Goal: Contribute content: Contribute content

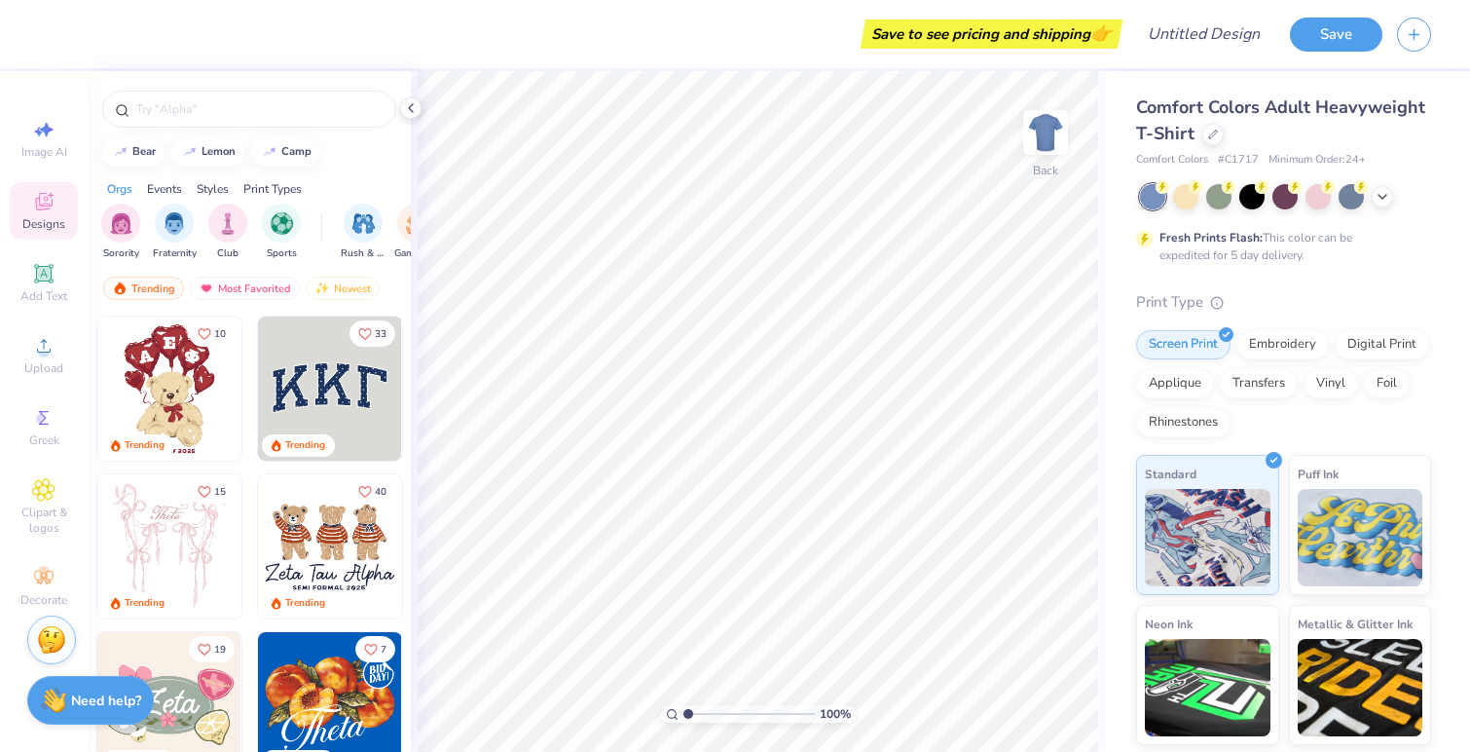
click at [184, 366] on img at bounding box center [169, 388] width 144 height 144
click at [64, 281] on div "Add Text" at bounding box center [44, 282] width 68 height 57
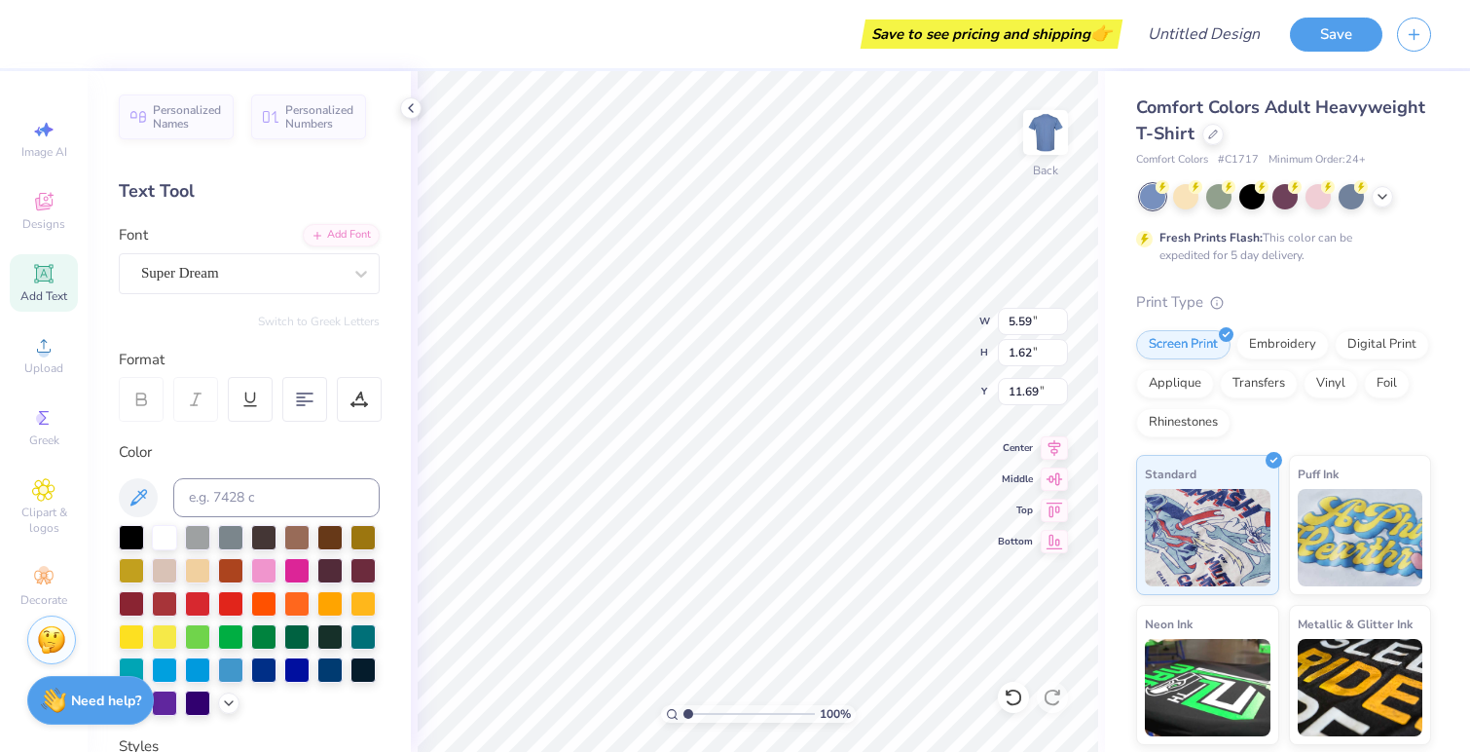
scroll to position [16, 3]
type textarea "APSD"
click at [133, 535] on div at bounding box center [131, 535] width 25 height 25
click at [206, 263] on div "Super Dream" at bounding box center [241, 273] width 204 height 30
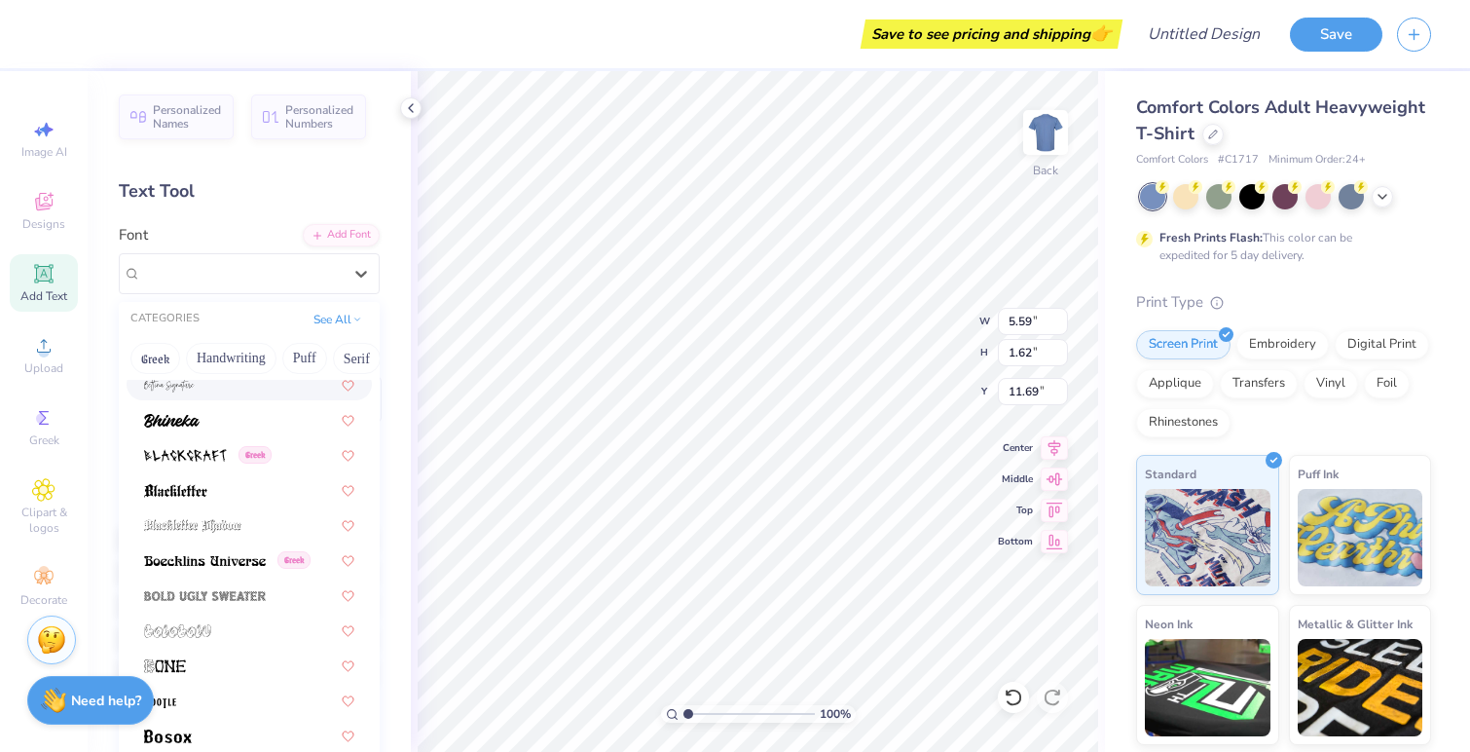
scroll to position [1101, 0]
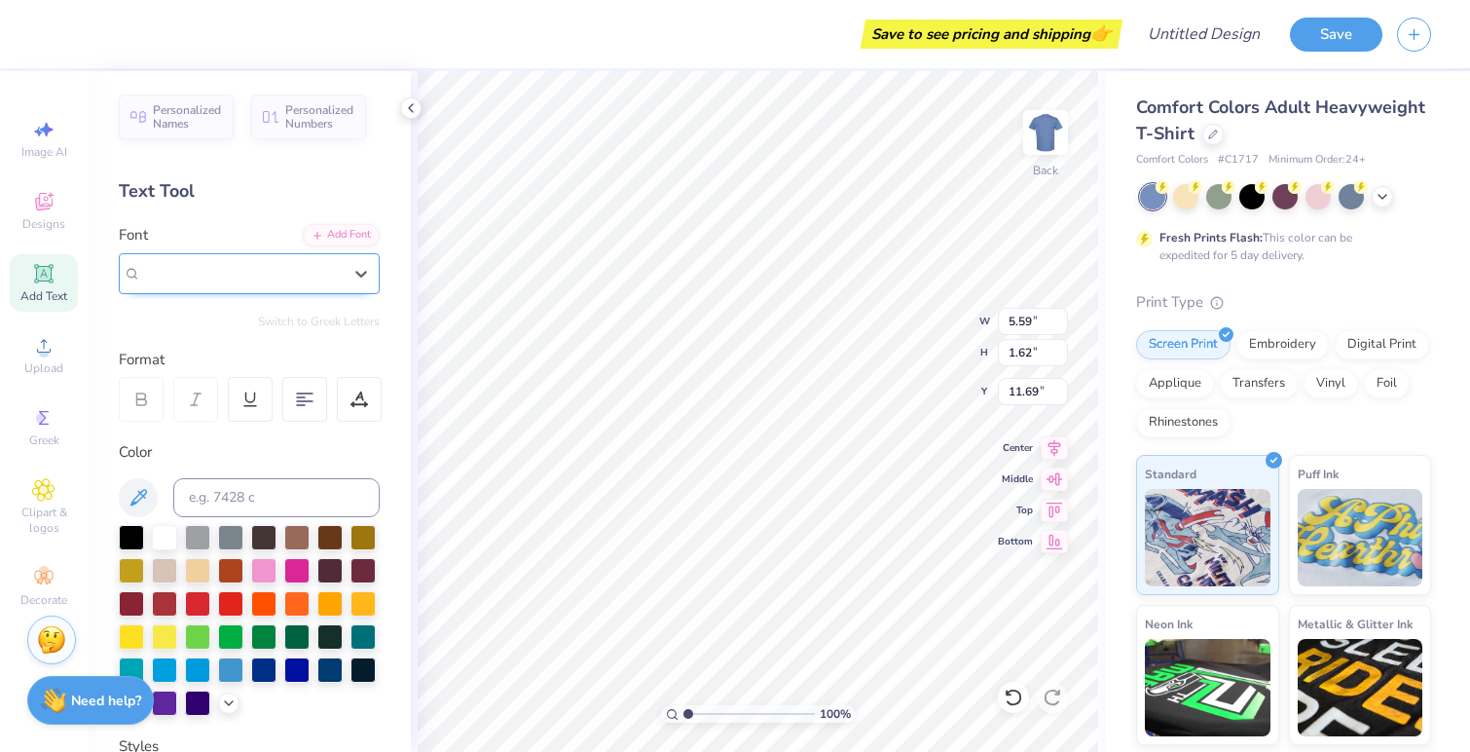
click at [179, 277] on span "Super Dream" at bounding box center [180, 273] width 78 height 22
type input "yearbook"
click at [308, 318] on button "See All" at bounding box center [338, 317] width 60 height 19
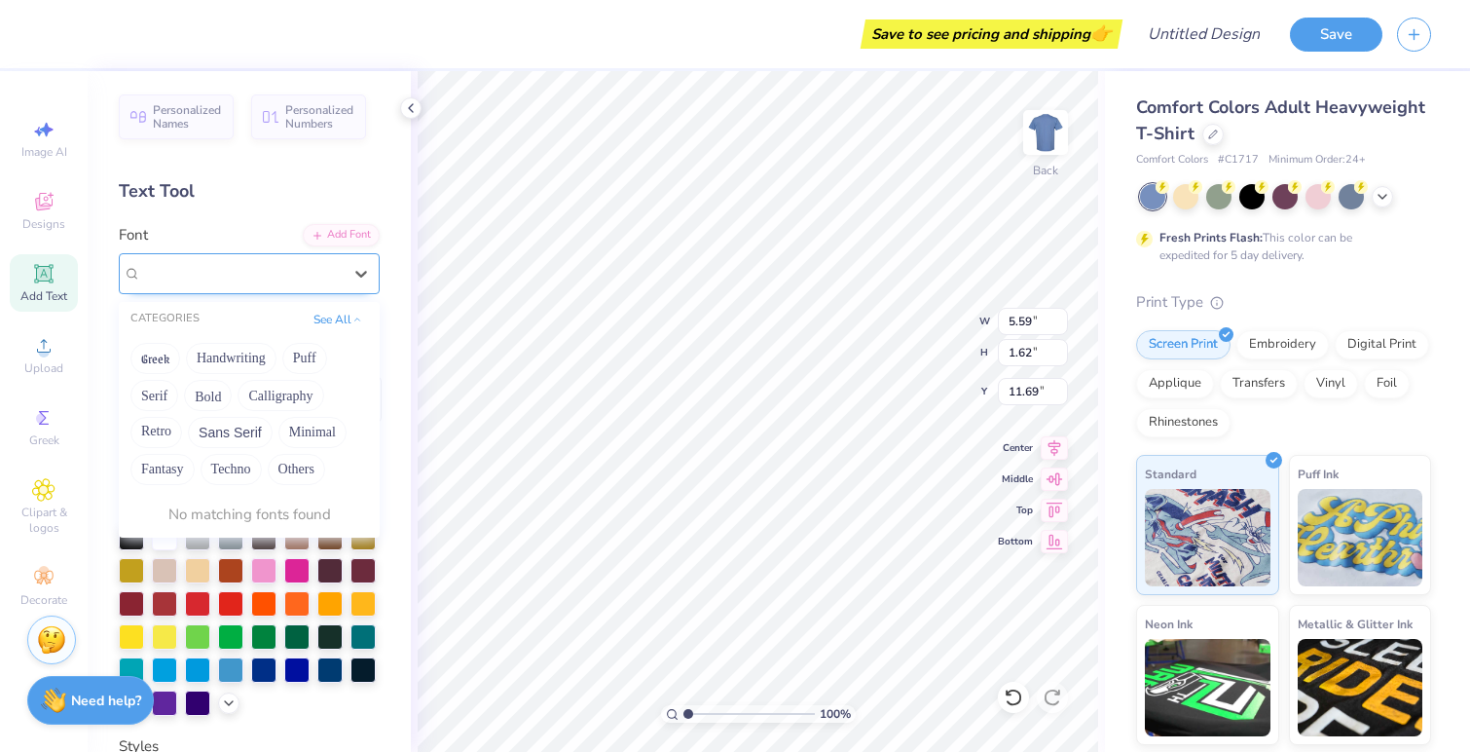
click at [210, 271] on div at bounding box center [241, 273] width 204 height 30
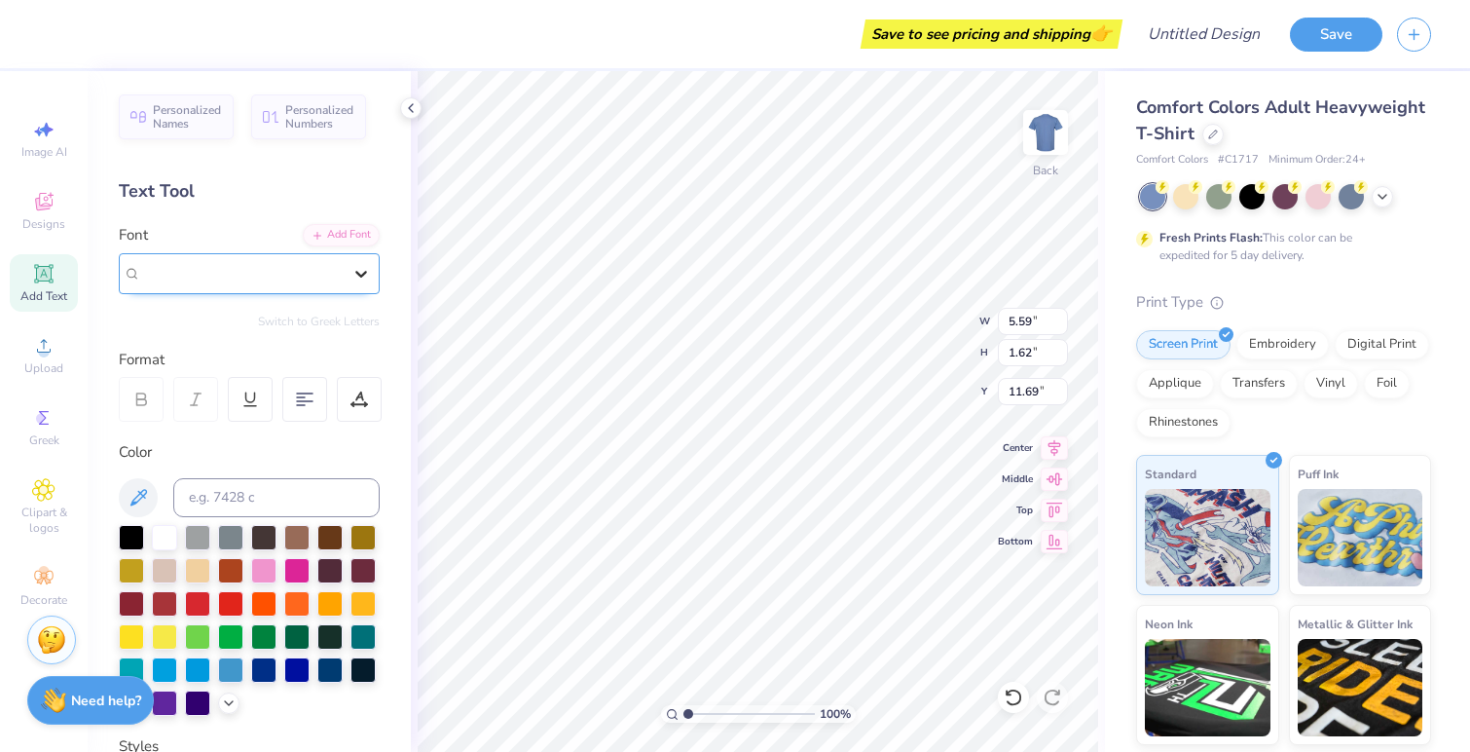
click at [351, 281] on icon at bounding box center [360, 273] width 19 height 19
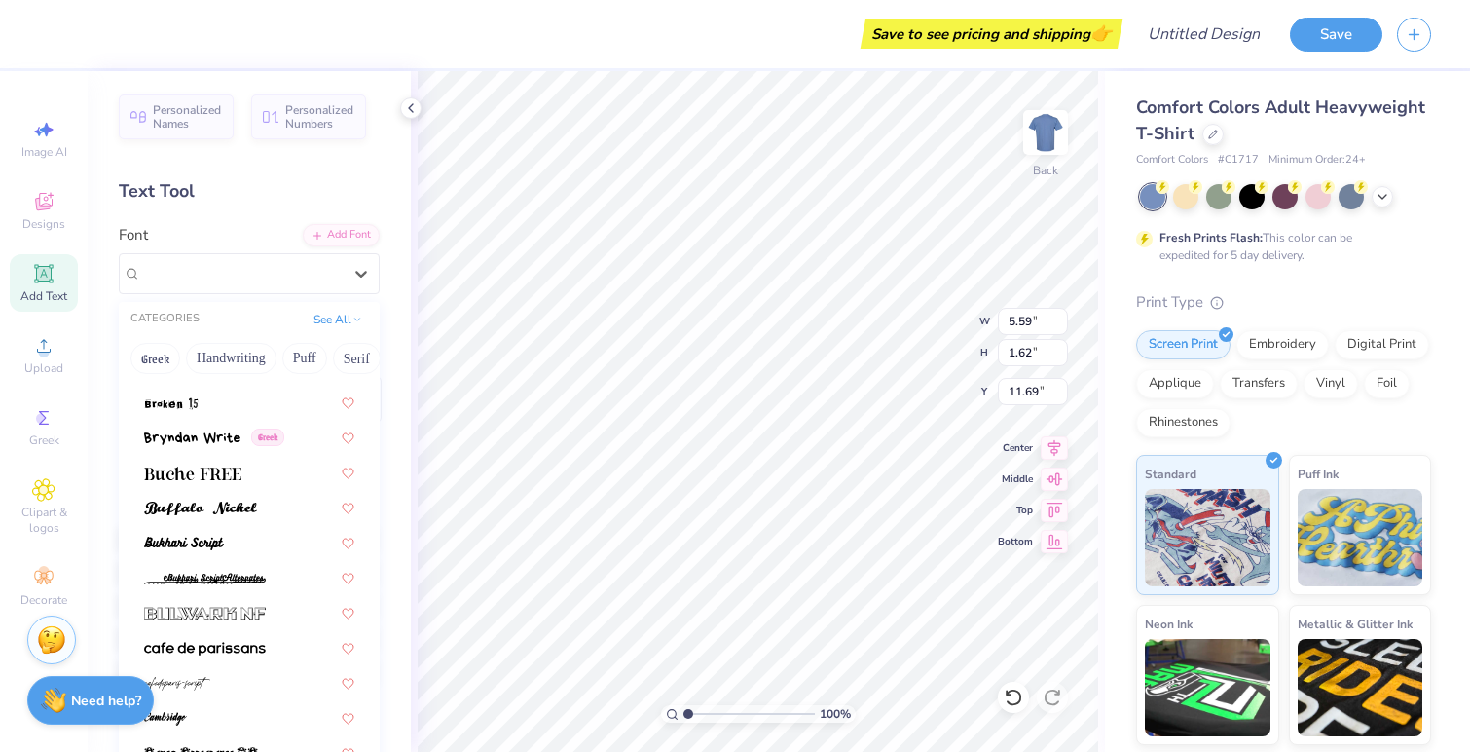
scroll to position [1824, 0]
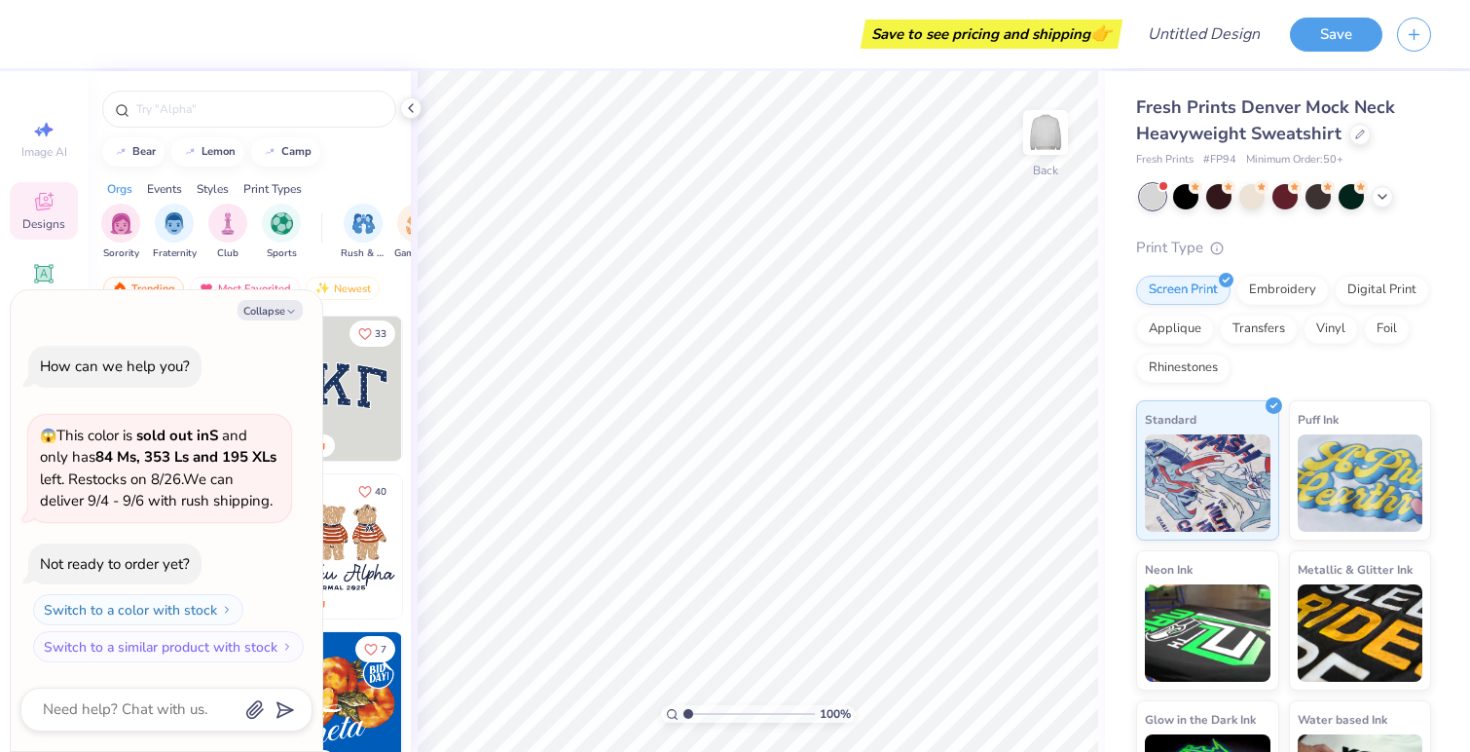
click at [349, 171] on div "Orgs Events Styles Print Types" at bounding box center [249, 183] width 323 height 27
click at [277, 314] on button "Collapse" at bounding box center [270, 310] width 65 height 20
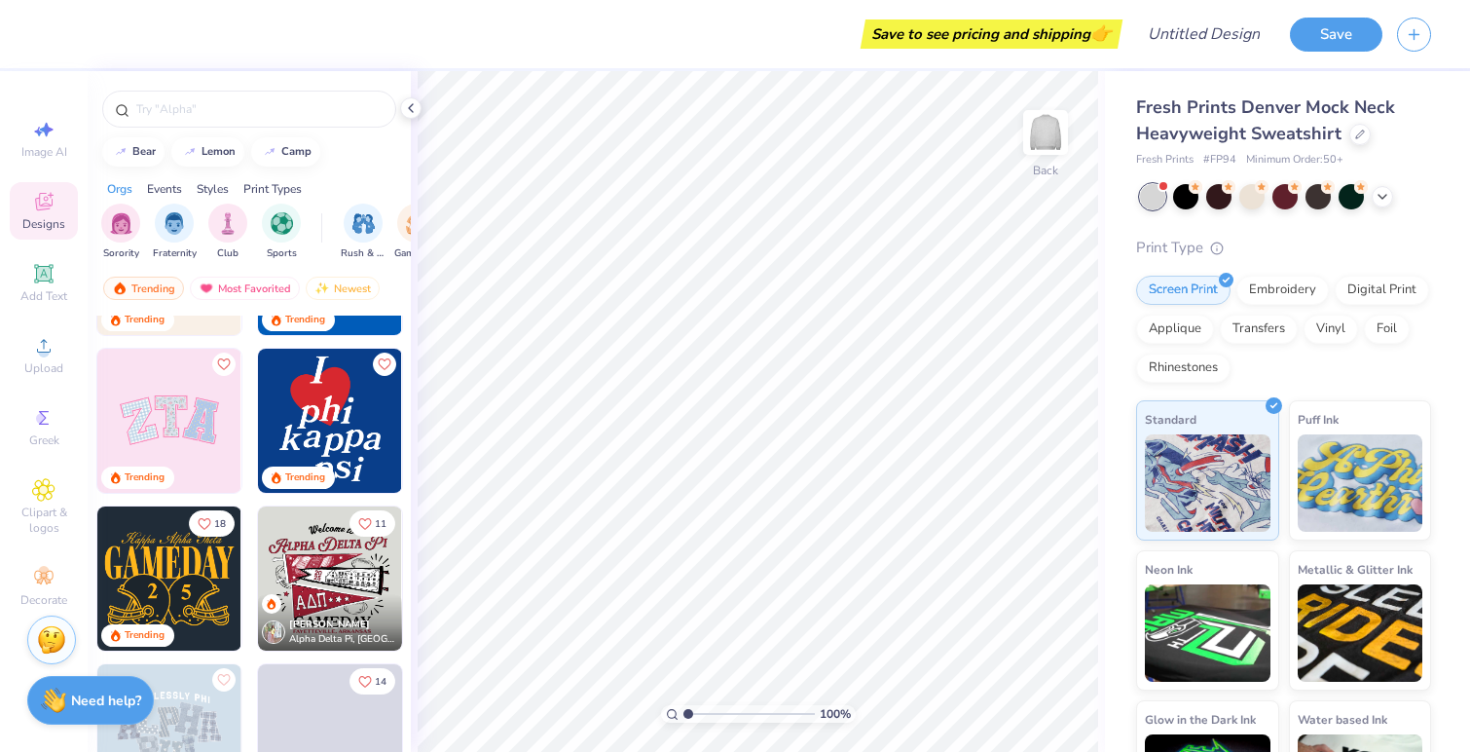
scroll to position [488, 0]
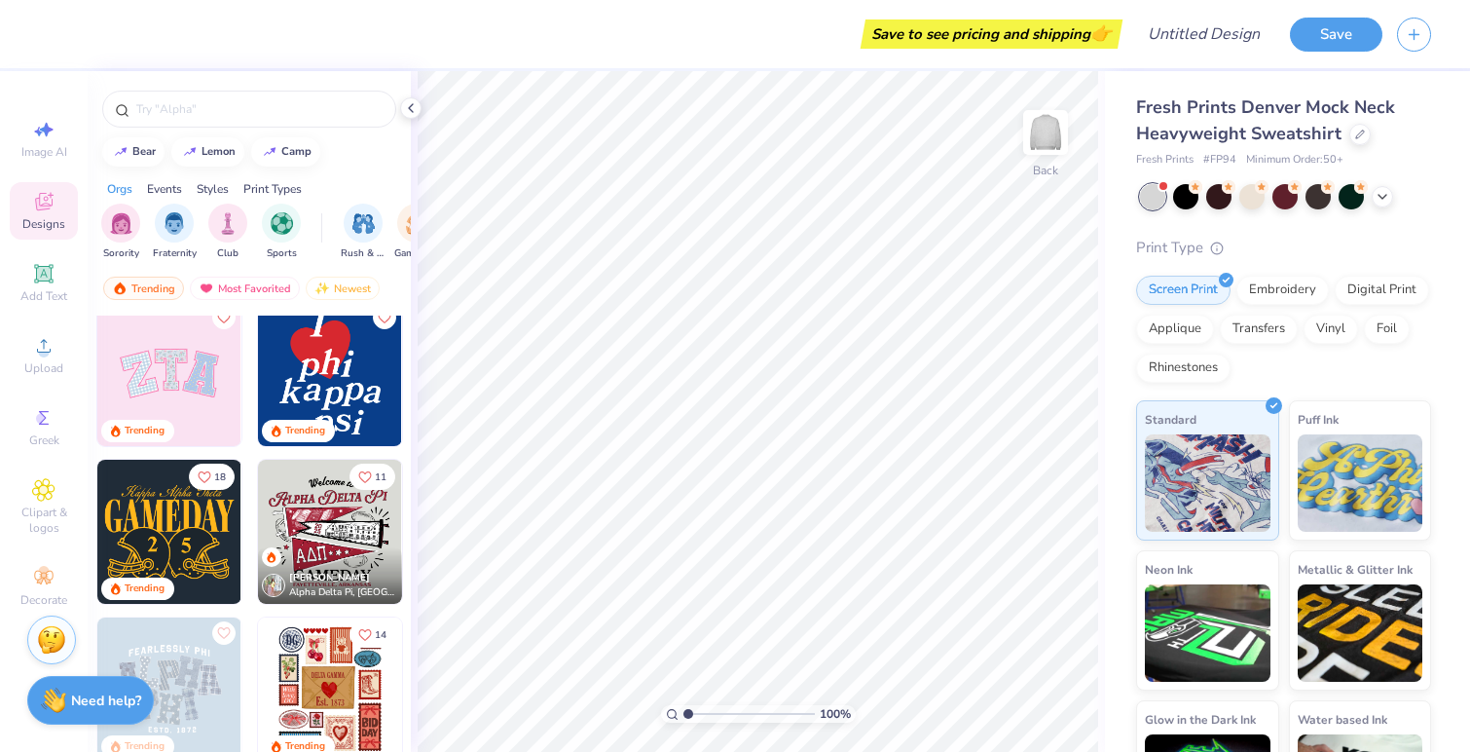
click at [175, 369] on img at bounding box center [169, 374] width 144 height 144
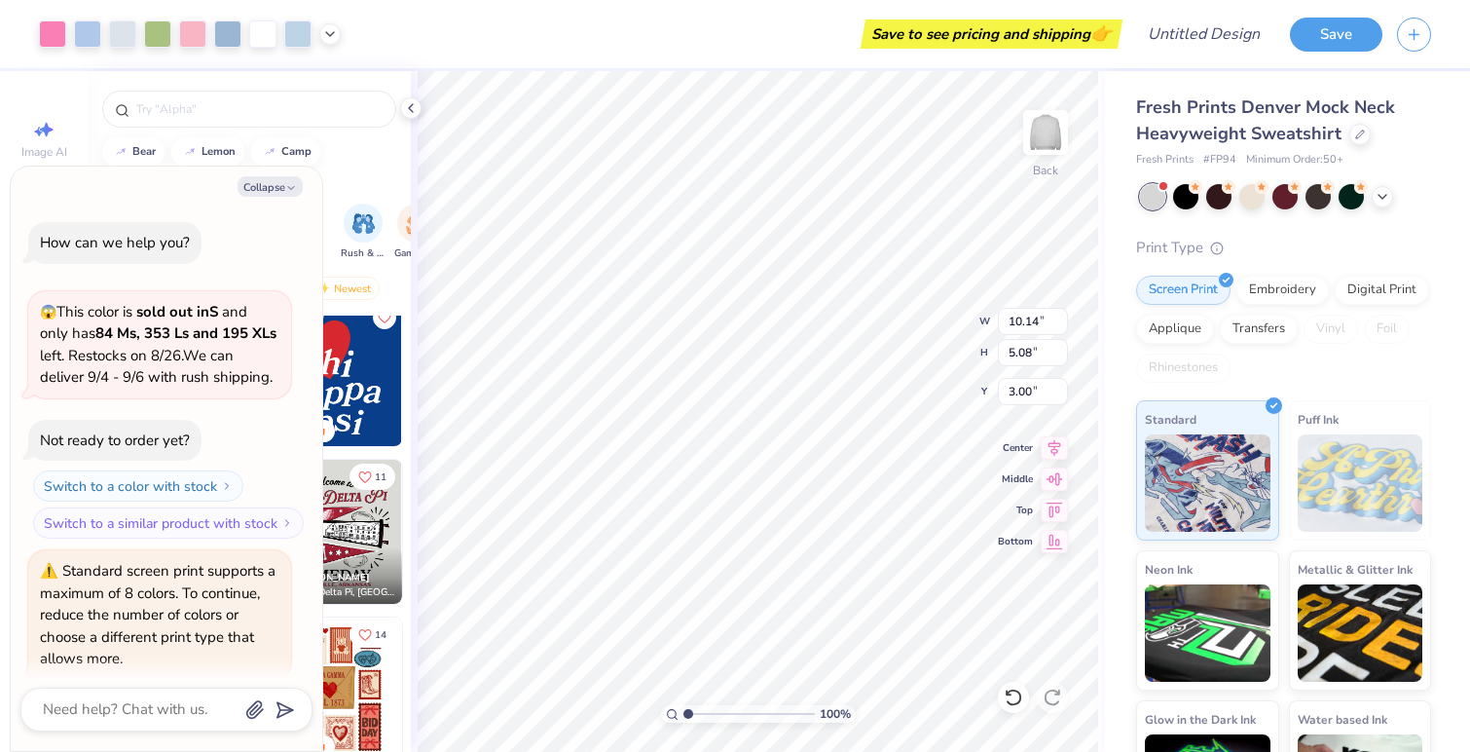
scroll to position [69, 0]
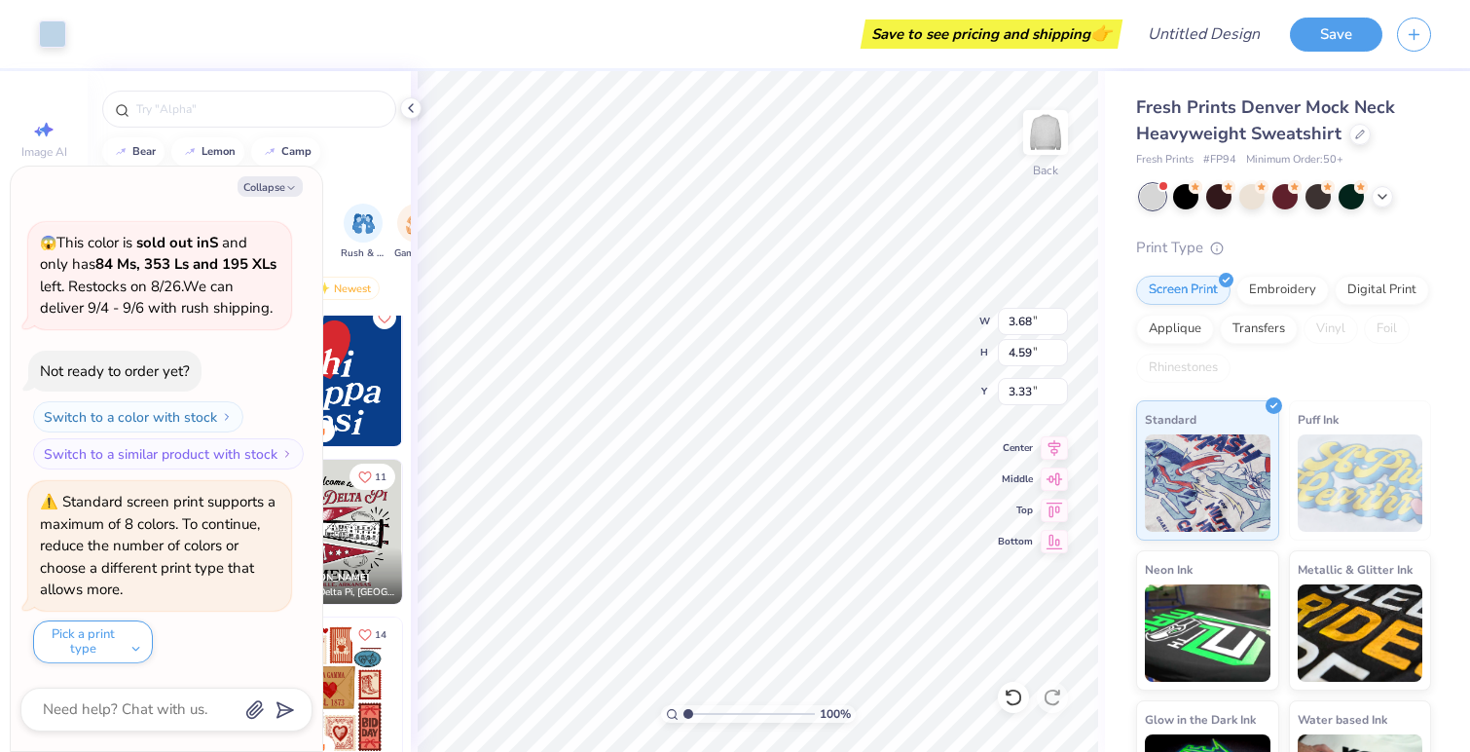
type textarea "x"
type input "3.40"
type textarea "x"
type input "3.24"
click at [286, 180] on button "Collapse" at bounding box center [270, 186] width 65 height 20
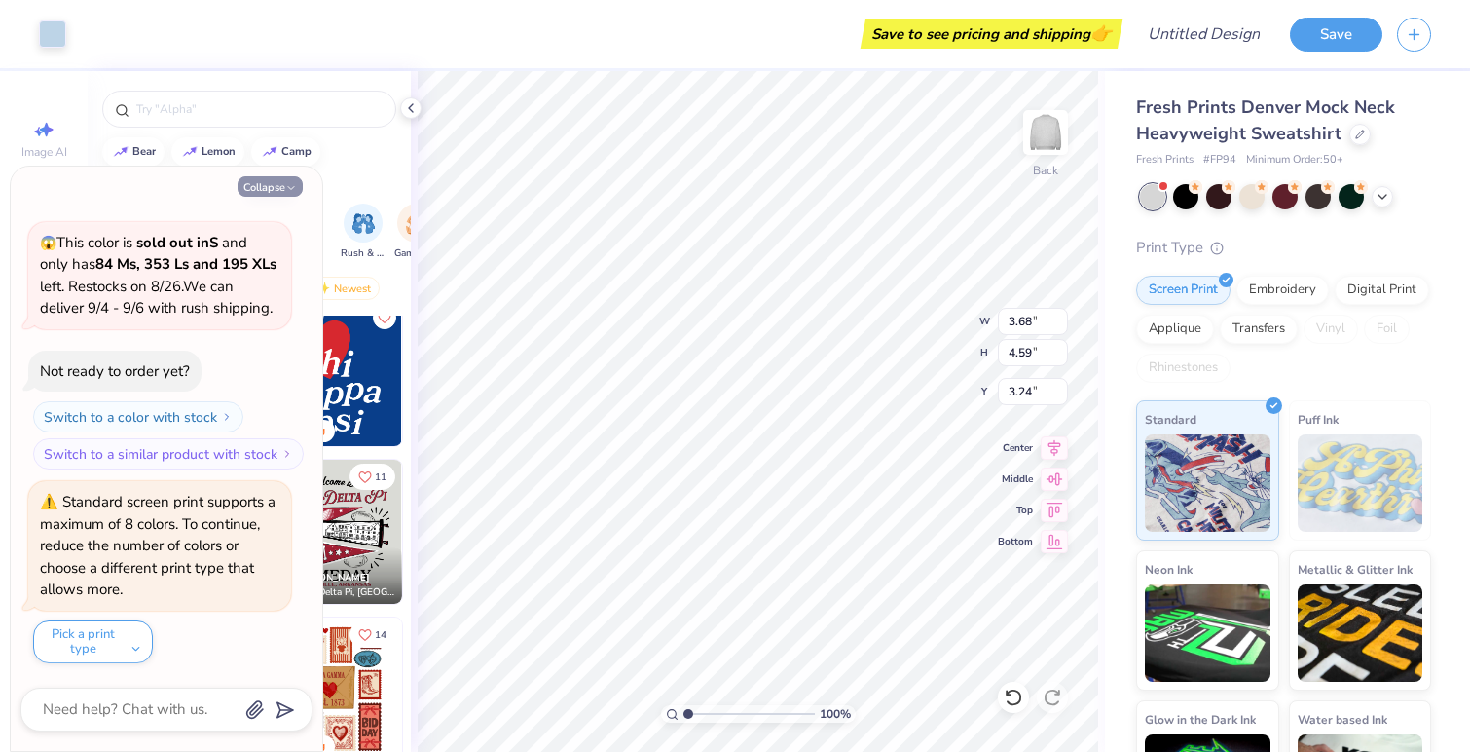
type textarea "x"
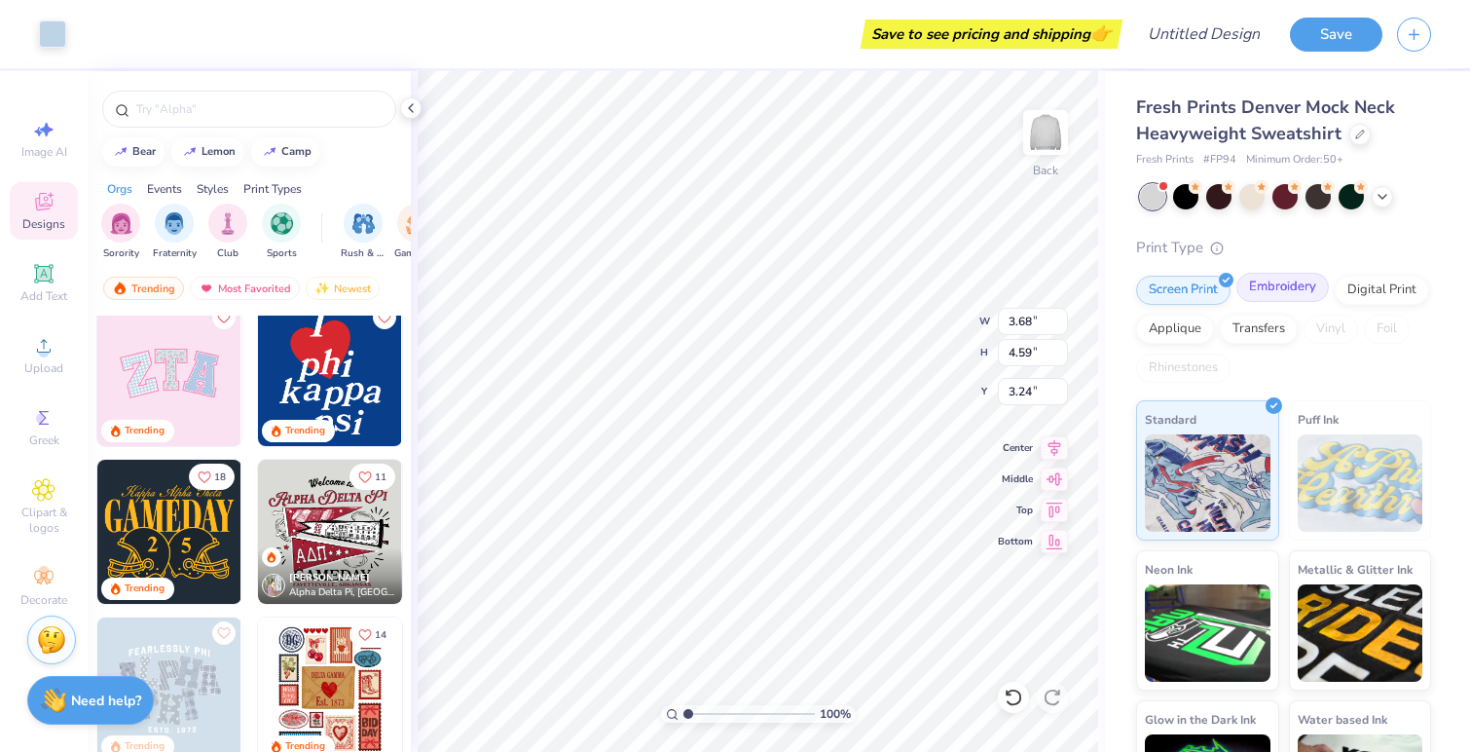
click at [1268, 294] on div "Embroidery" at bounding box center [1283, 287] width 92 height 29
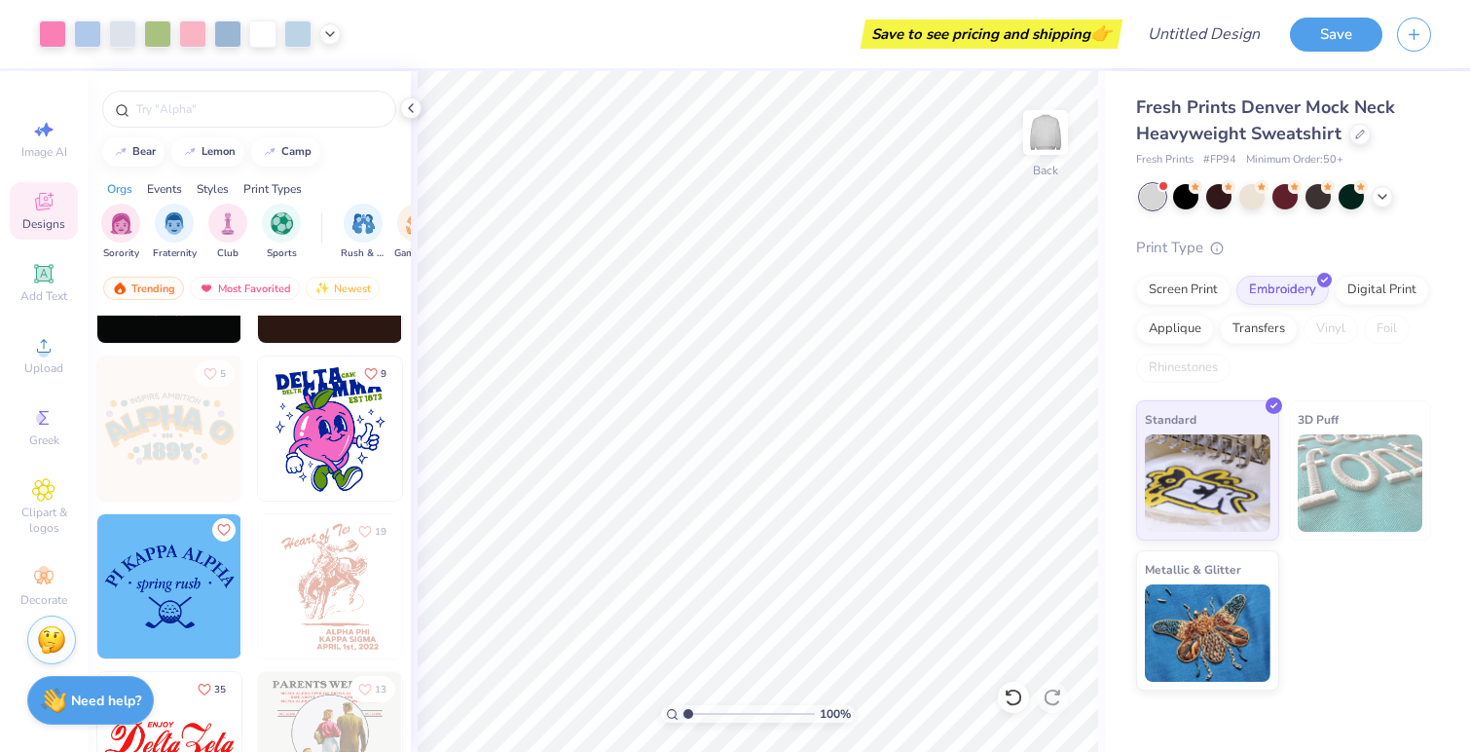
scroll to position [11142, 0]
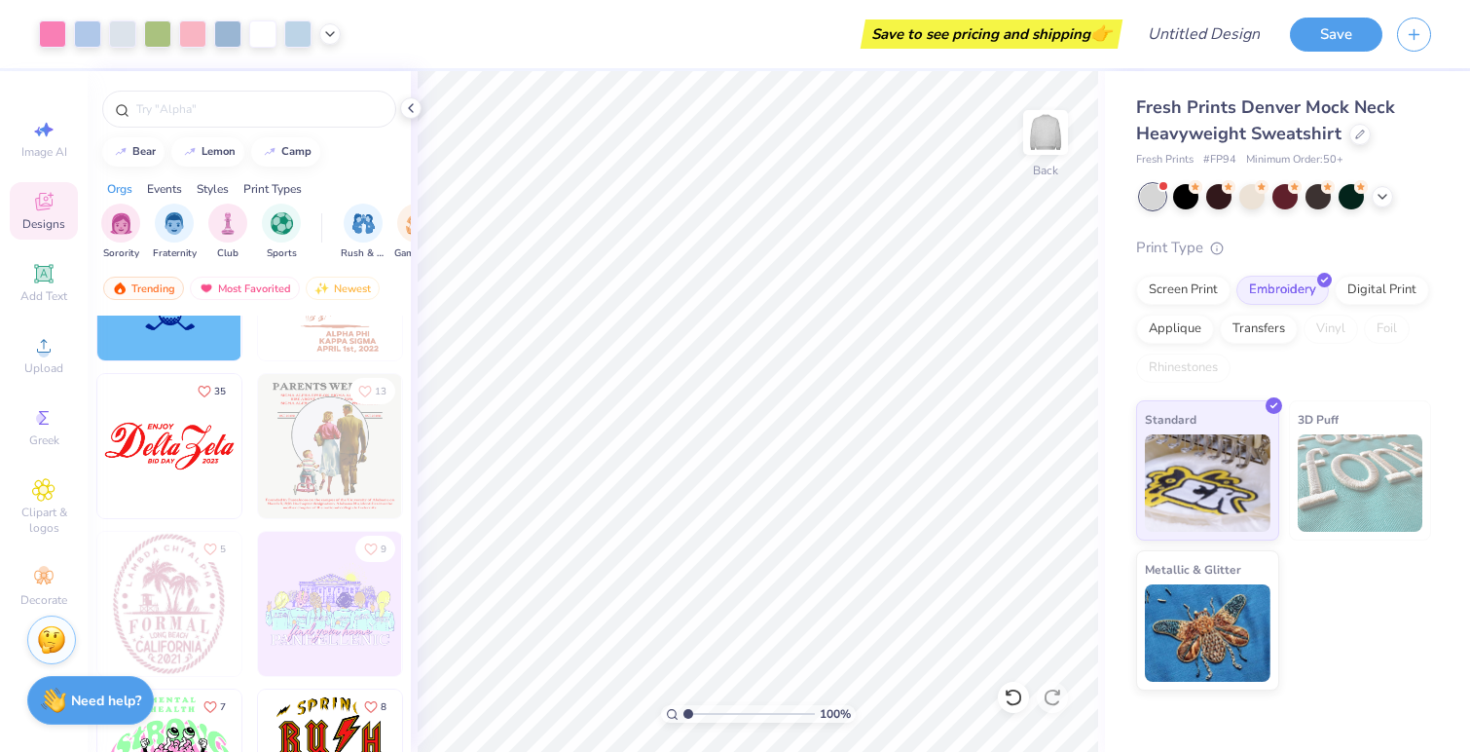
click at [191, 454] on img at bounding box center [169, 446] width 144 height 144
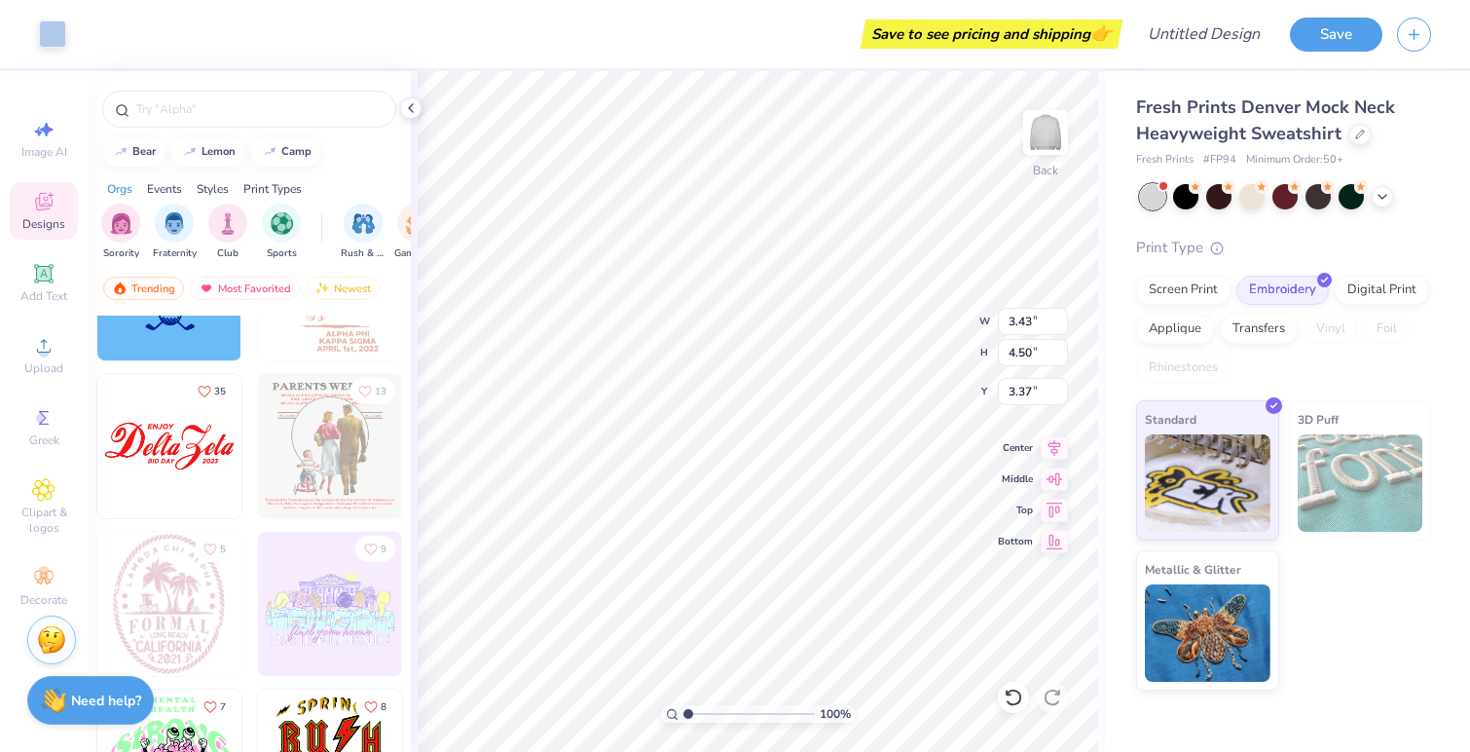
type input "7.99"
type input "8.66"
type input "3.19"
type input "4.44"
type input "3.39"
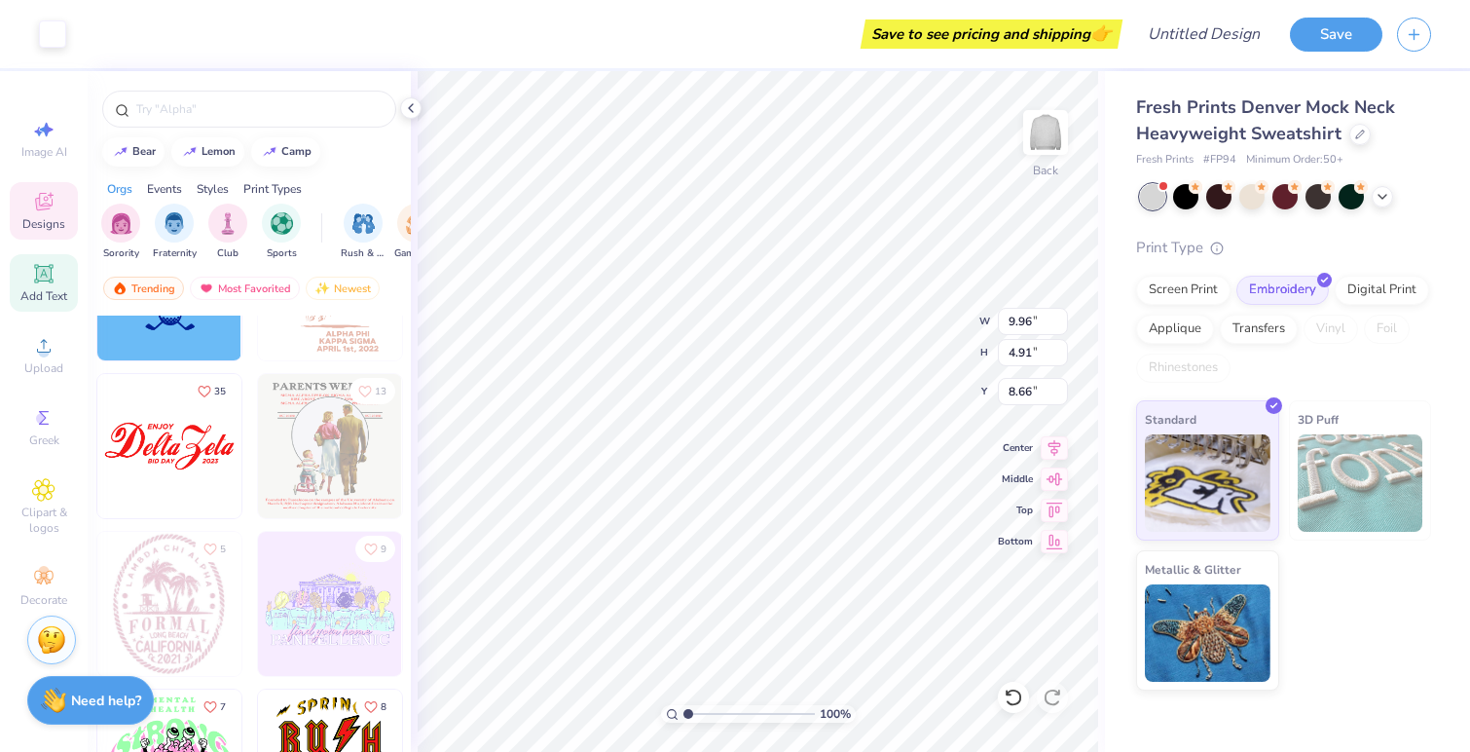
click at [47, 273] on icon at bounding box center [43, 273] width 15 height 15
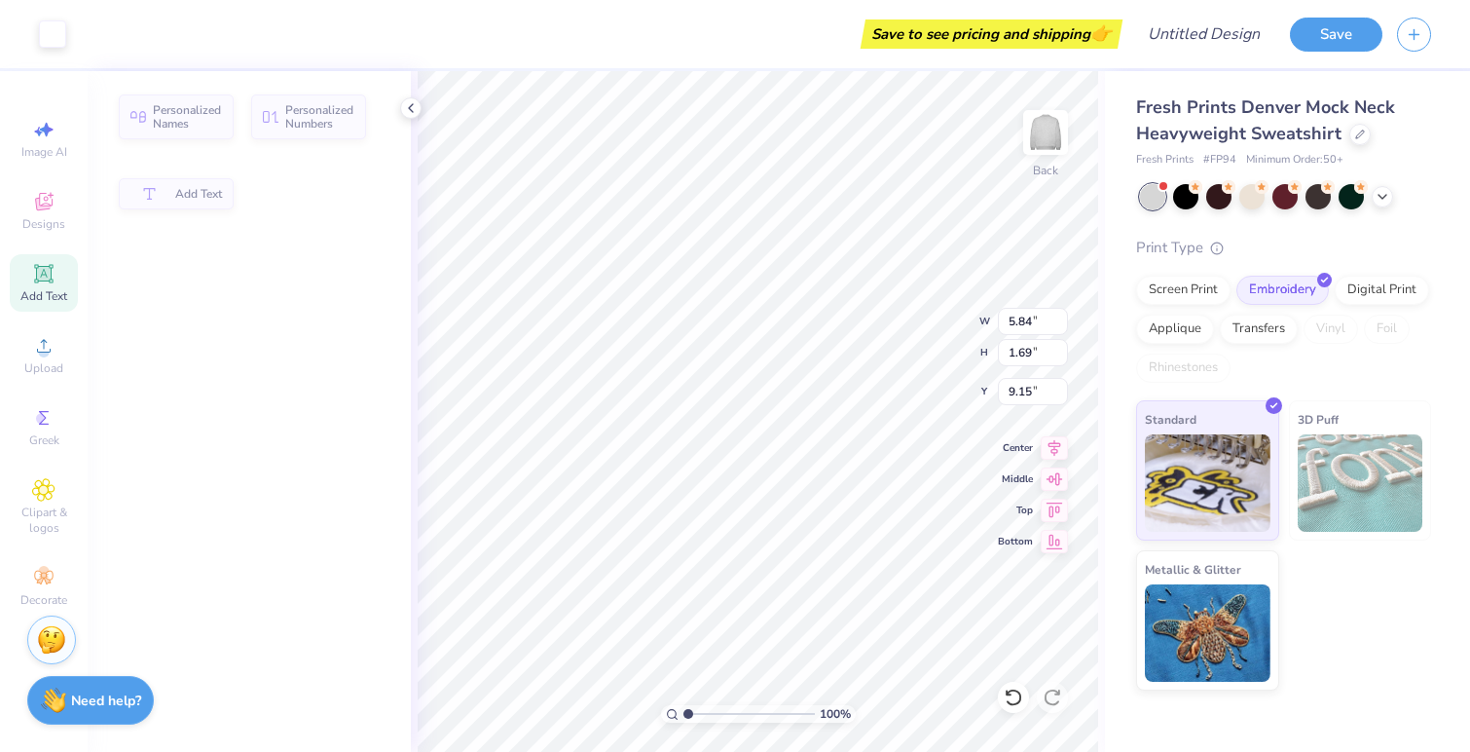
type input "5.84"
type input "1.69"
type input "9.15"
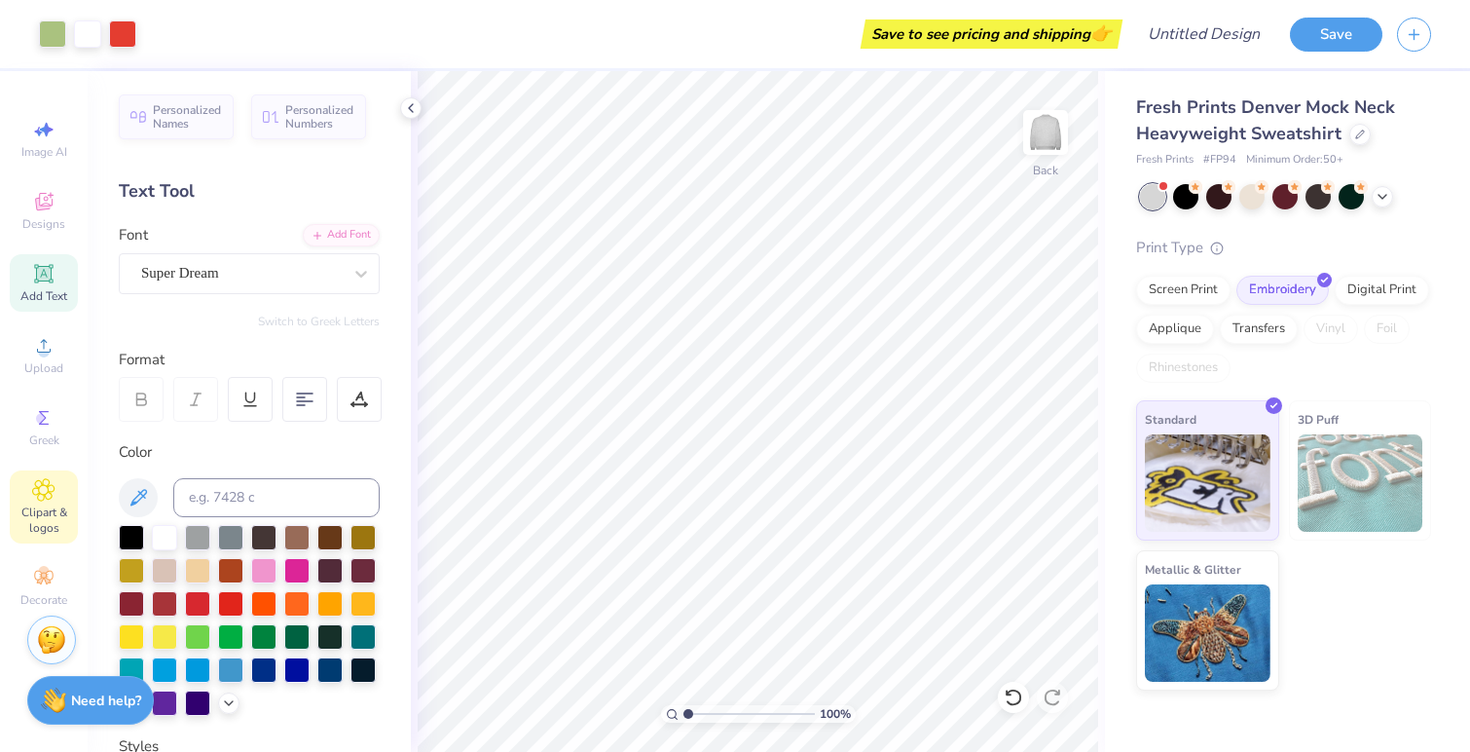
click at [60, 478] on div "Clipart & logos" at bounding box center [44, 506] width 68 height 73
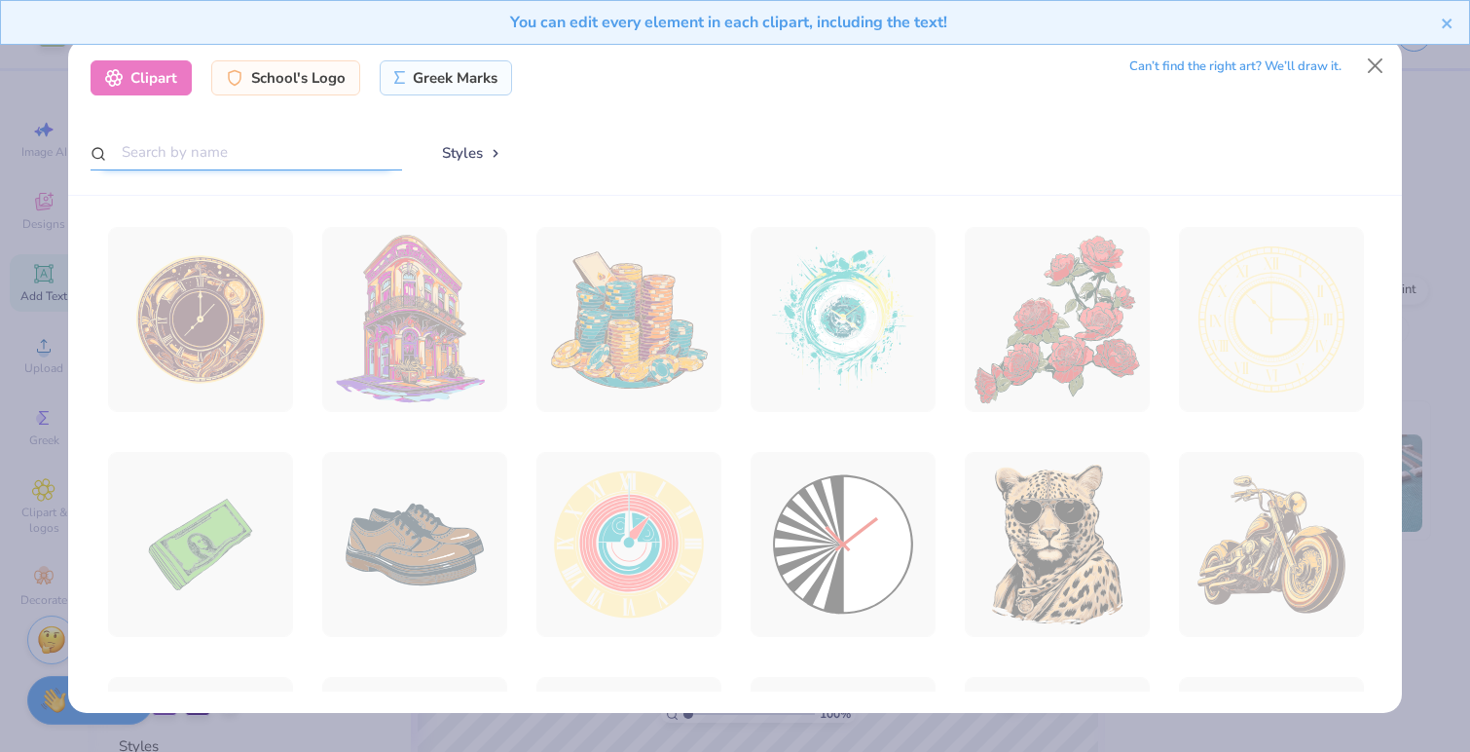
click at [271, 169] on input "text" at bounding box center [247, 152] width 312 height 36
type input "letters"
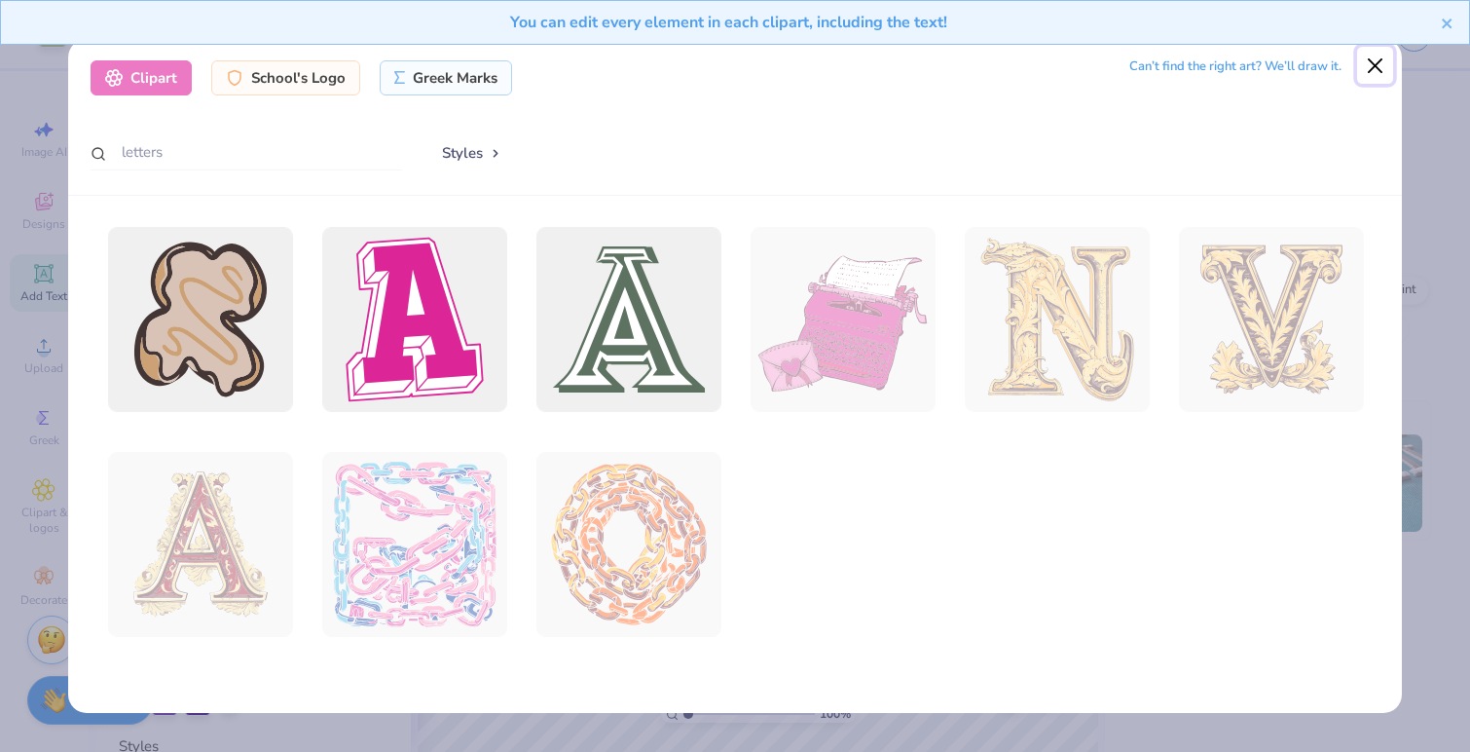
click at [1374, 63] on button "Close" at bounding box center [1375, 65] width 37 height 37
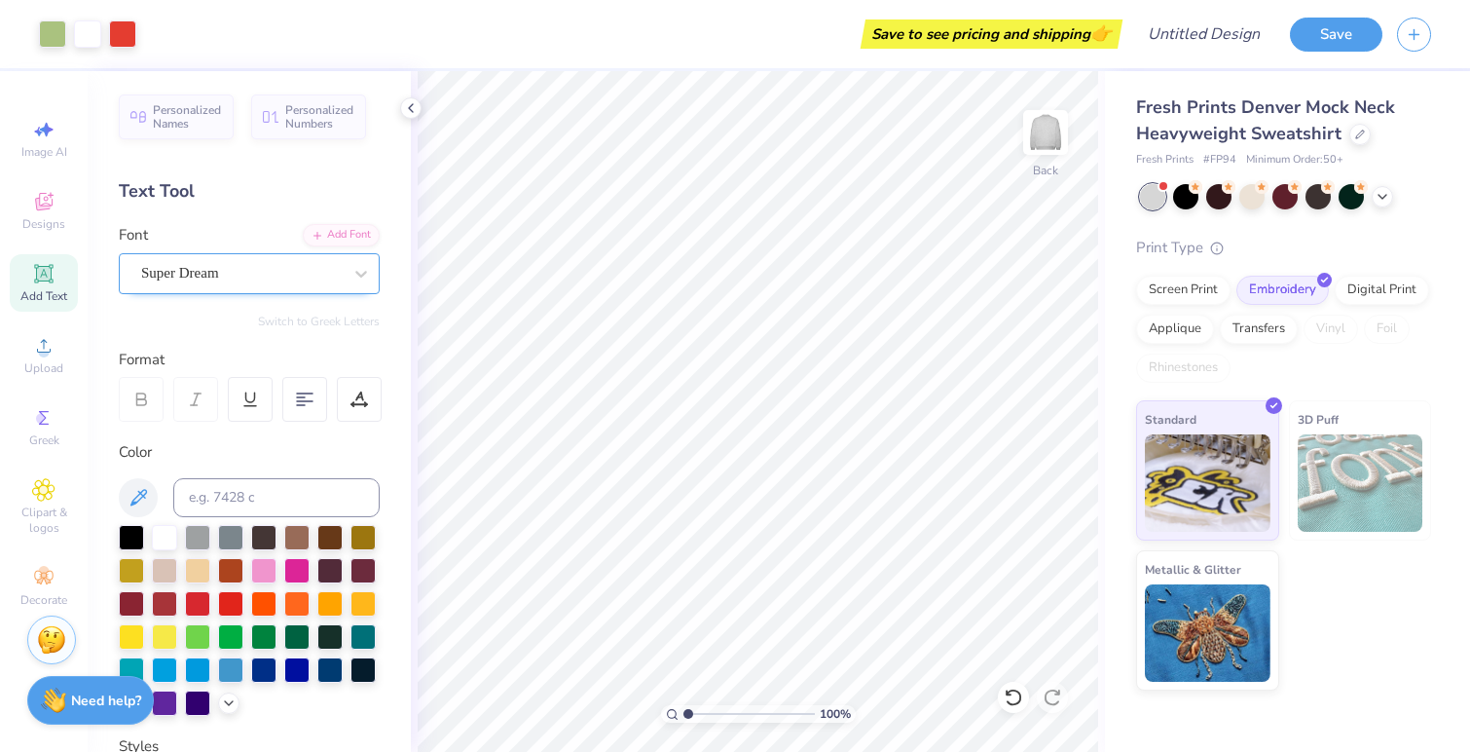
click at [243, 255] on div "Super Dream" at bounding box center [249, 273] width 261 height 41
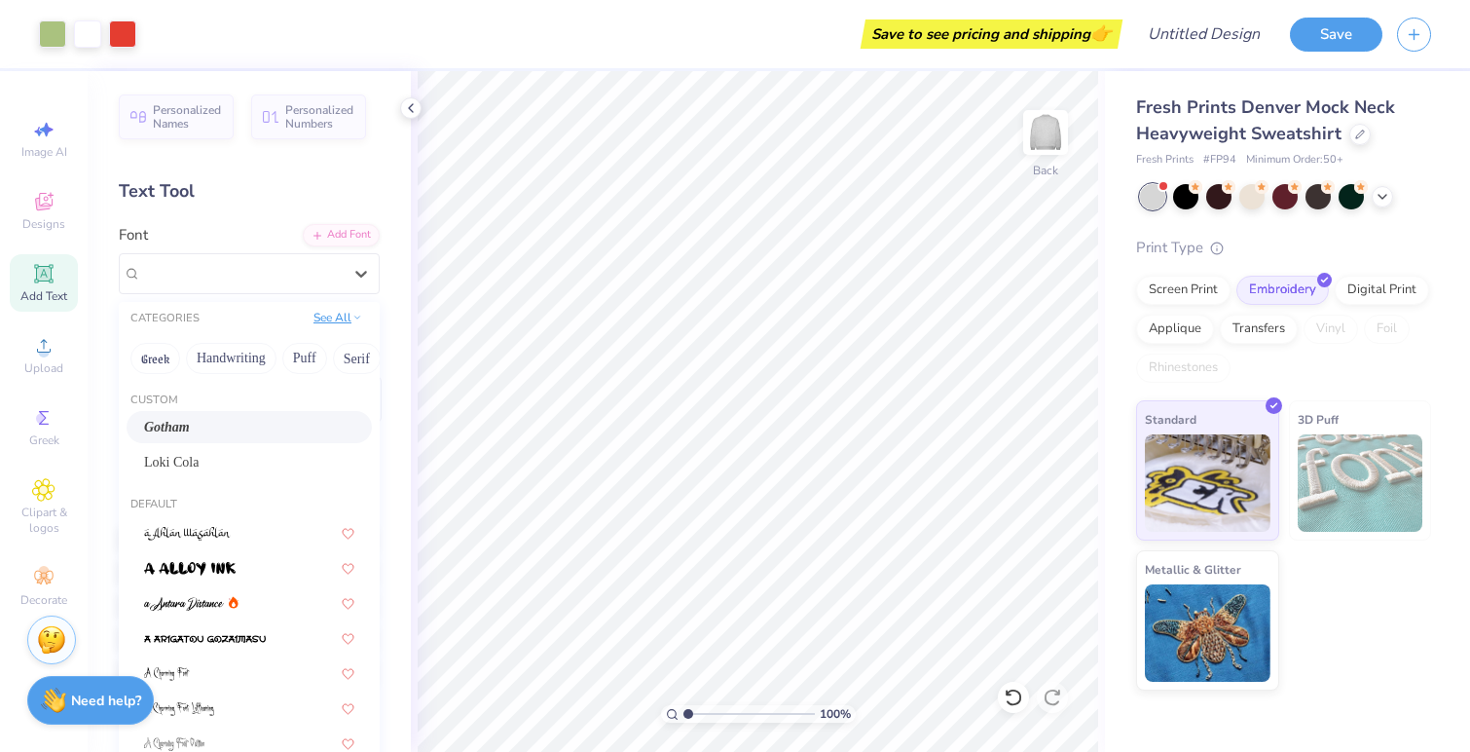
click at [334, 324] on button "See All" at bounding box center [338, 317] width 60 height 19
click at [246, 280] on div "Super Dream" at bounding box center [241, 273] width 204 height 30
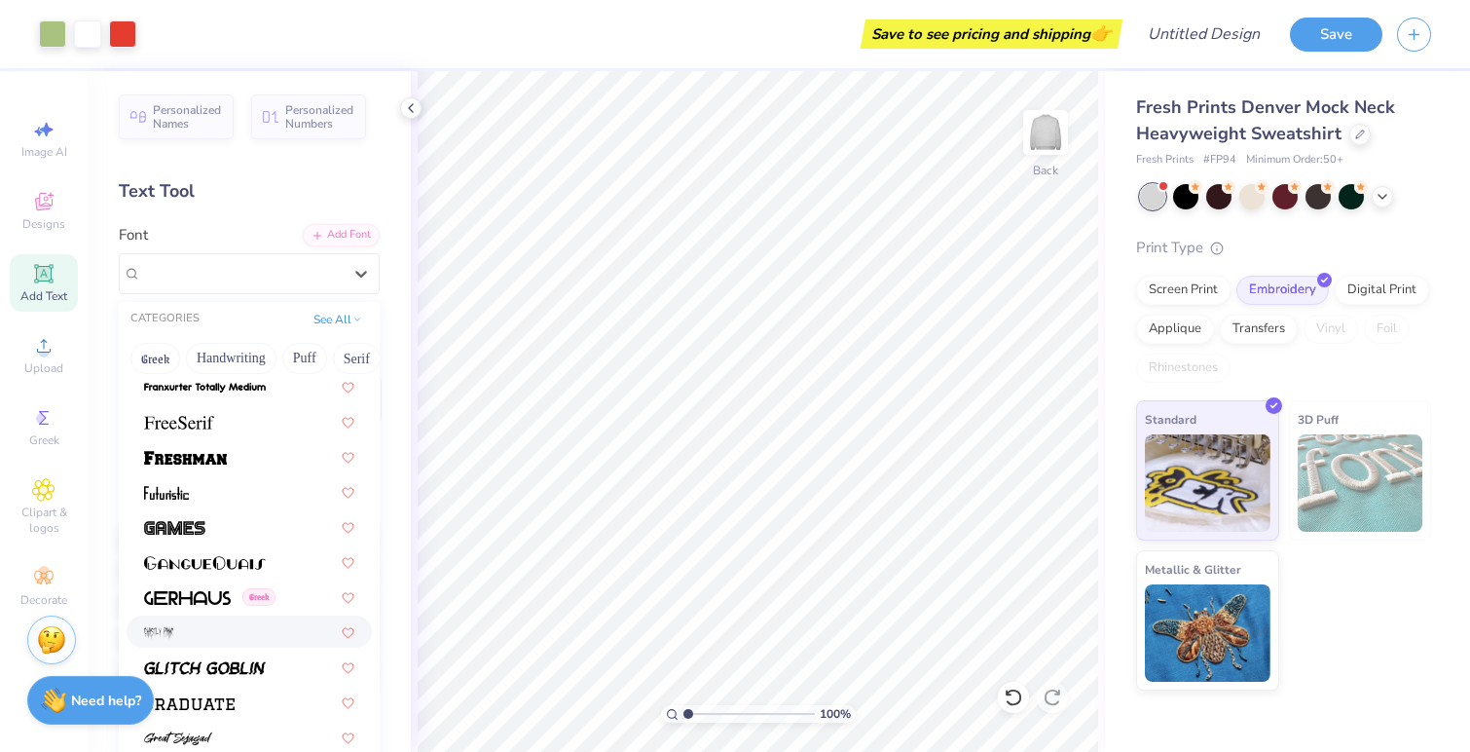
scroll to position [4393, 0]
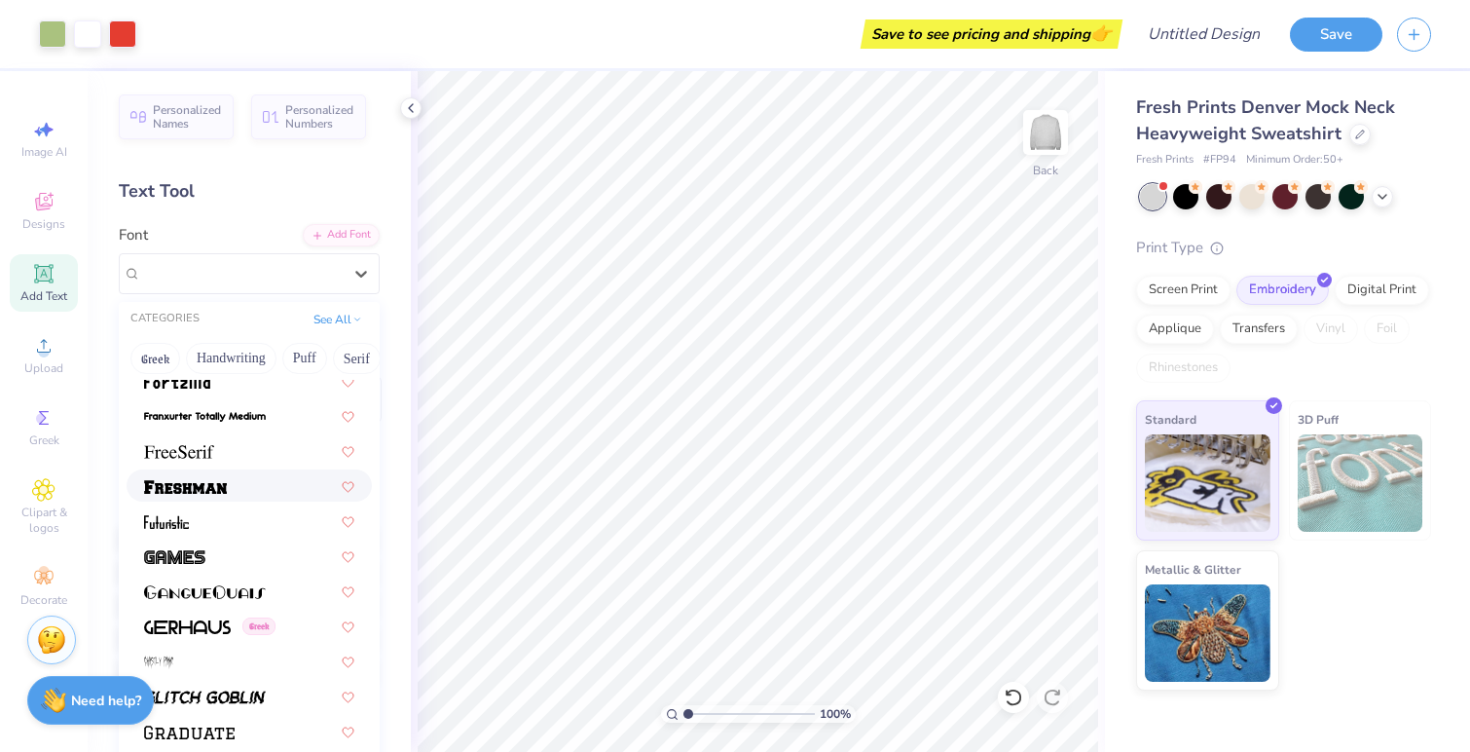
click at [213, 484] on img at bounding box center [185, 487] width 83 height 14
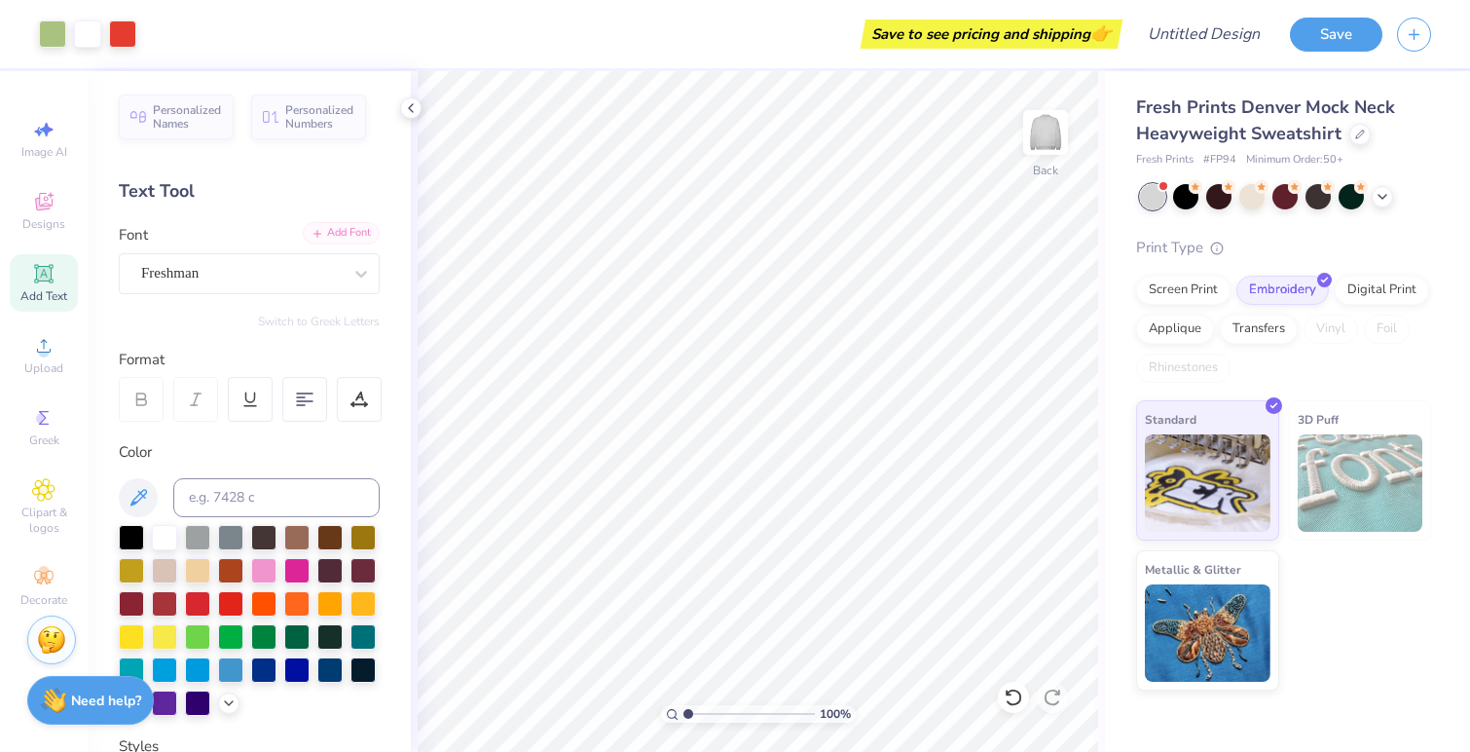
click at [323, 233] on div "Add Font" at bounding box center [341, 233] width 77 height 22
click at [221, 275] on div "Freshman" at bounding box center [241, 273] width 204 height 30
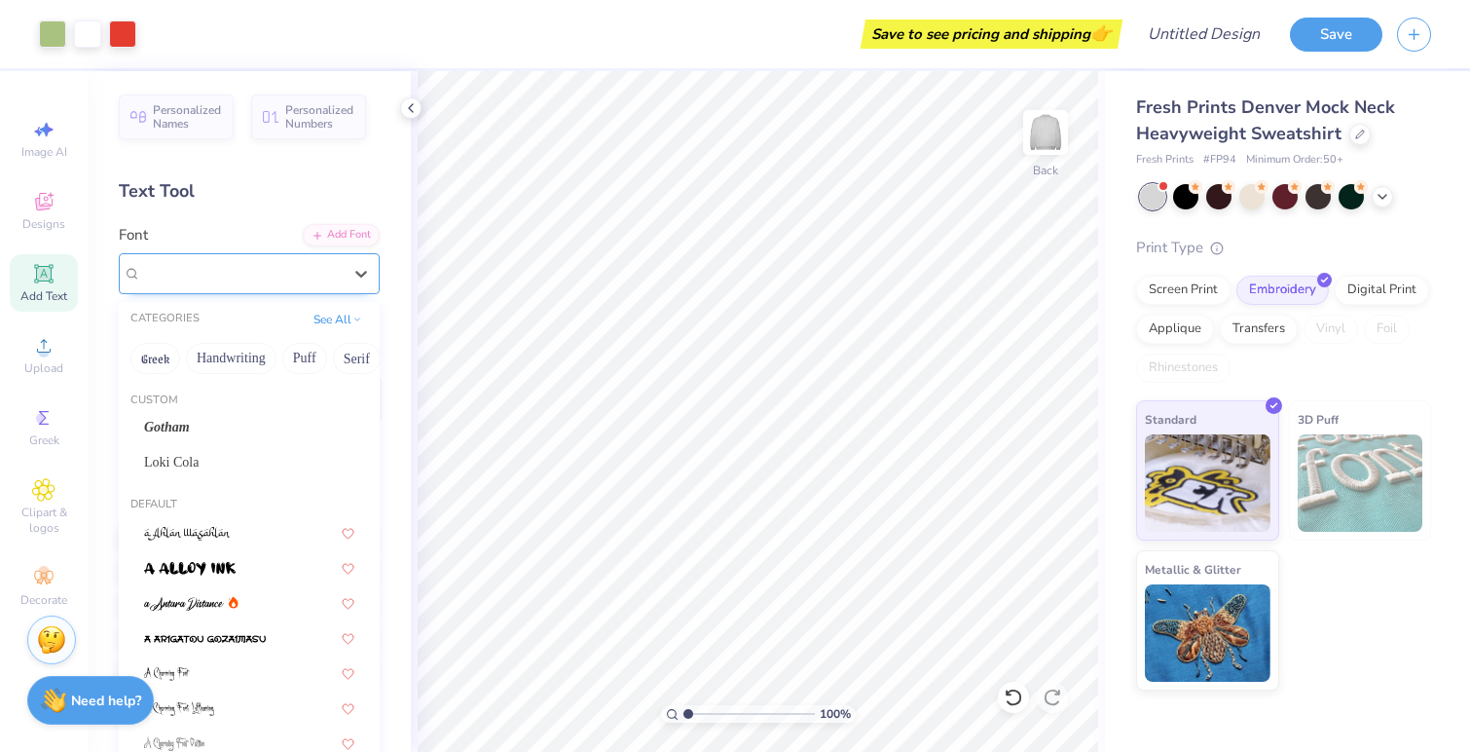
click at [221, 275] on div "Freshman" at bounding box center [241, 273] width 201 height 22
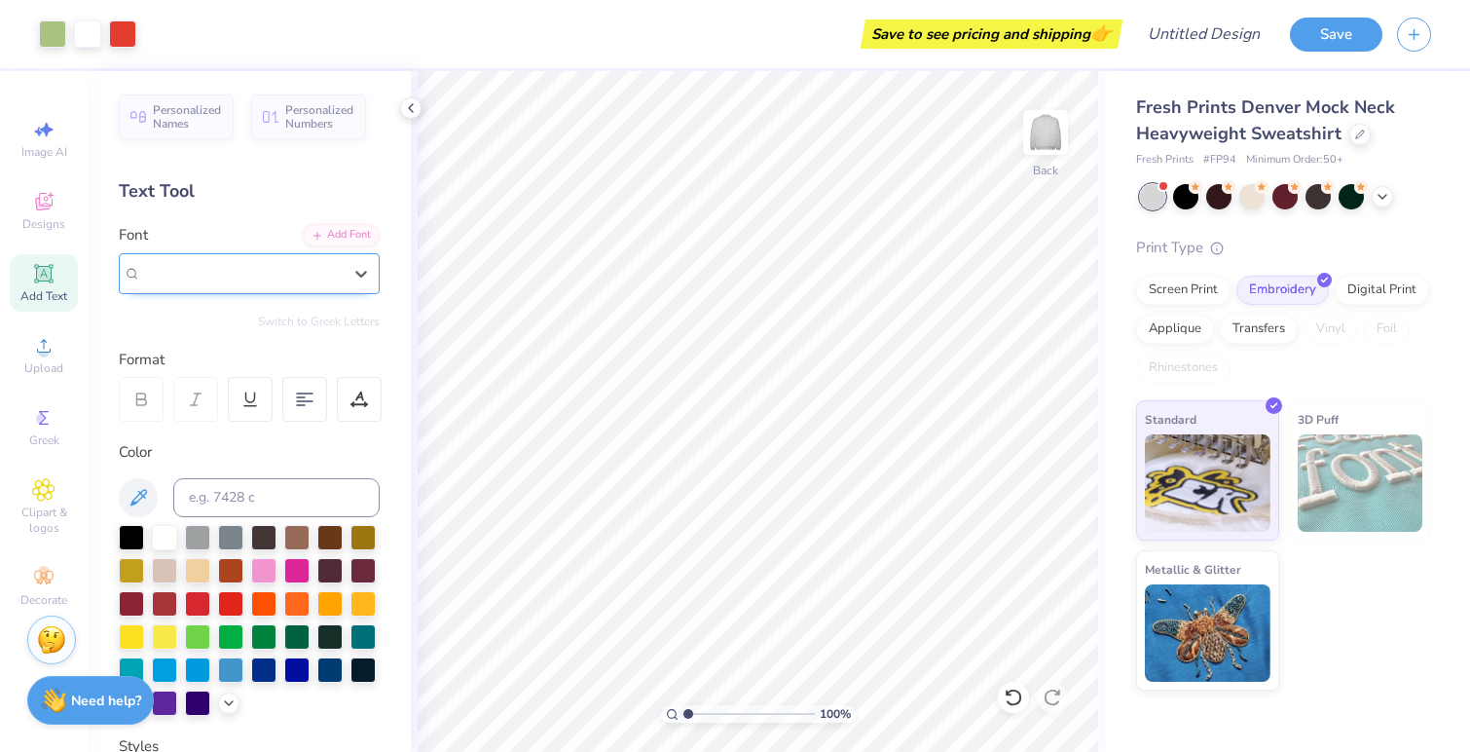
click at [227, 276] on div "Freshman" at bounding box center [241, 273] width 201 height 22
click at [215, 430] on div "Freshman" at bounding box center [249, 427] width 210 height 20
type input "freshman"
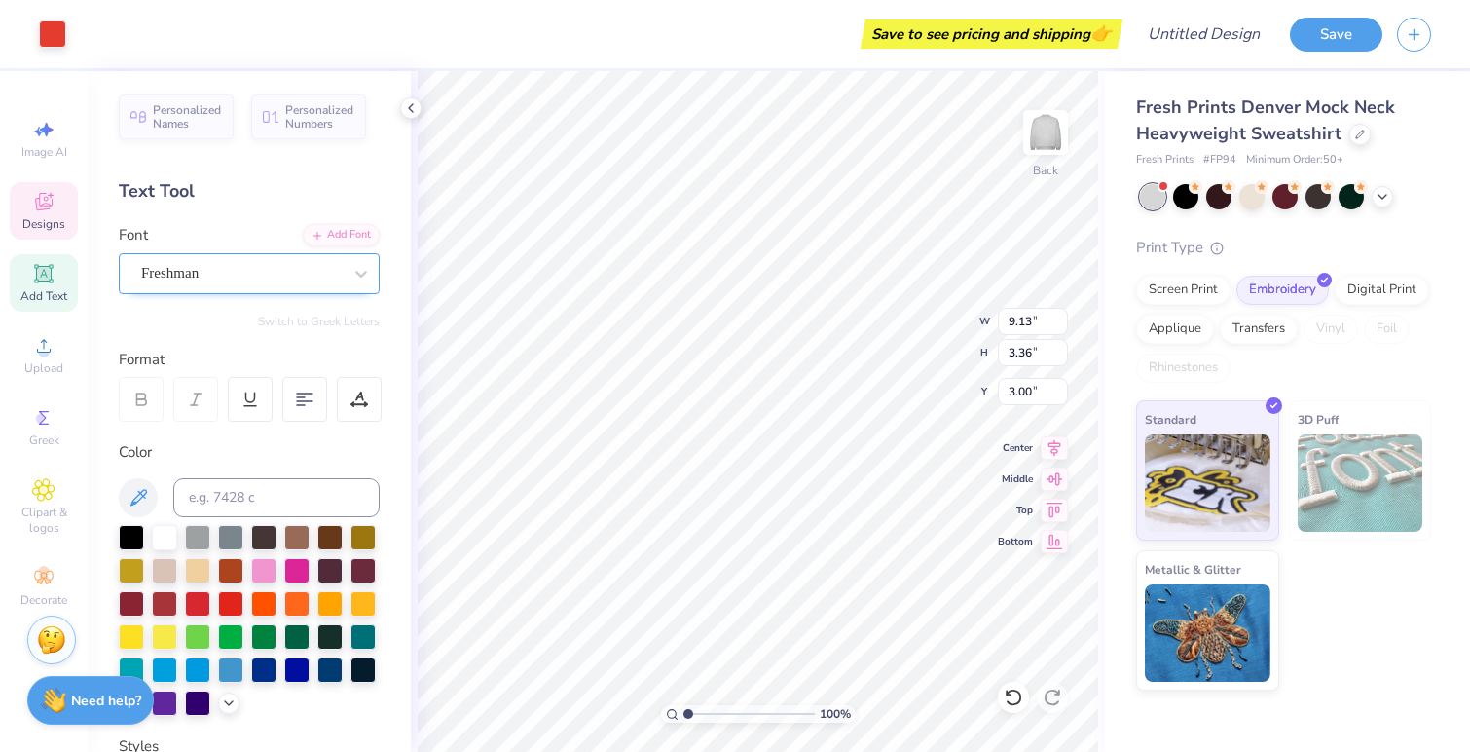
type input "6.98"
click at [325, 276] on div "Freshman" at bounding box center [241, 273] width 204 height 30
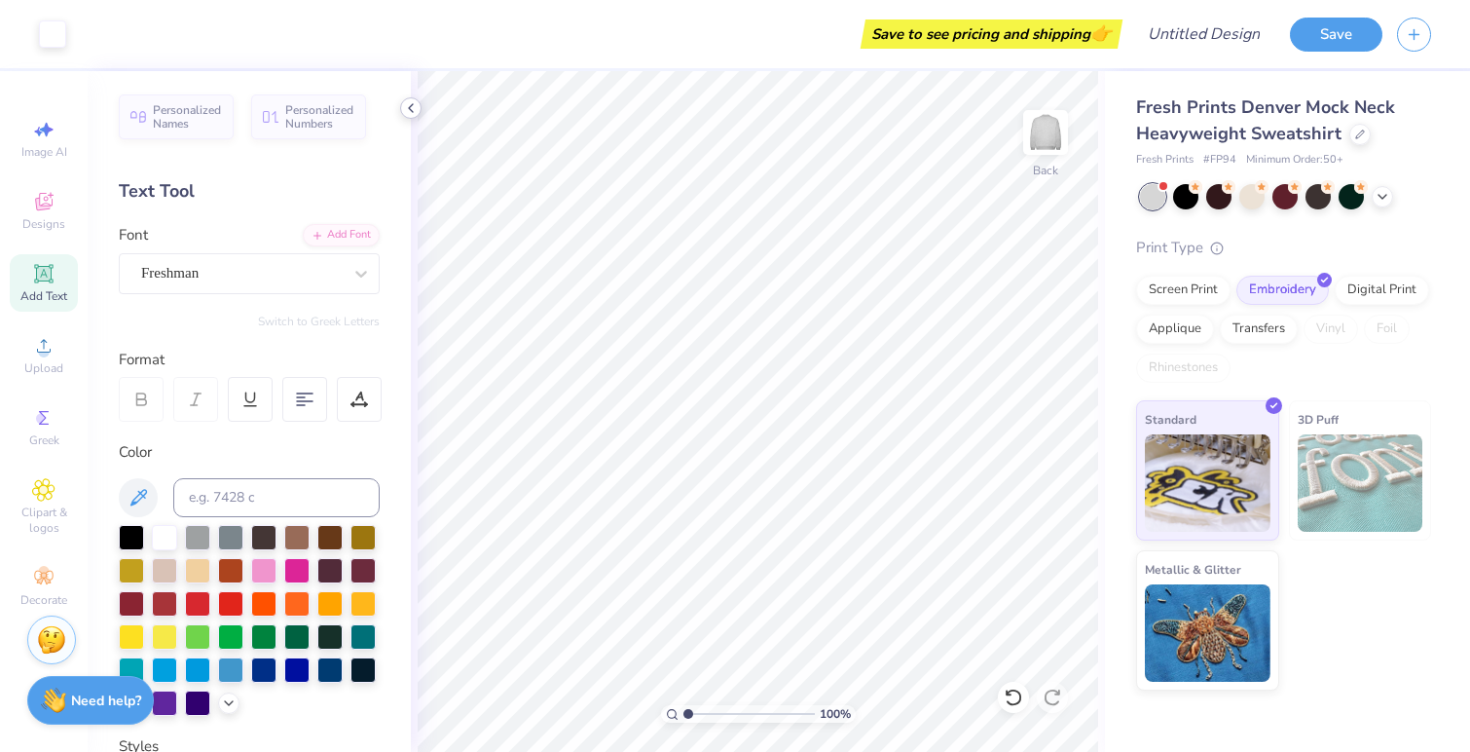
click at [413, 107] on icon at bounding box center [411, 108] width 16 height 16
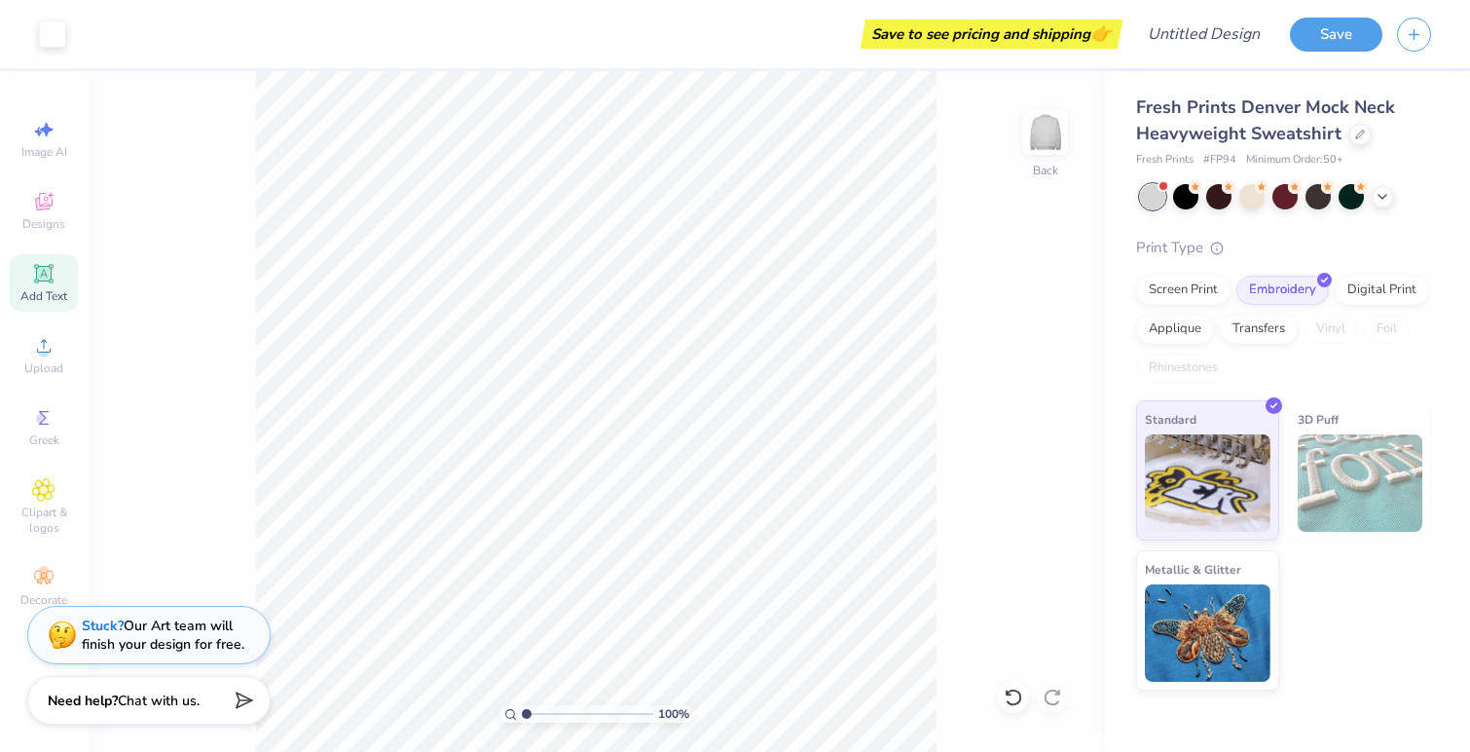
click at [55, 290] on span "Add Text" at bounding box center [43, 296] width 47 height 16
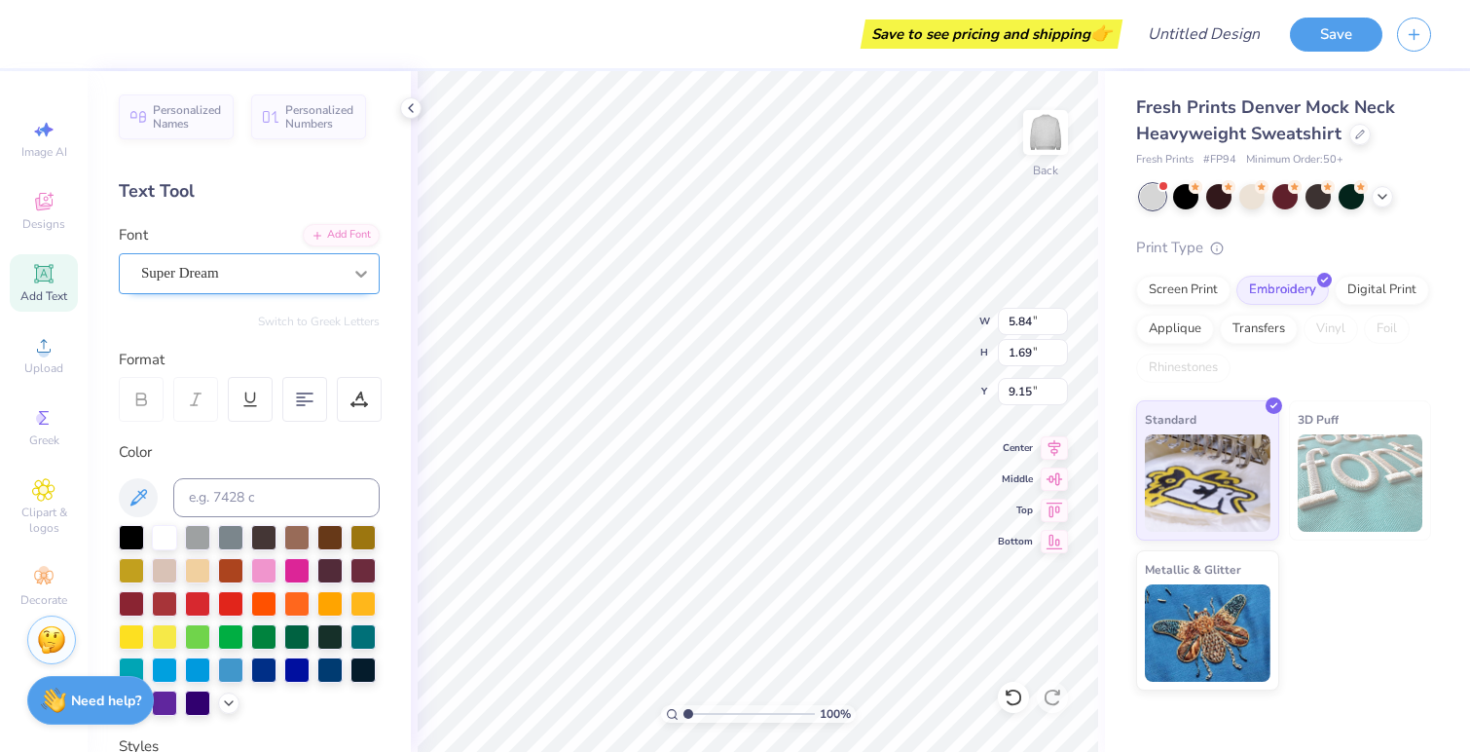
click at [344, 267] on div at bounding box center [361, 273] width 35 height 35
click at [198, 432] on span "Freshman" at bounding box center [171, 427] width 54 height 20
type input "fres"
type input "7.44"
type input "2.01"
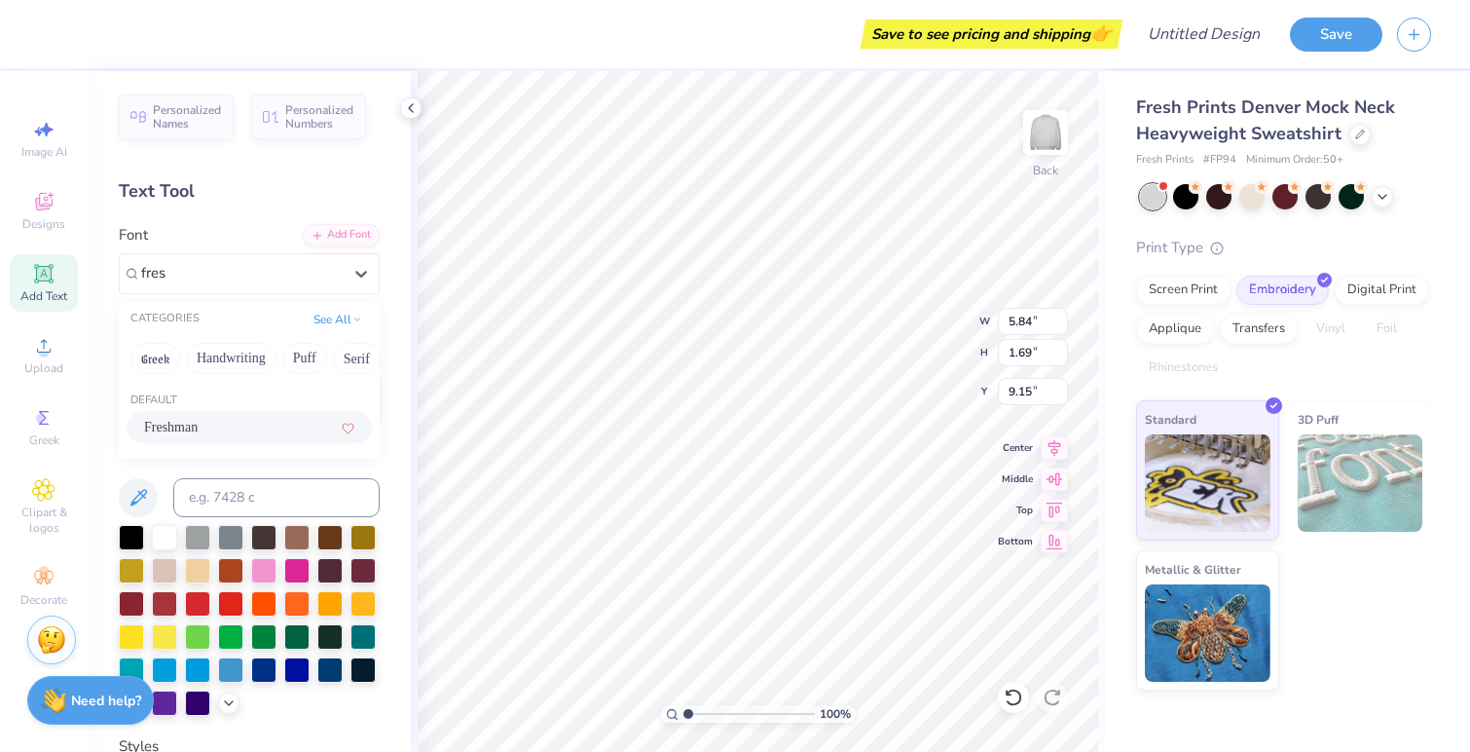
type input "8.99"
type textarea "P"
type textarea "APSD"
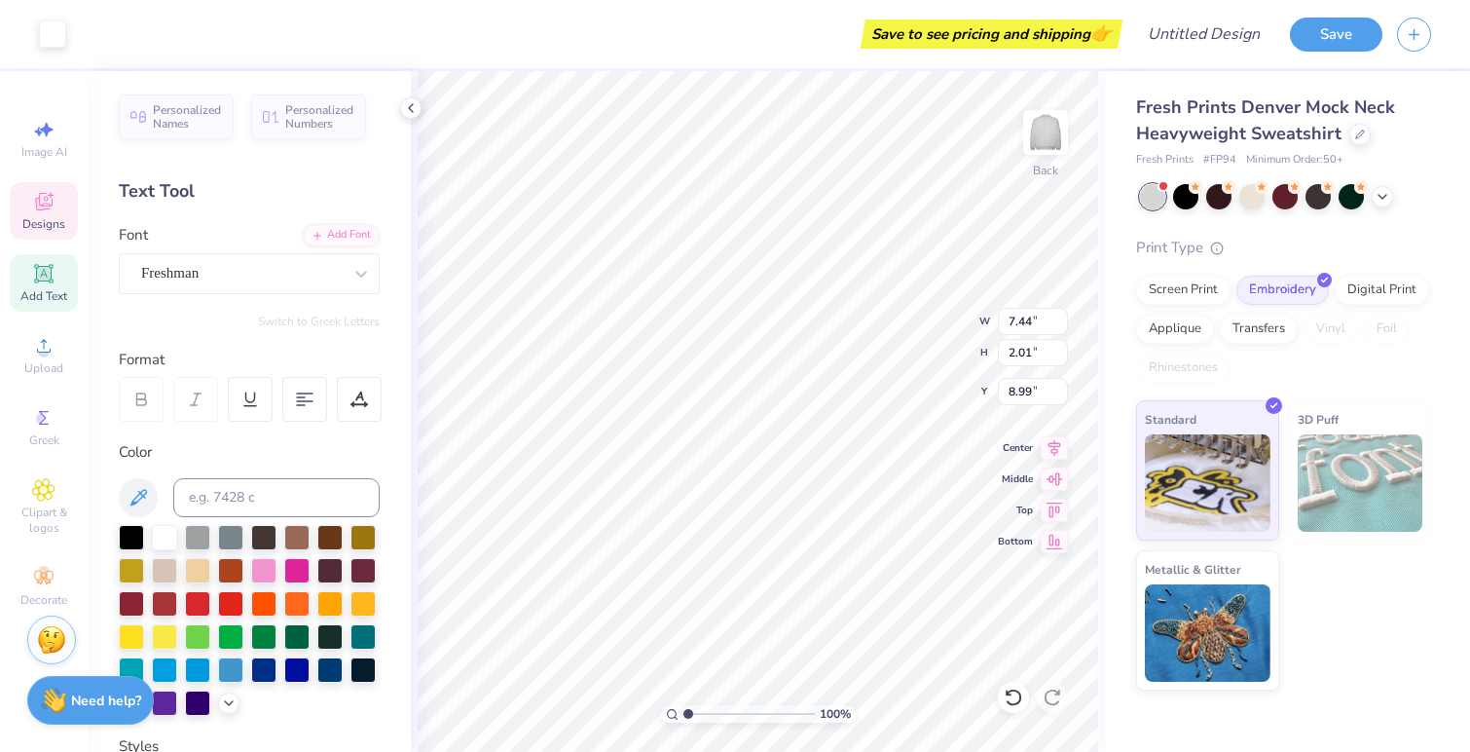
type input "9.96"
type input "4.91"
type input "8.66"
type input "3.00"
type input "11.80"
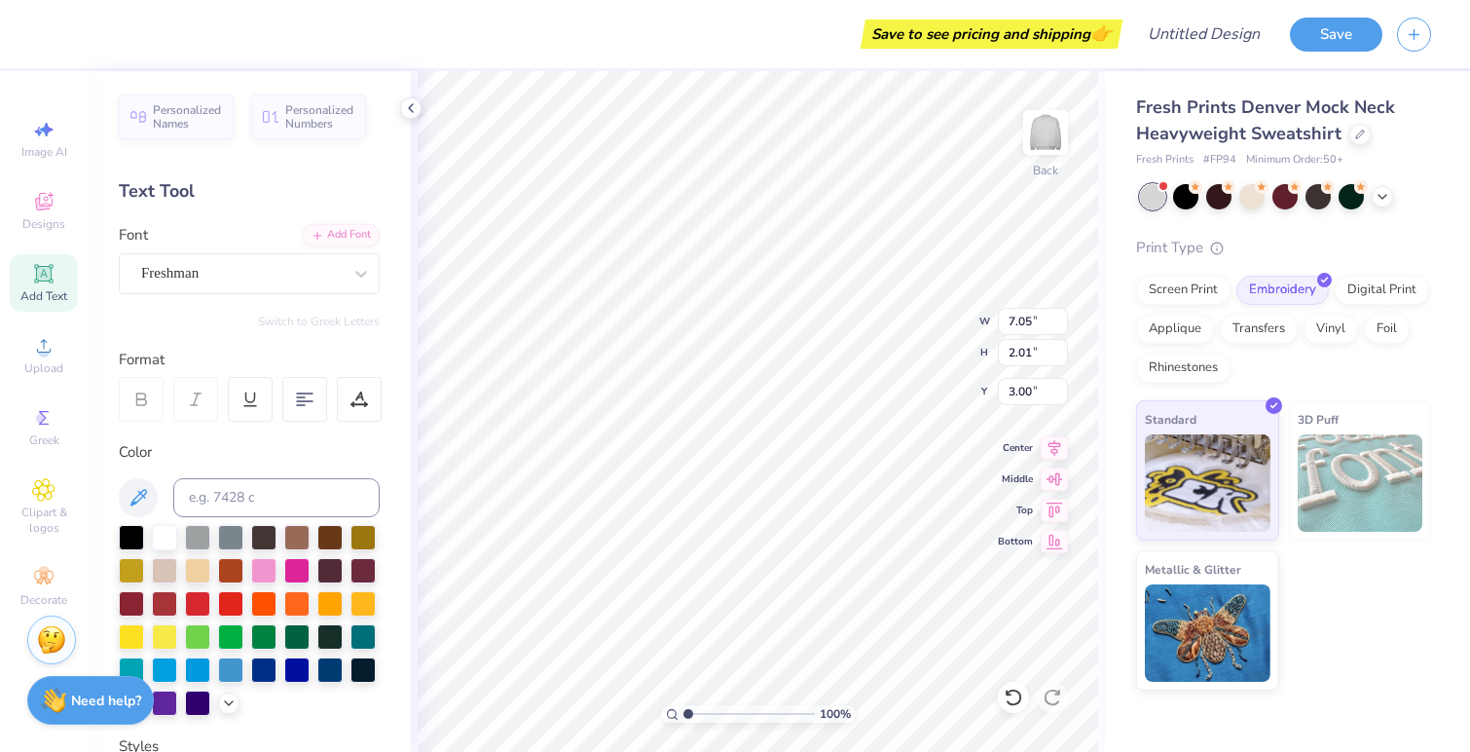
type input "3.37"
type input "2.20"
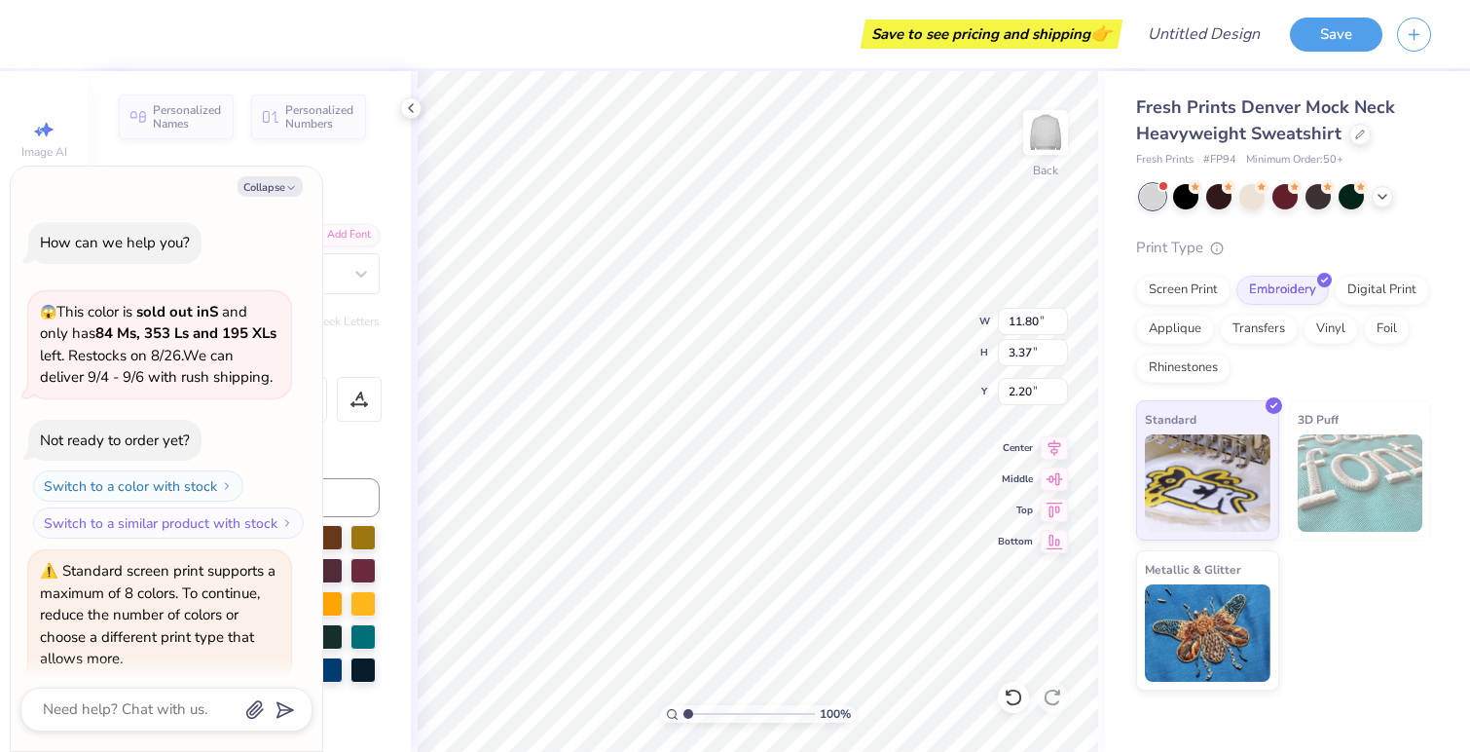
scroll to position [231, 0]
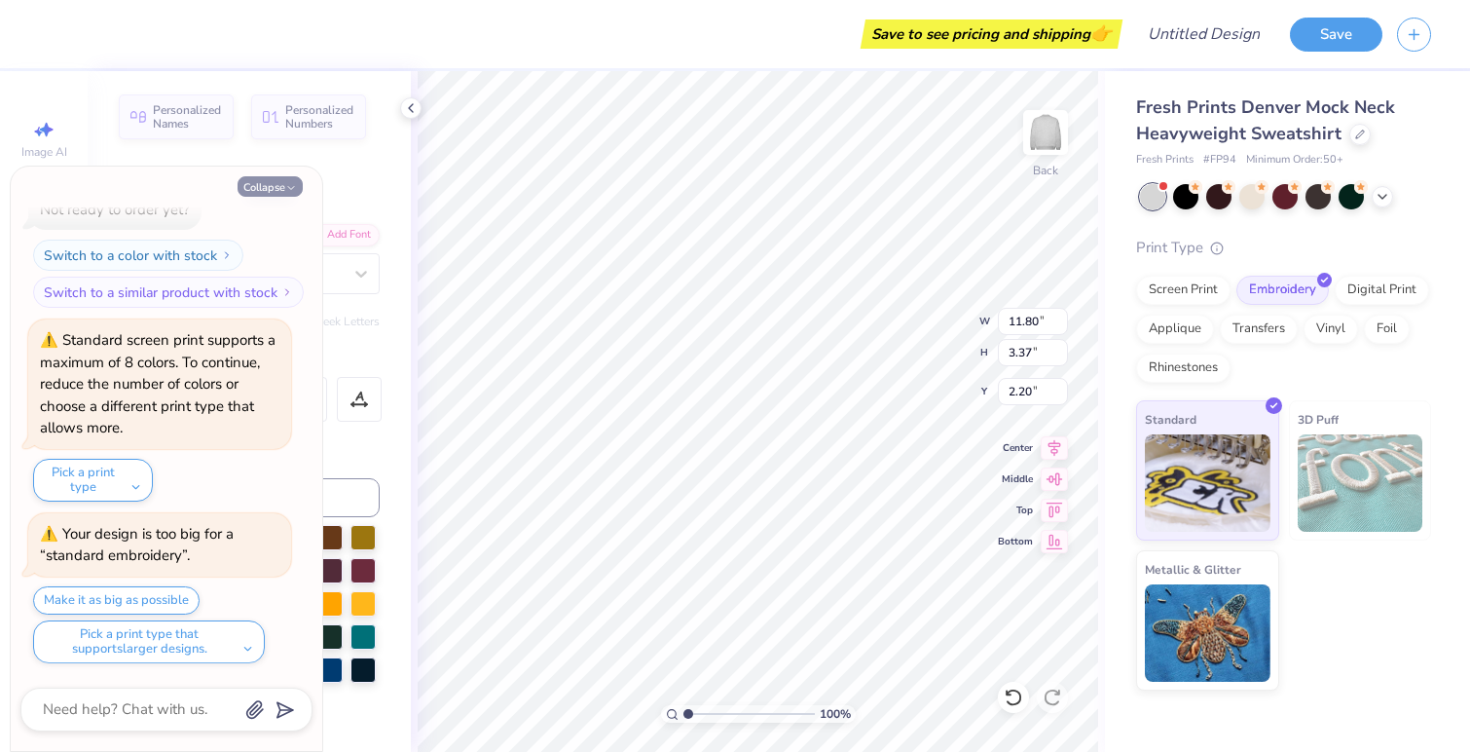
click at [279, 178] on button "Collapse" at bounding box center [270, 186] width 65 height 20
type textarea "x"
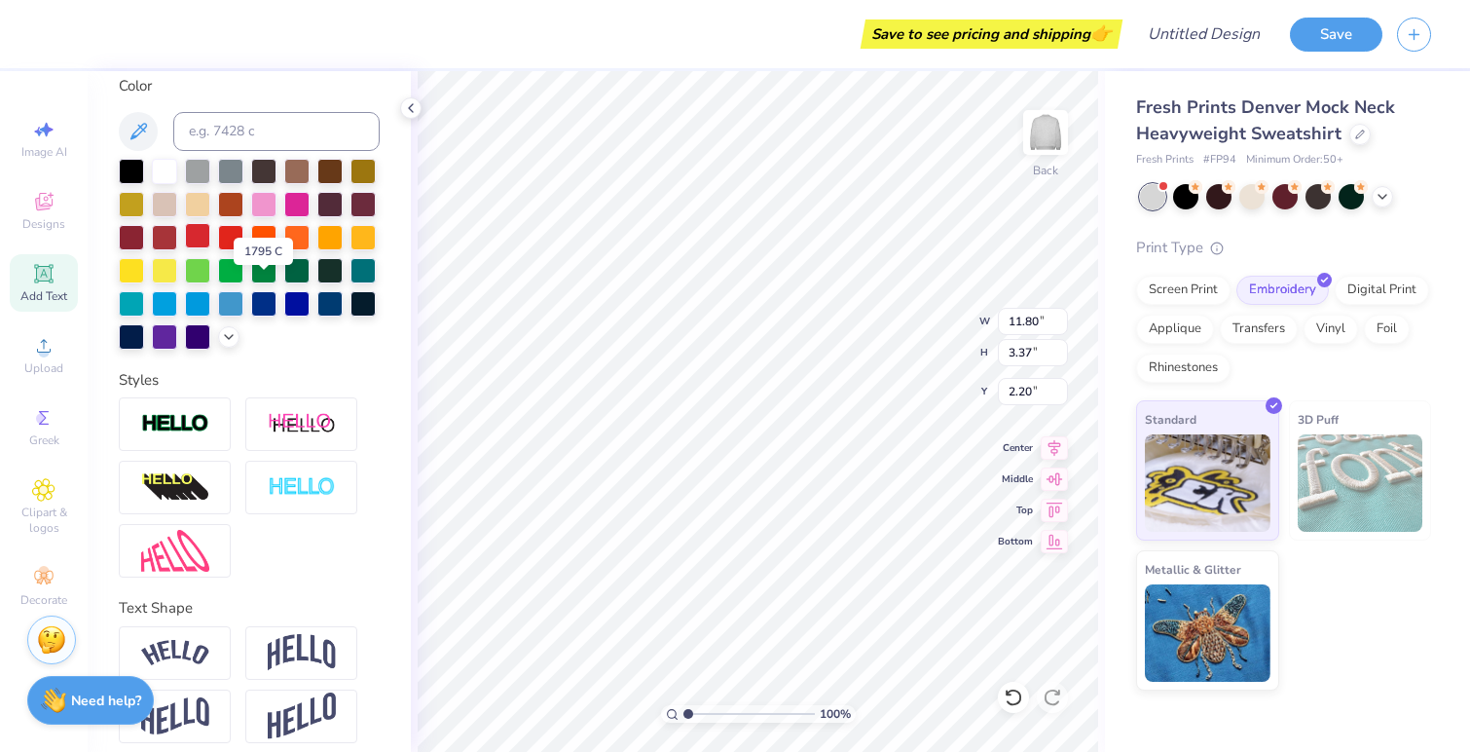
scroll to position [413, 0]
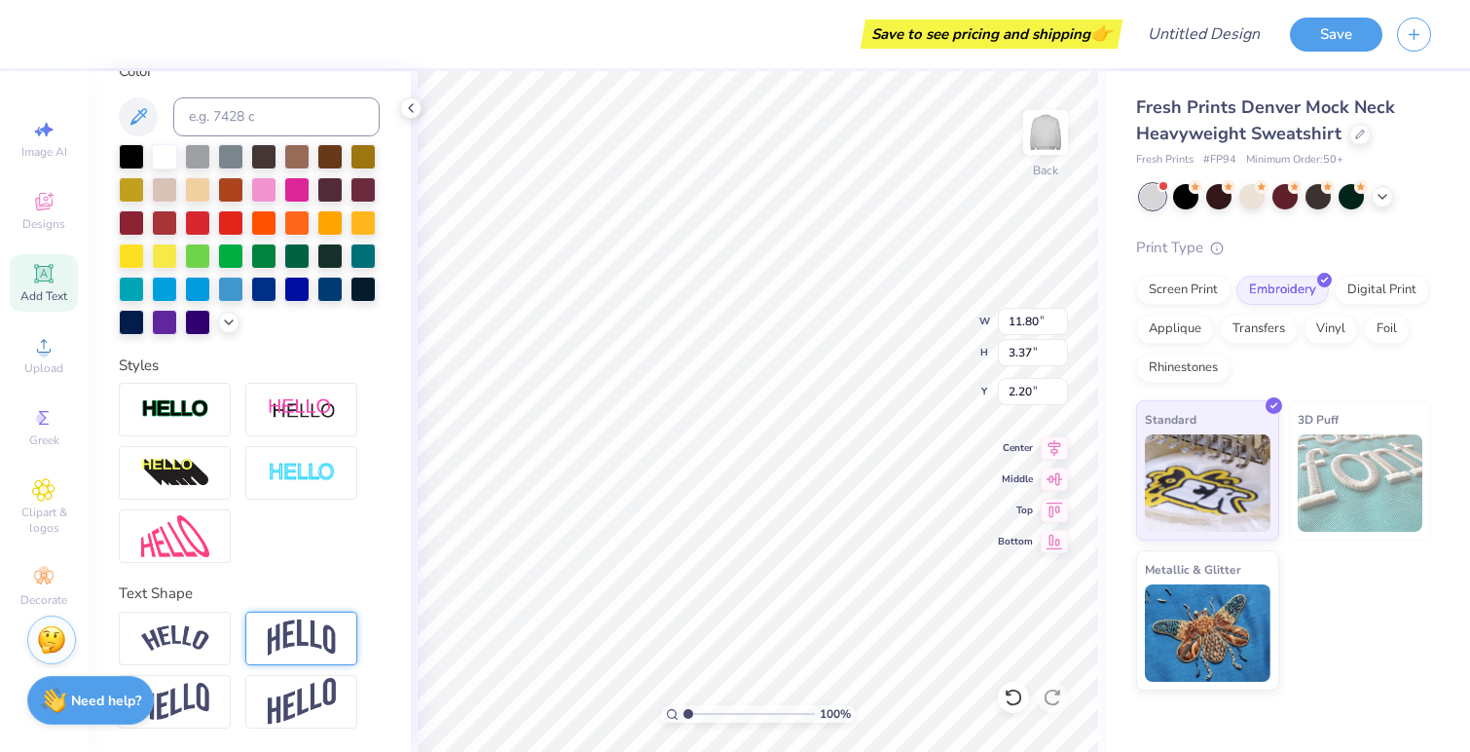
click at [318, 626] on img at bounding box center [302, 637] width 68 height 37
type input "5.81"
type input "0.98"
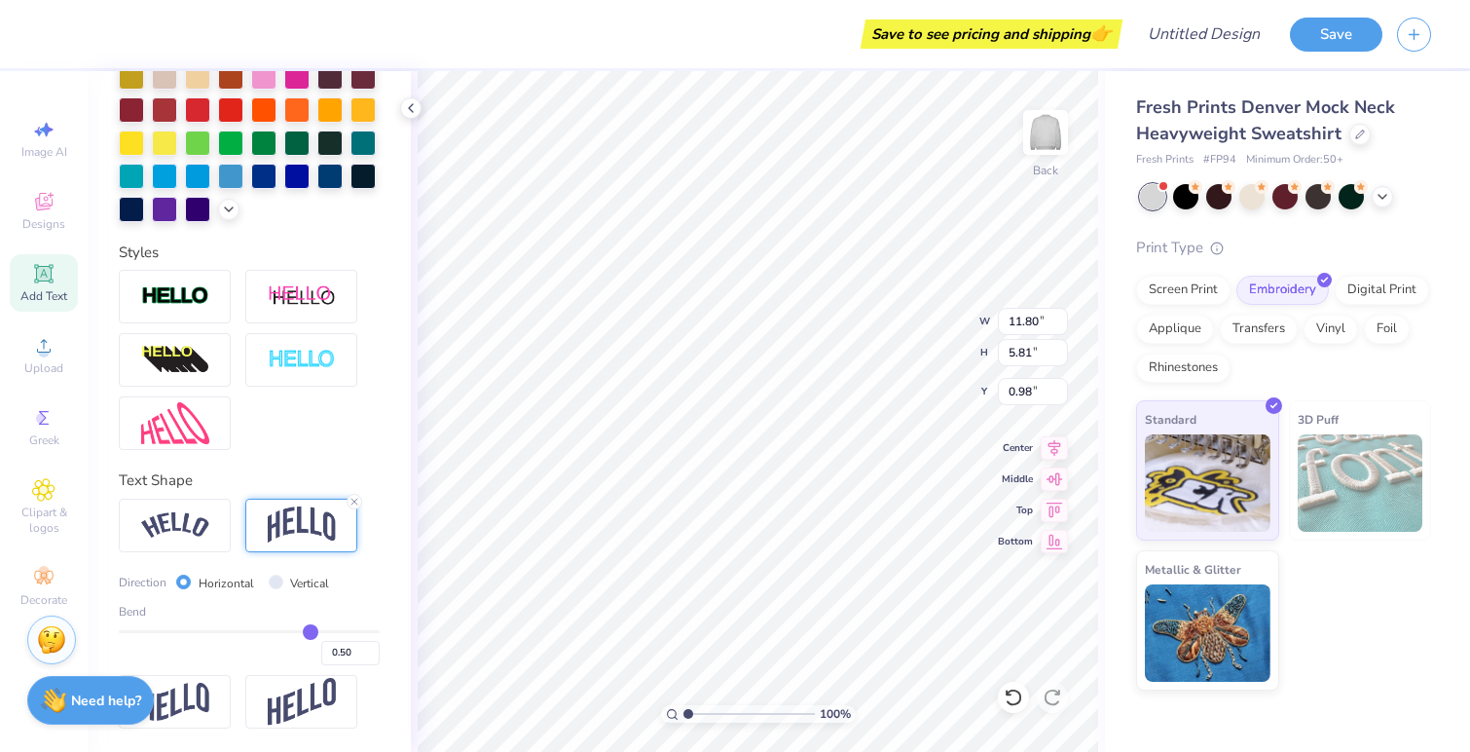
scroll to position [527, 0]
type input "0.52"
type input "0.51"
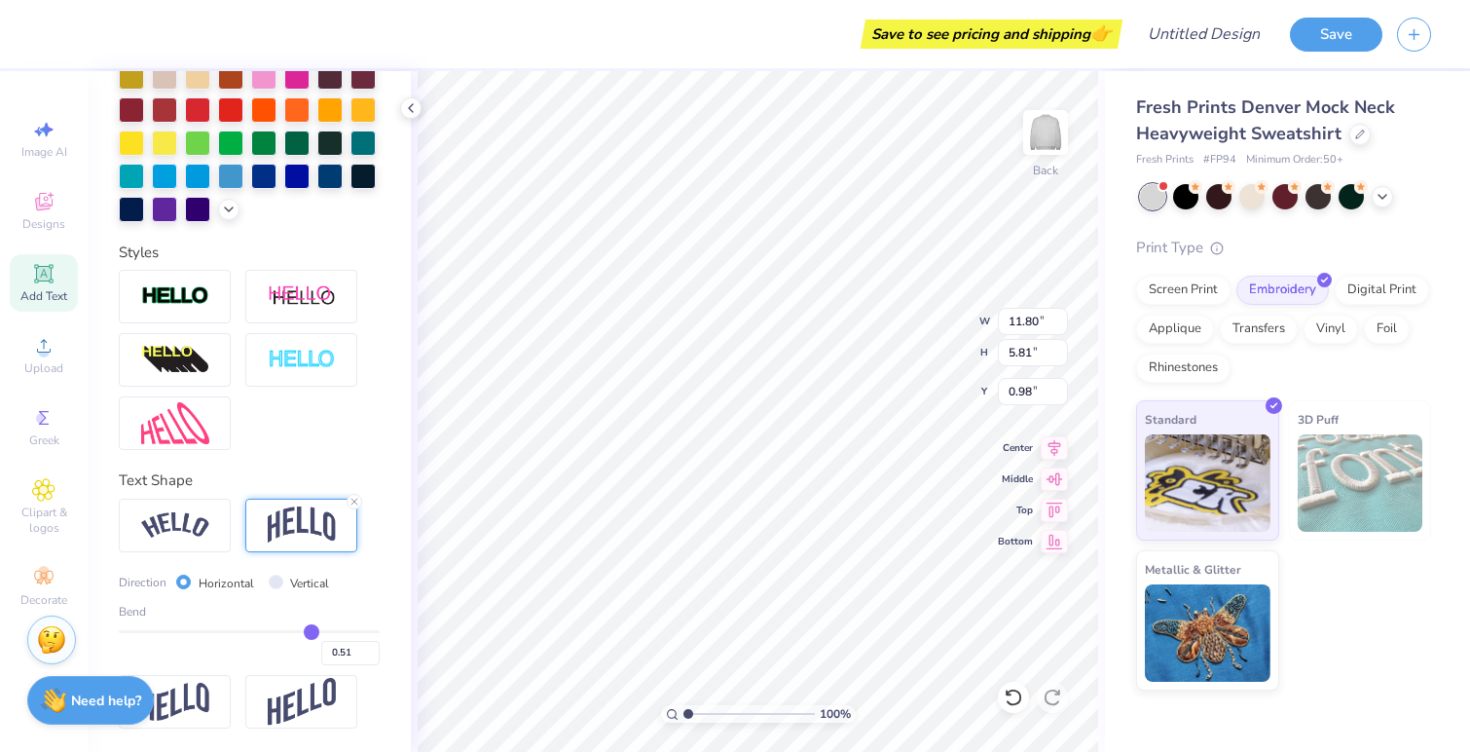
type input "0.5"
type input "0.50"
type input "0.49"
type input "0.48"
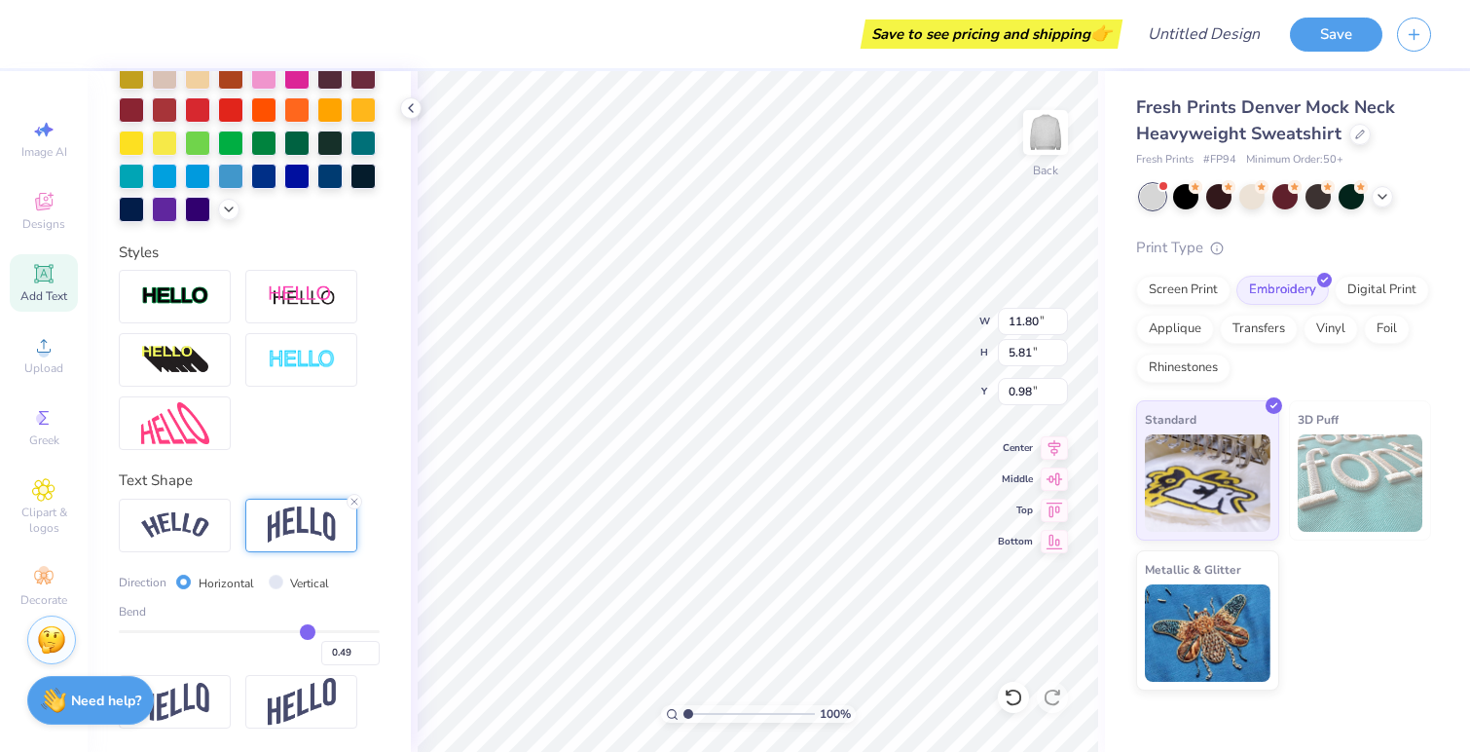
type input "0.48"
type input "0.47"
type input "0.46"
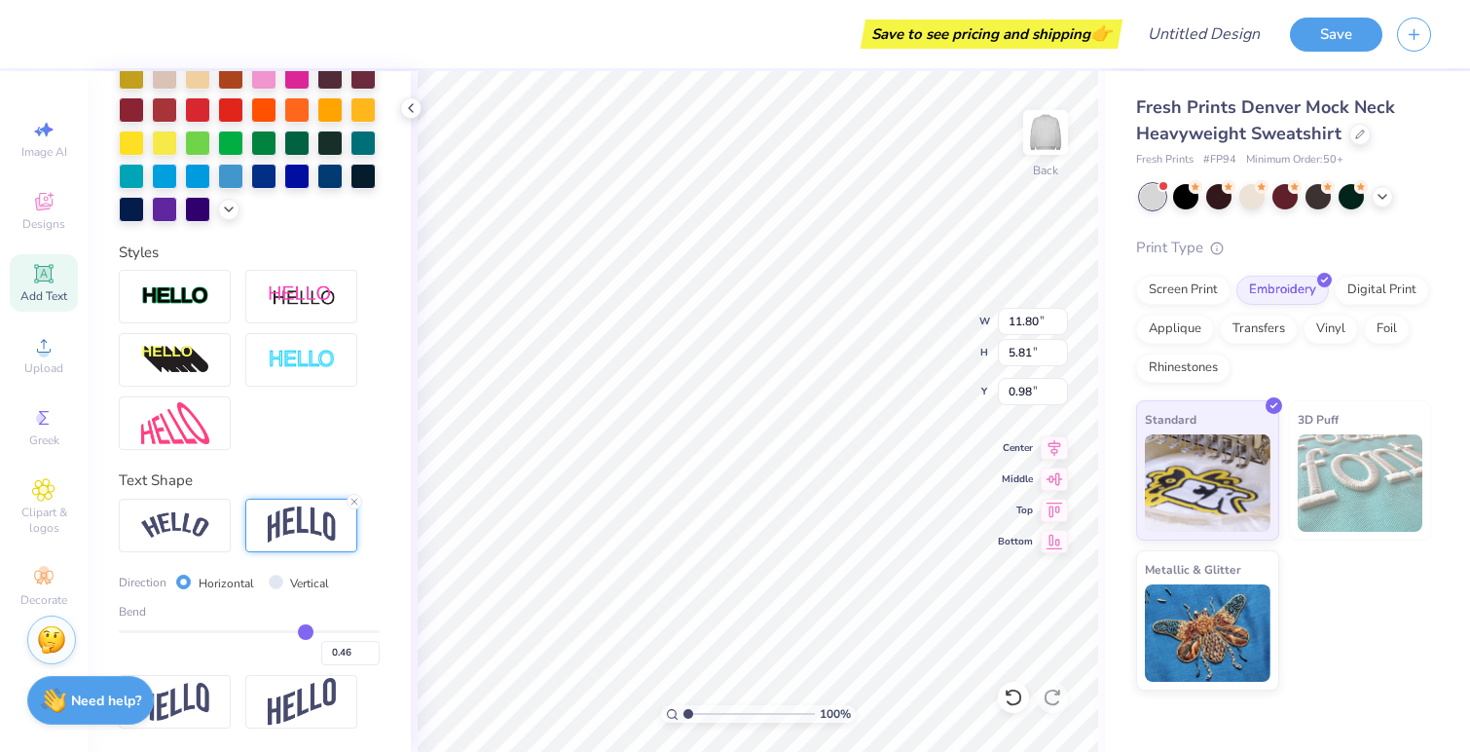
type input "0.45"
type input "0.44"
type input "0.43"
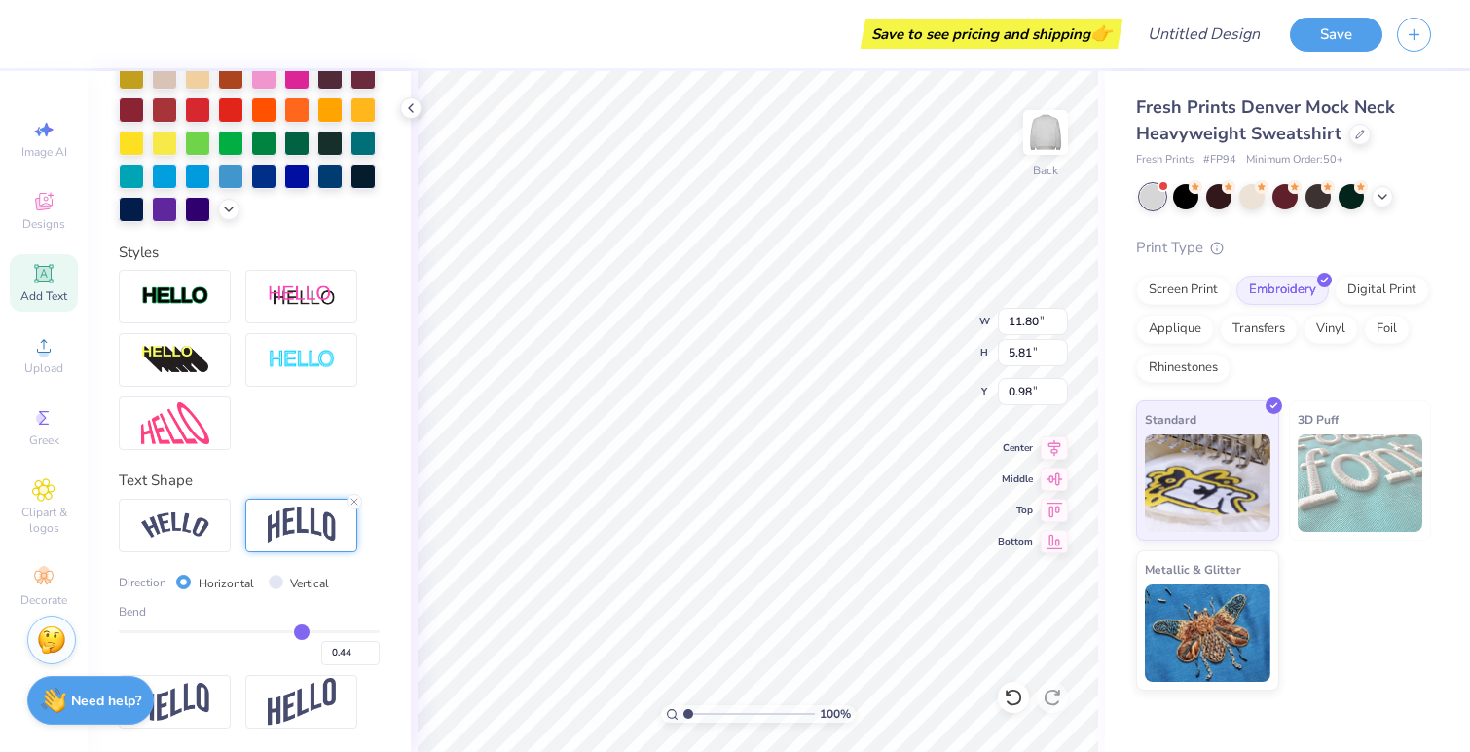
type input "0.43"
type input "0.42"
type input "0.41"
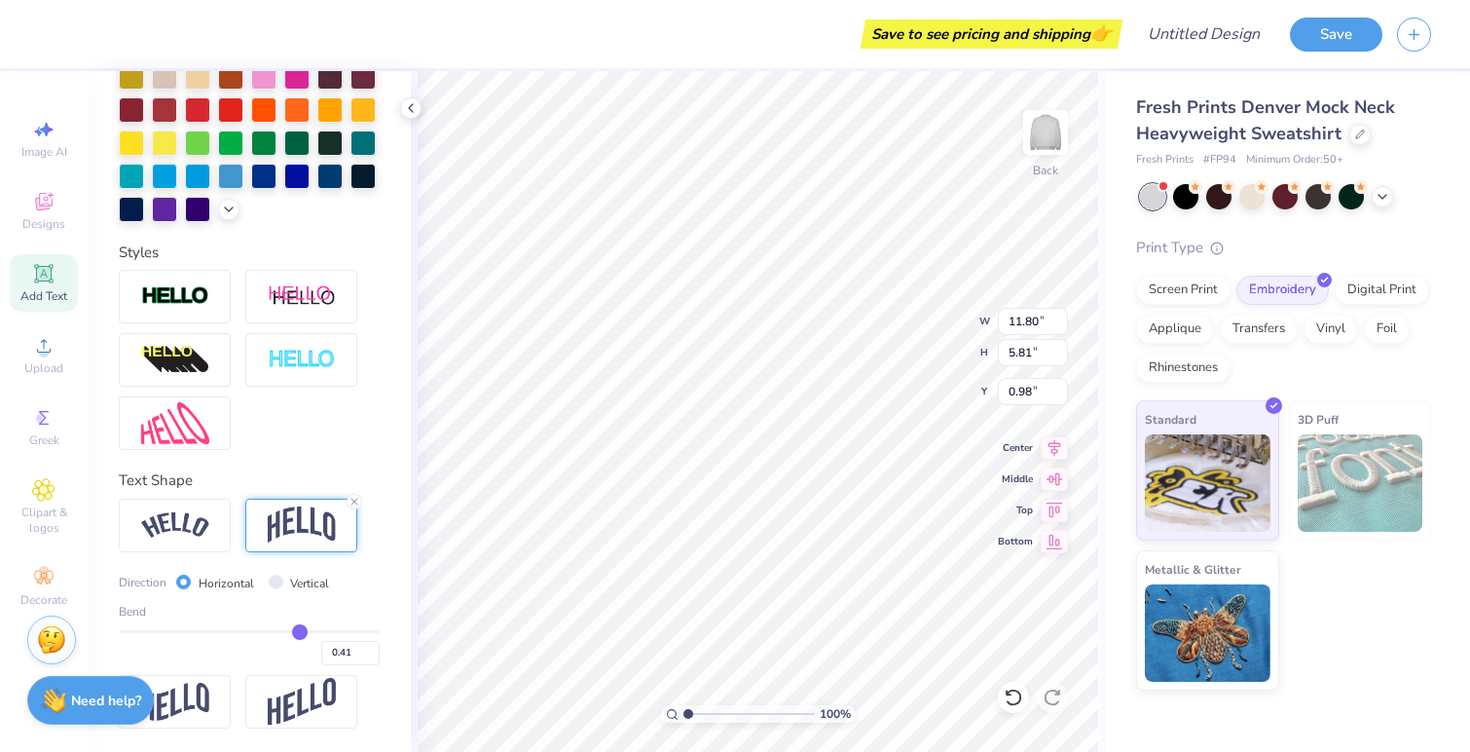
type input "0.4"
type input "0.40"
type input "0.39"
type input "0.38"
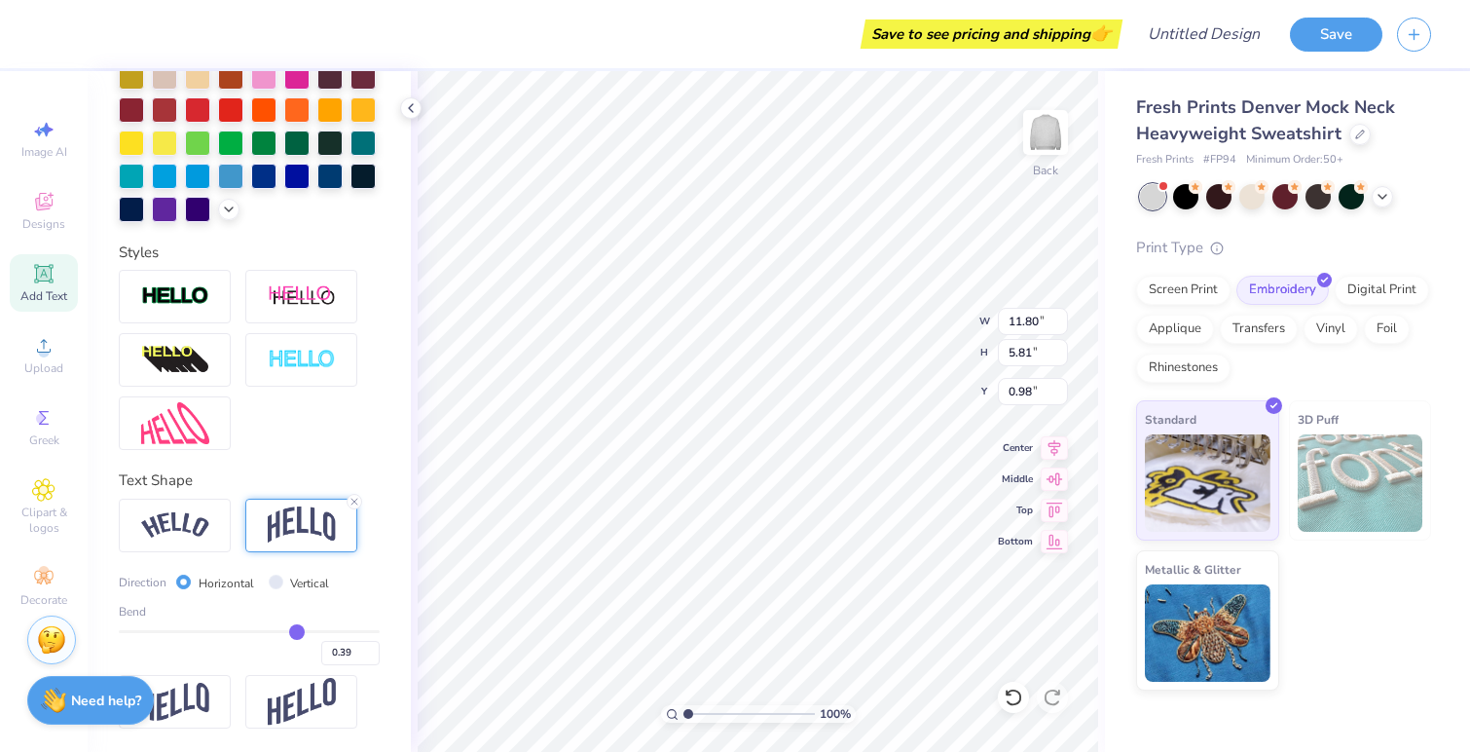
type input "0.38"
type input "0.37"
type input "0.36"
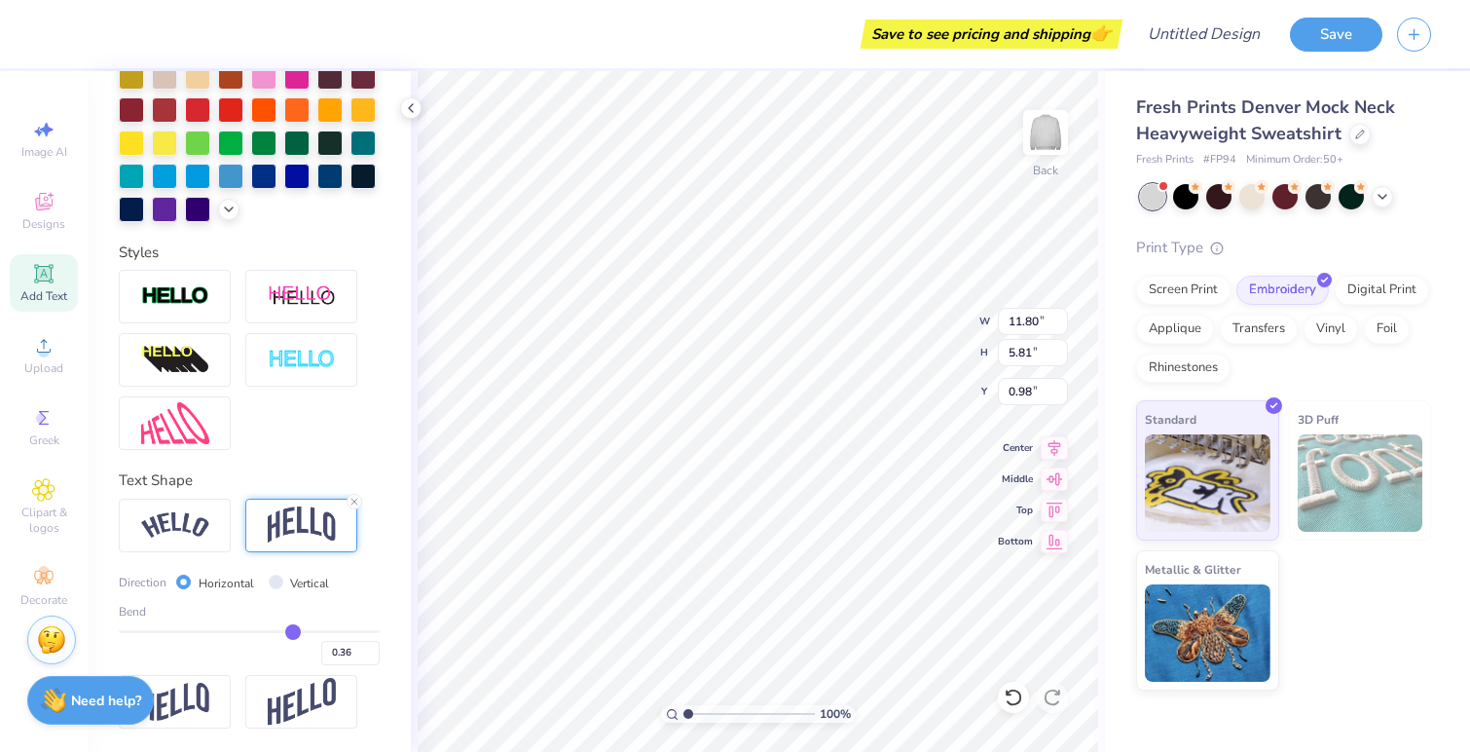
type input "0.35"
type input "0.33"
type input "0.32"
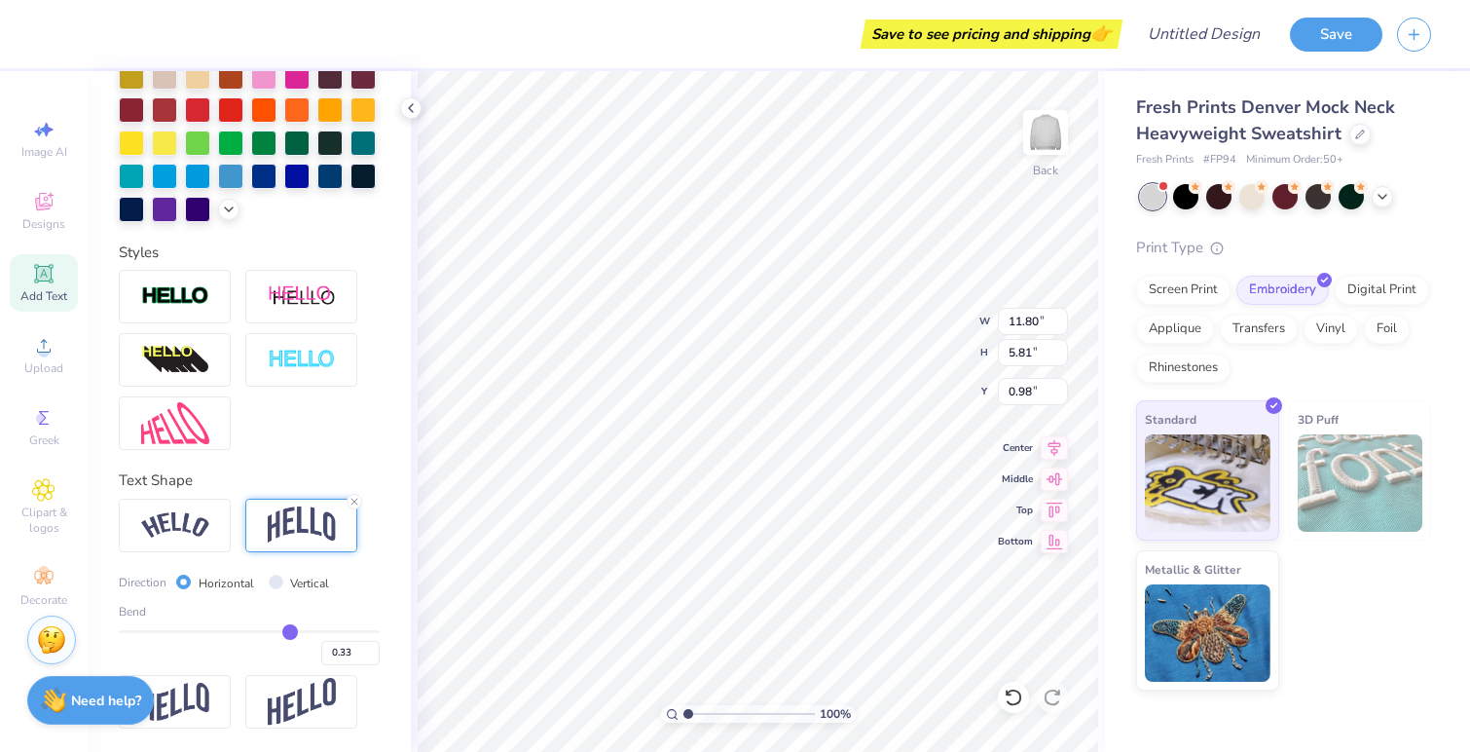
type input "0.32"
type input "0.31"
type input "0.3"
type input "0.30"
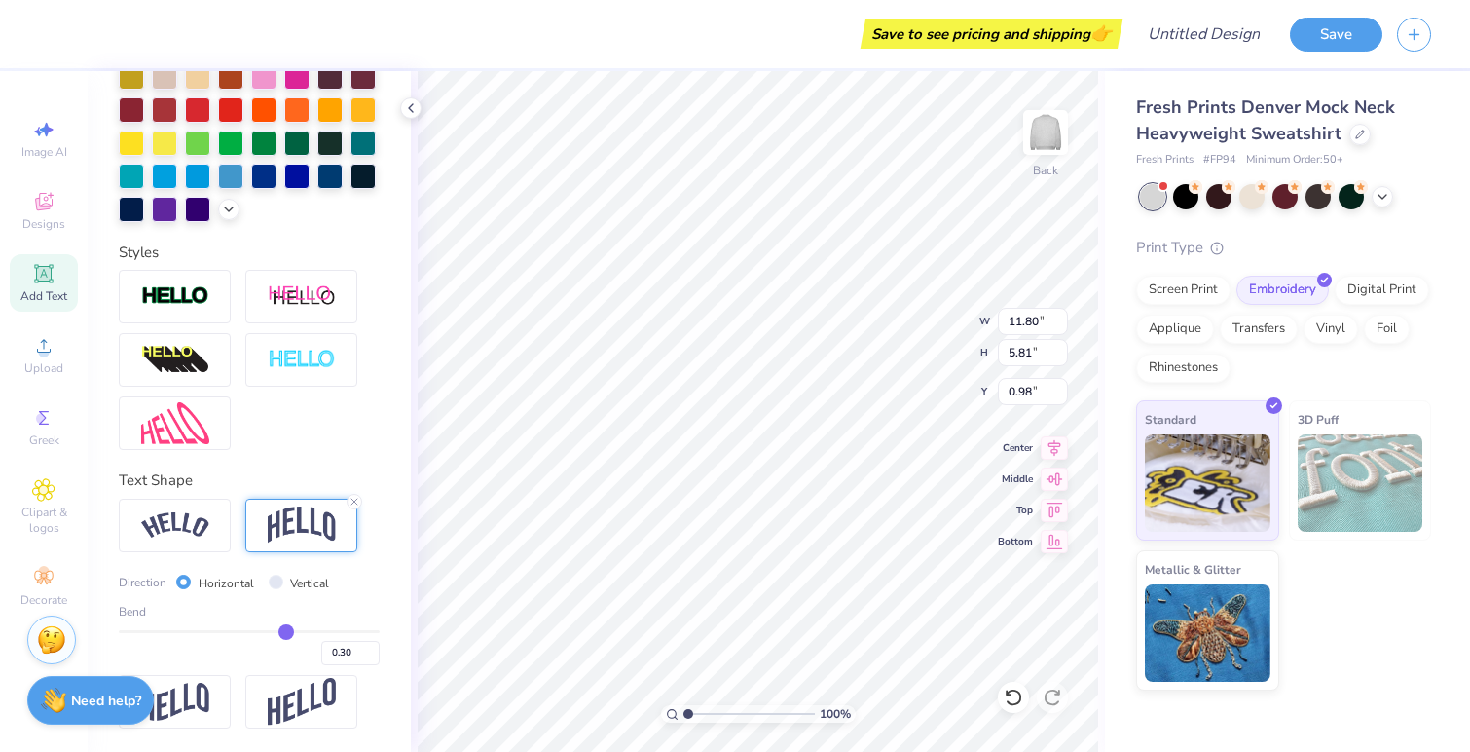
type input "0.29"
type input "0.28"
type input "0.27"
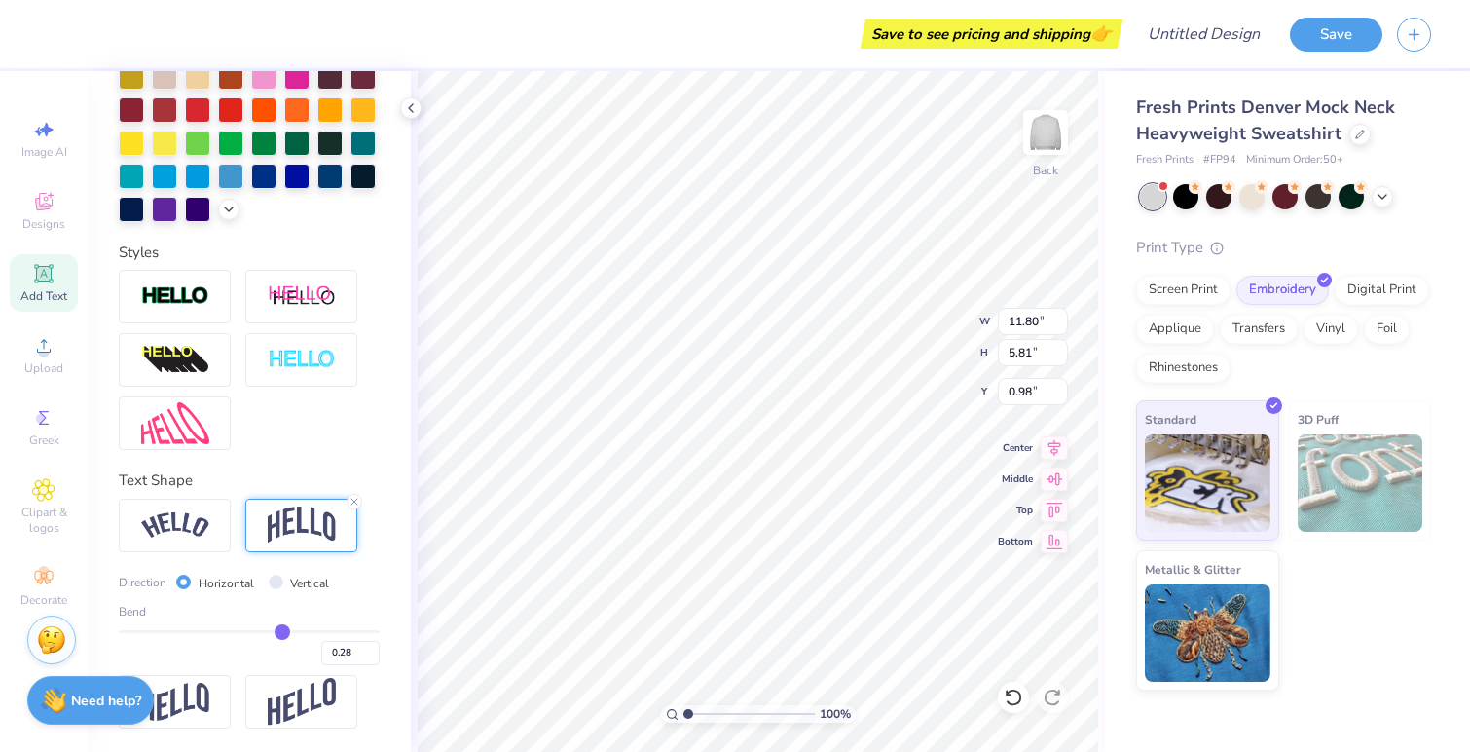
type input "0.27"
type input "0.26"
type input "0.25"
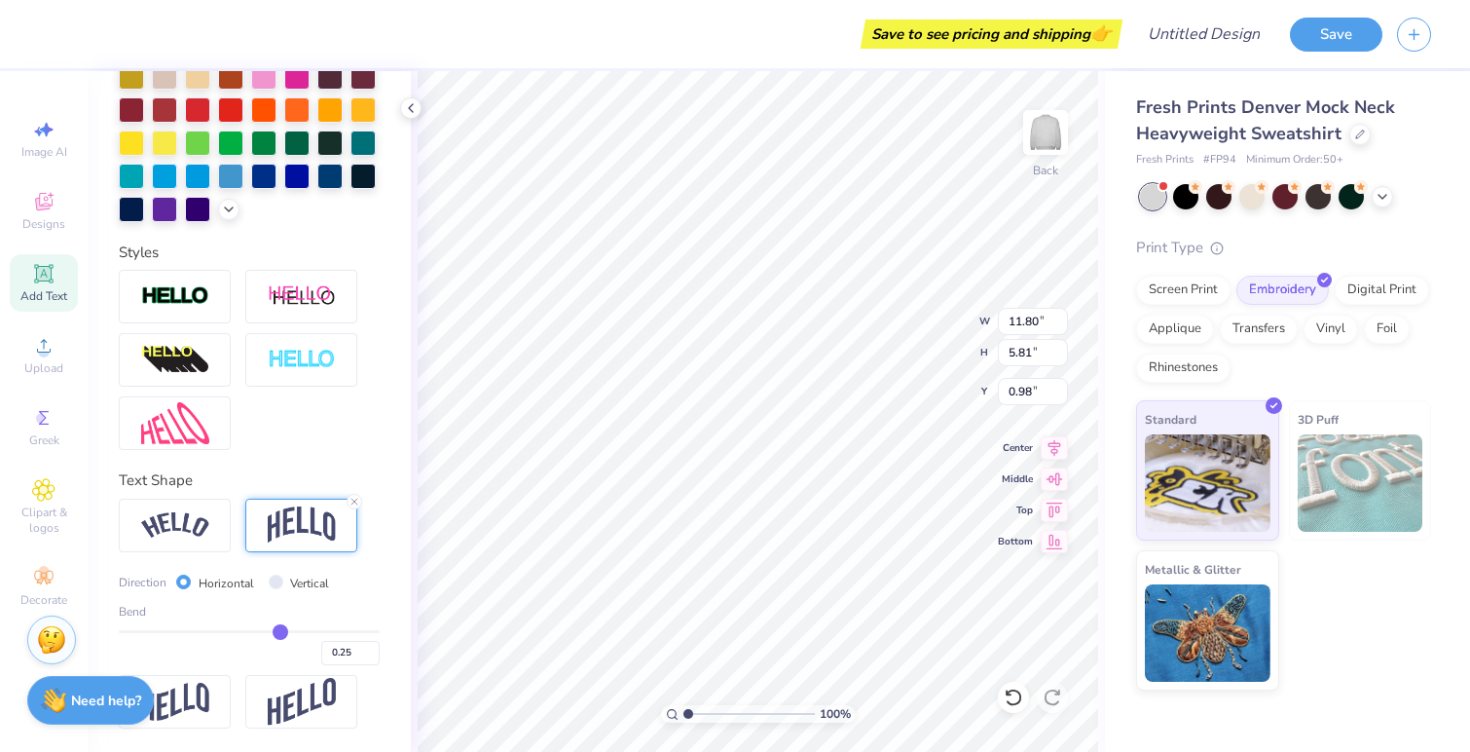
type input "0.24"
type input "0.23"
type input "0.22"
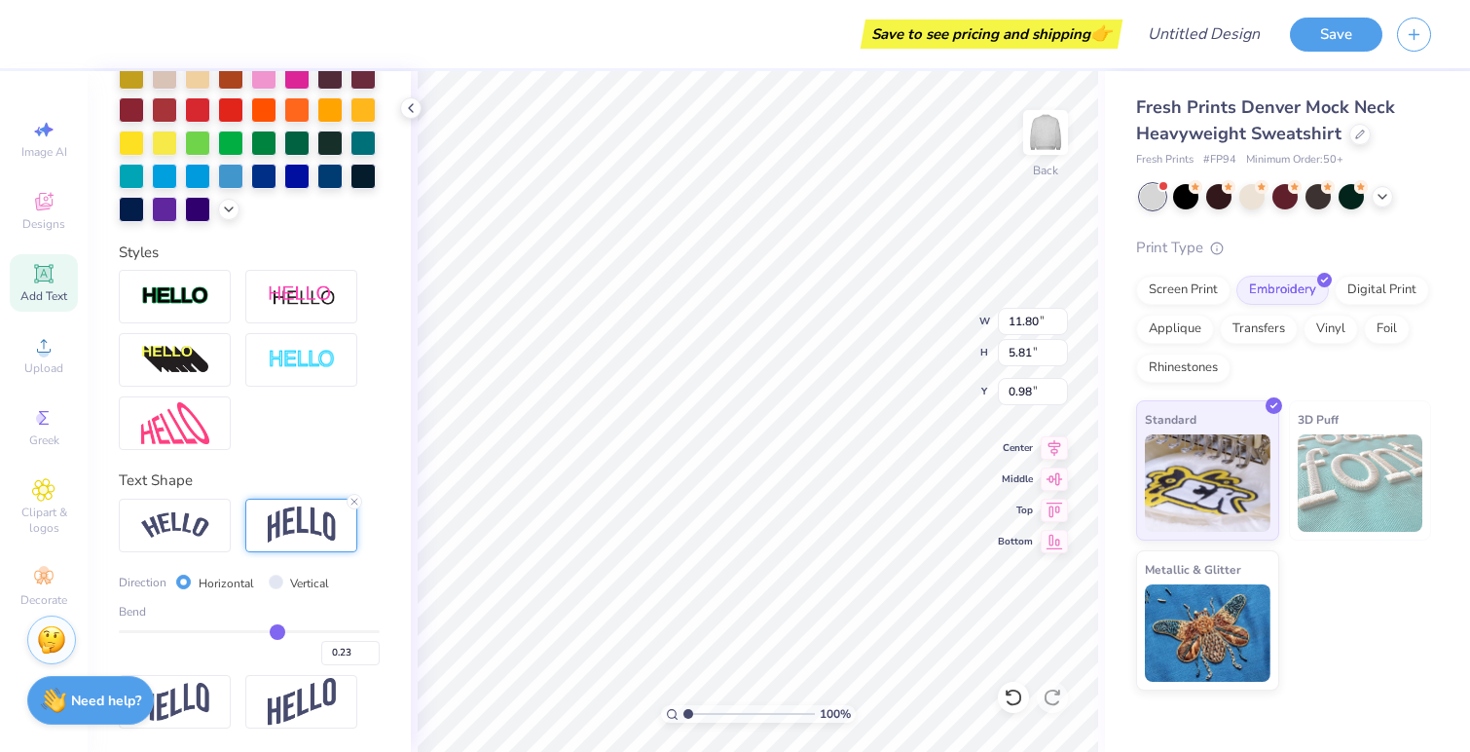
type input "0.22"
type input "0.21"
type input "0.2"
type input "0.20"
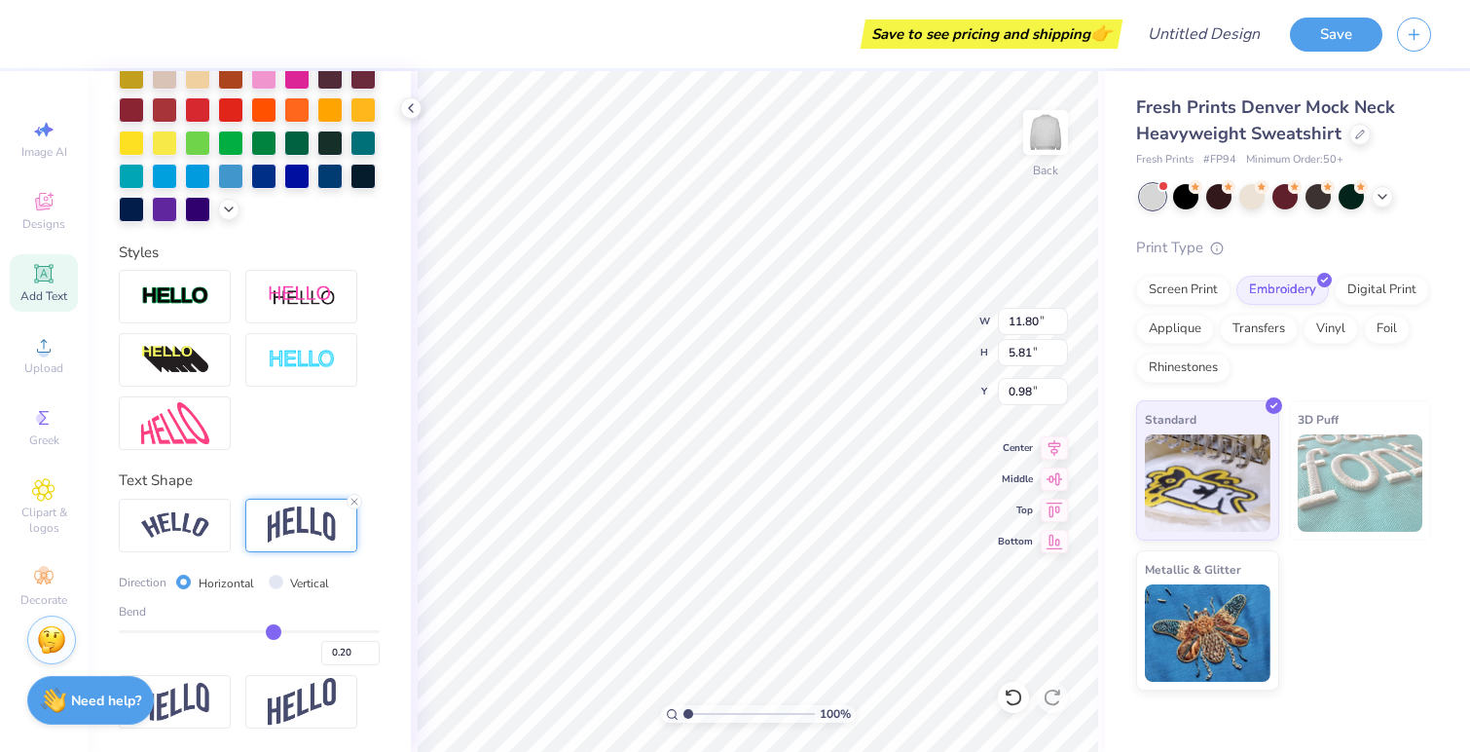
type input "0.19"
type input "0.18"
type input "0.17"
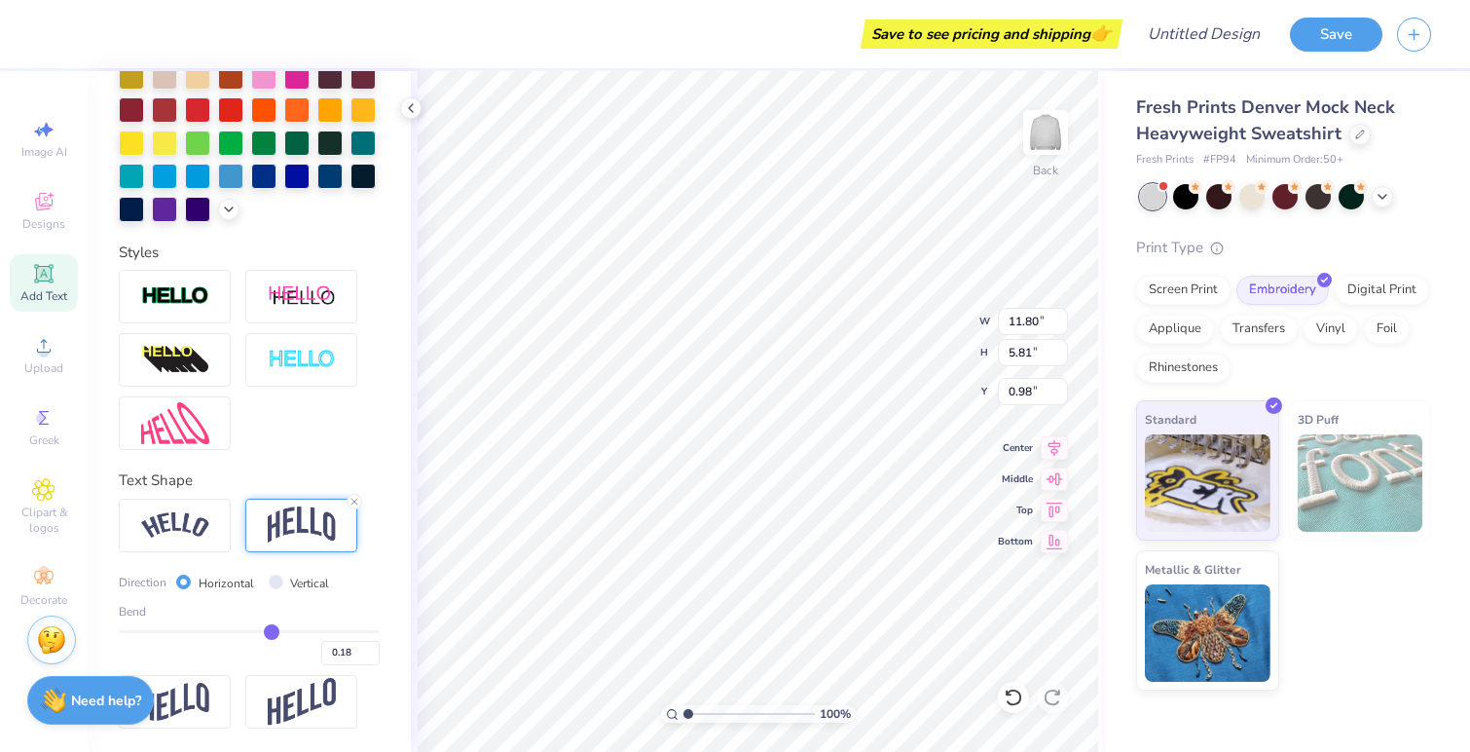
type input "0.17"
type input "0.16"
type input "0.15"
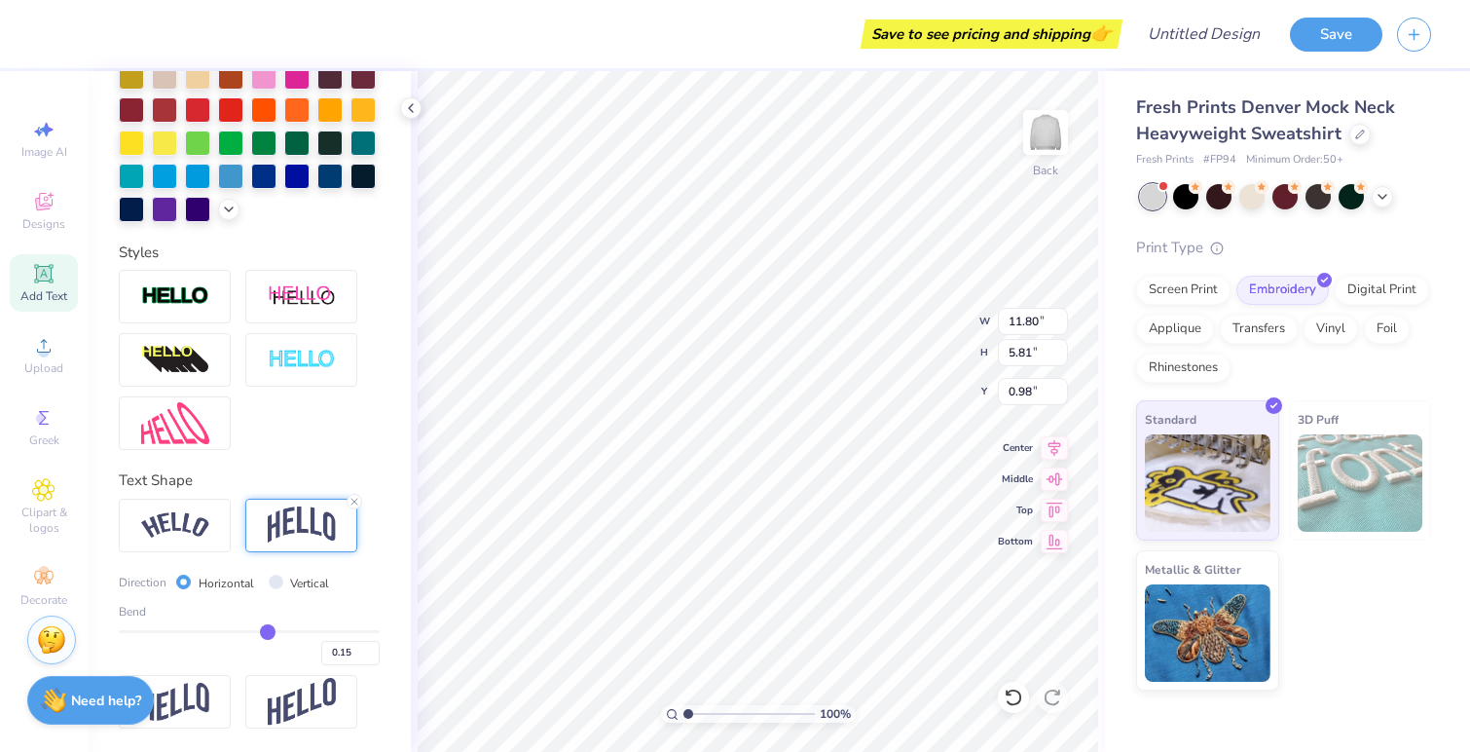
type input "0.13"
type input "0.11"
drag, startPoint x: 301, startPoint y: 629, endPoint x: 254, endPoint y: 631, distance: 46.8
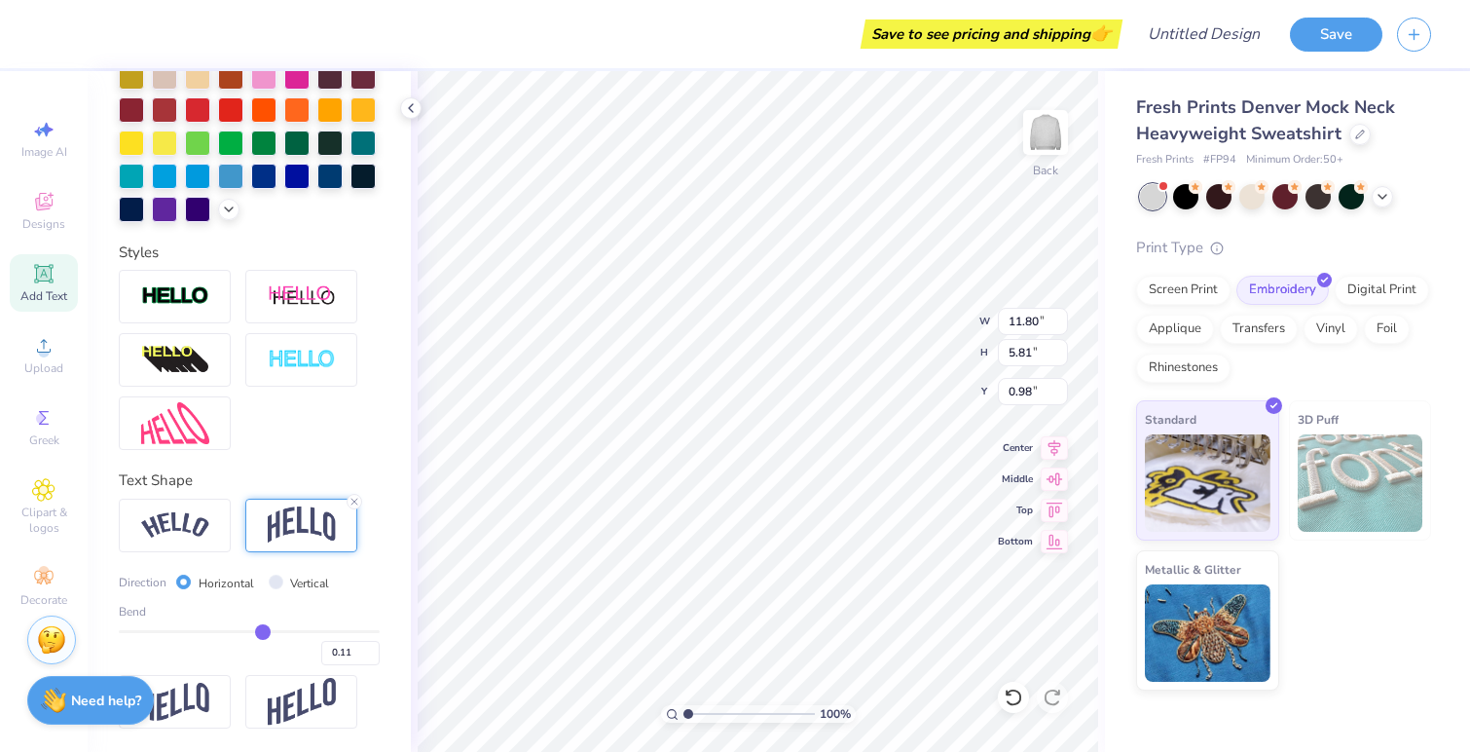
type input "0.11"
click at [254, 631] on input "range" at bounding box center [249, 631] width 261 height 3
type input "3.88"
type input "1.95"
type input "0.12"
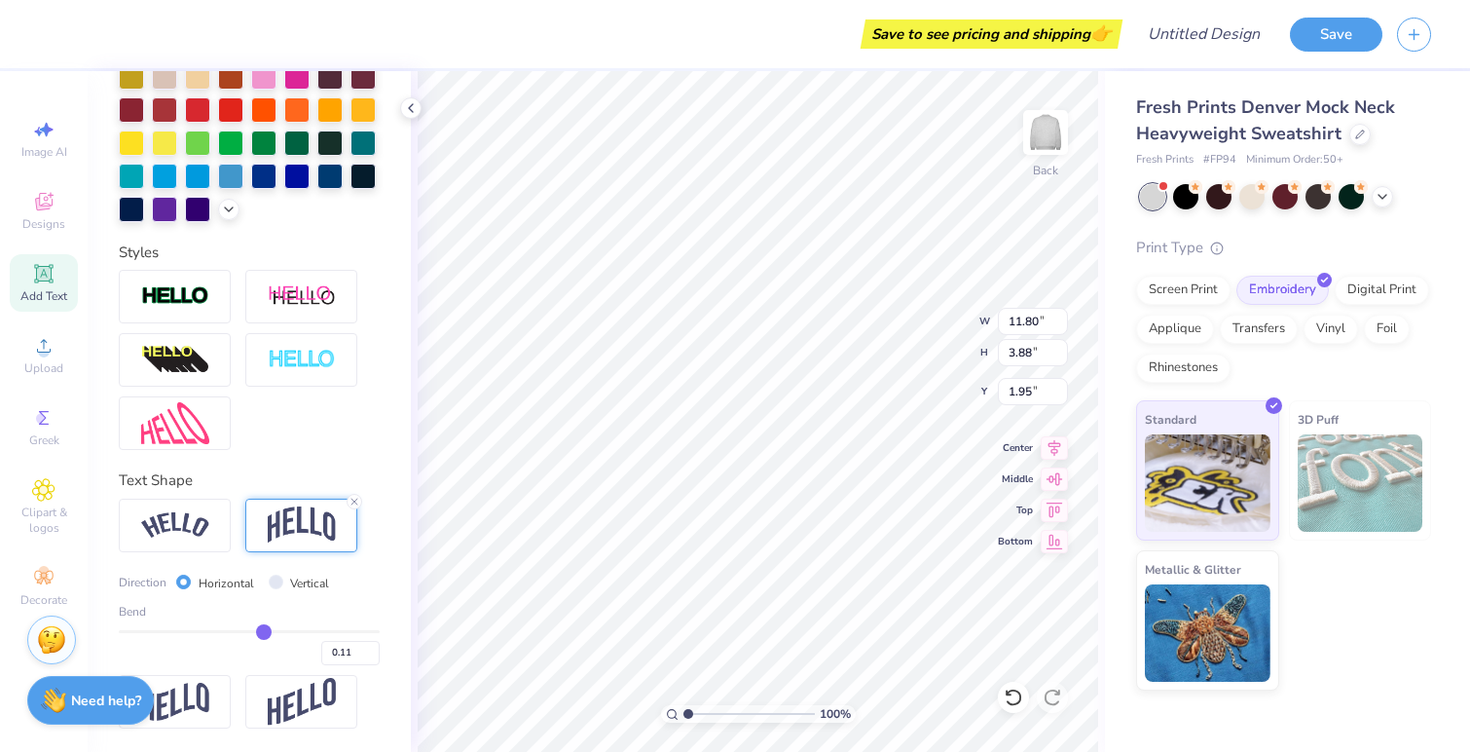
type input "0.12"
type input "0.13"
type input "0.15"
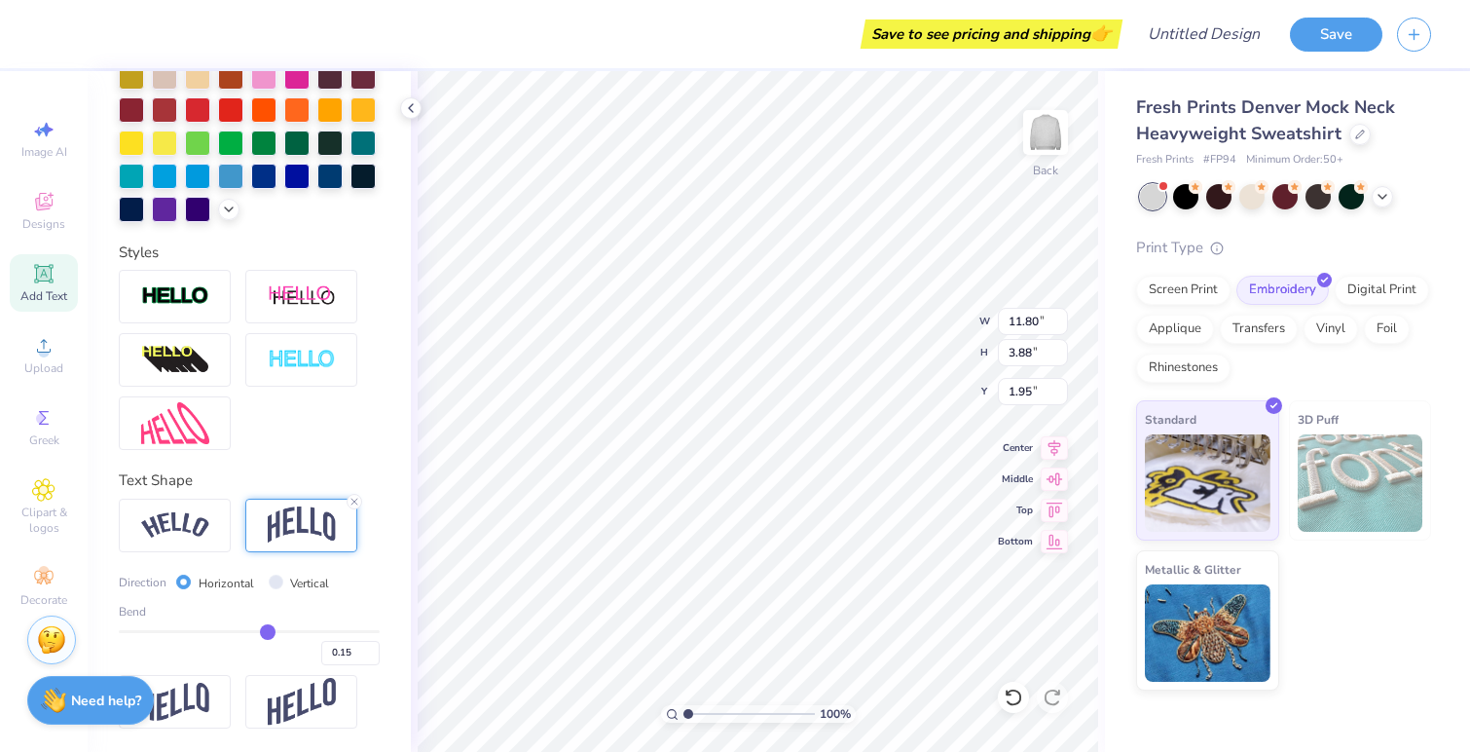
type input "0.17"
type input "0.2"
type input "0.20"
drag, startPoint x: 254, startPoint y: 631, endPoint x: 265, endPoint y: 630, distance: 10.8
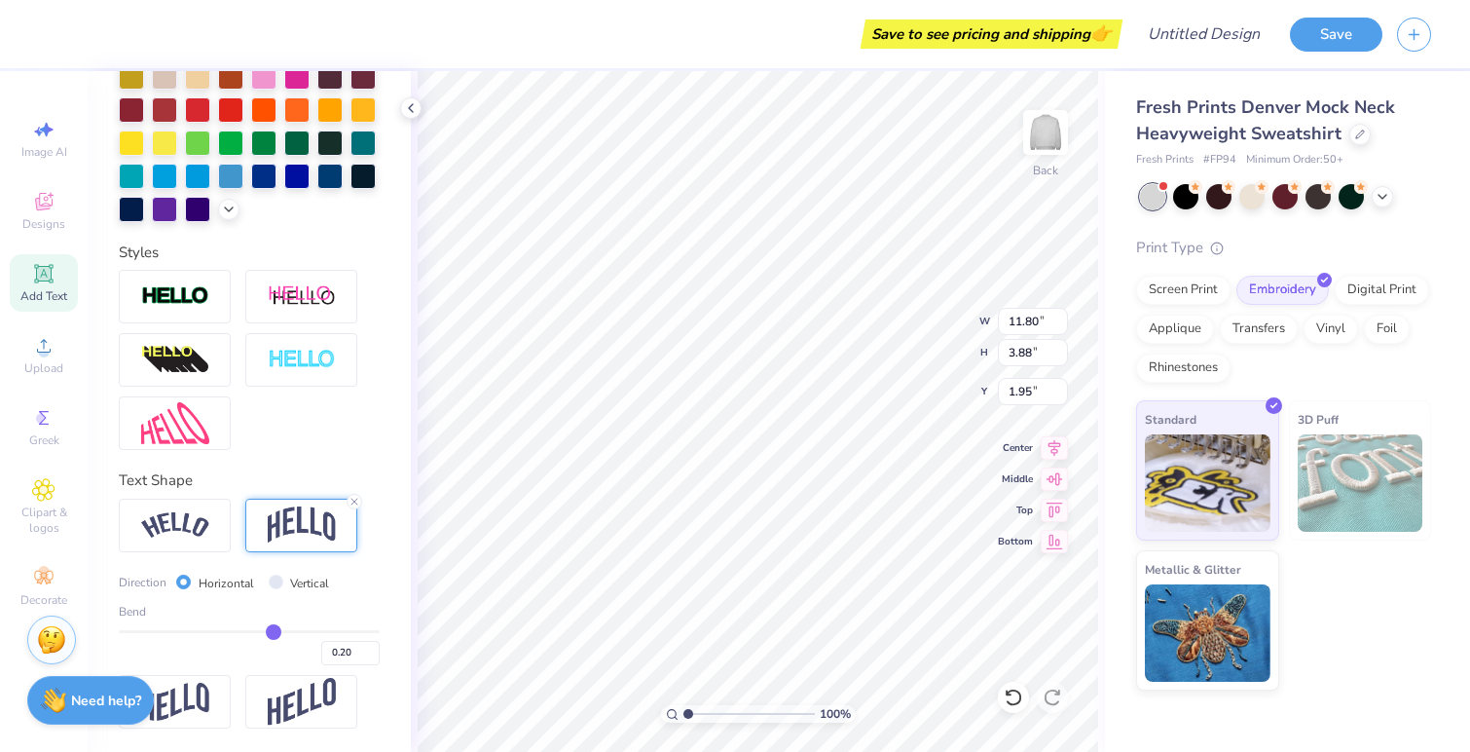
type input "0.2"
click at [265, 630] on input "range" at bounding box center [249, 631] width 261 height 3
type input "4.30"
type input "1.74"
type input "0.21"
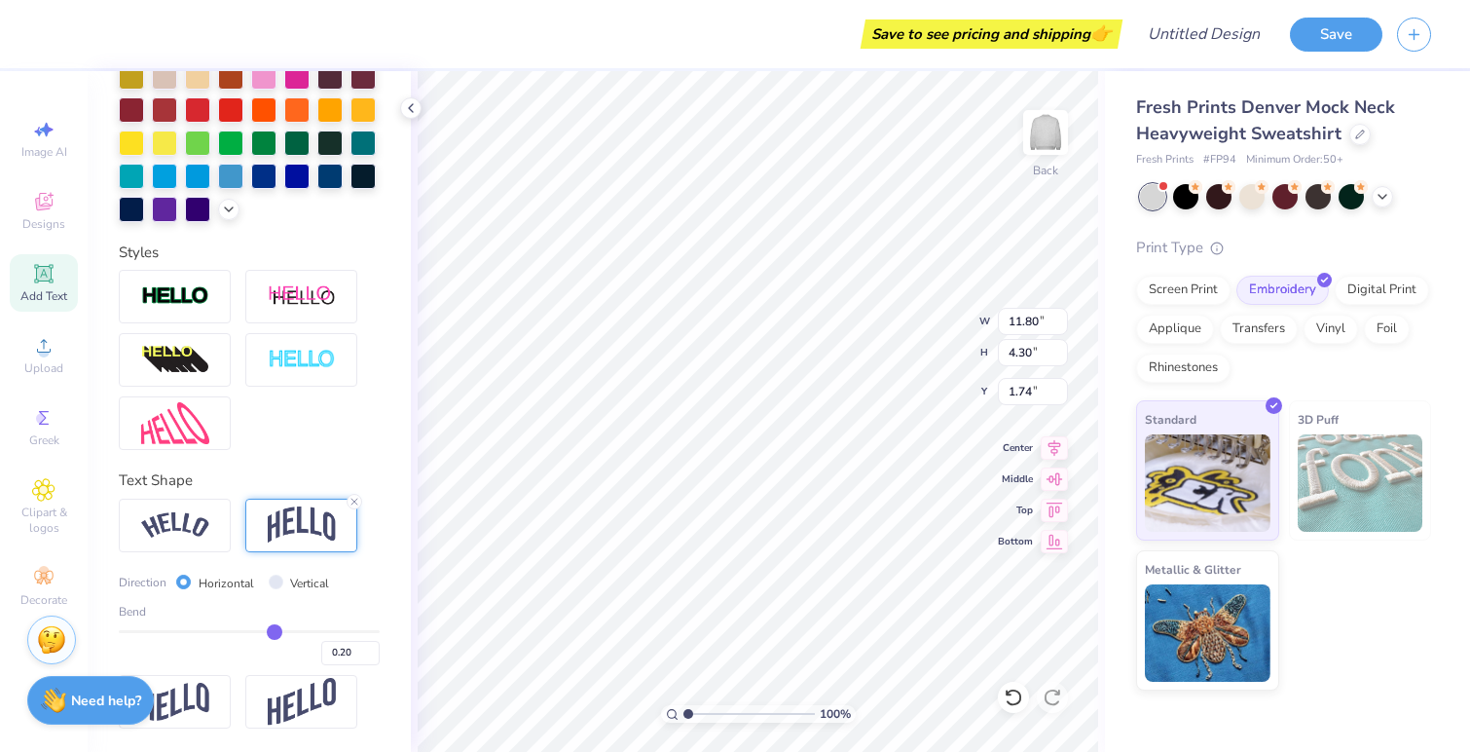
type input "0.21"
type input "0.22"
type input "0.24"
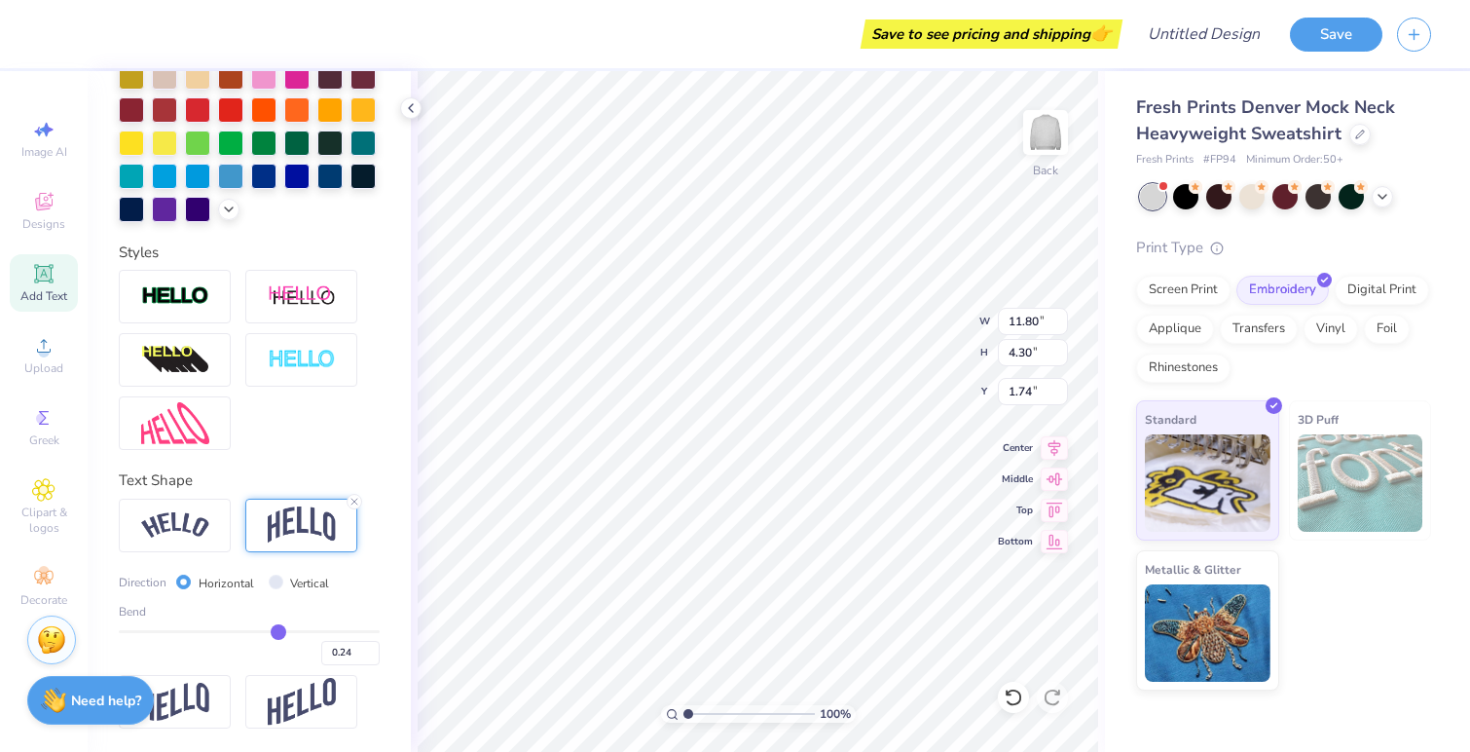
type input "0.25"
click at [271, 630] on input "range" at bounding box center [249, 631] width 261 height 3
type input "4.54"
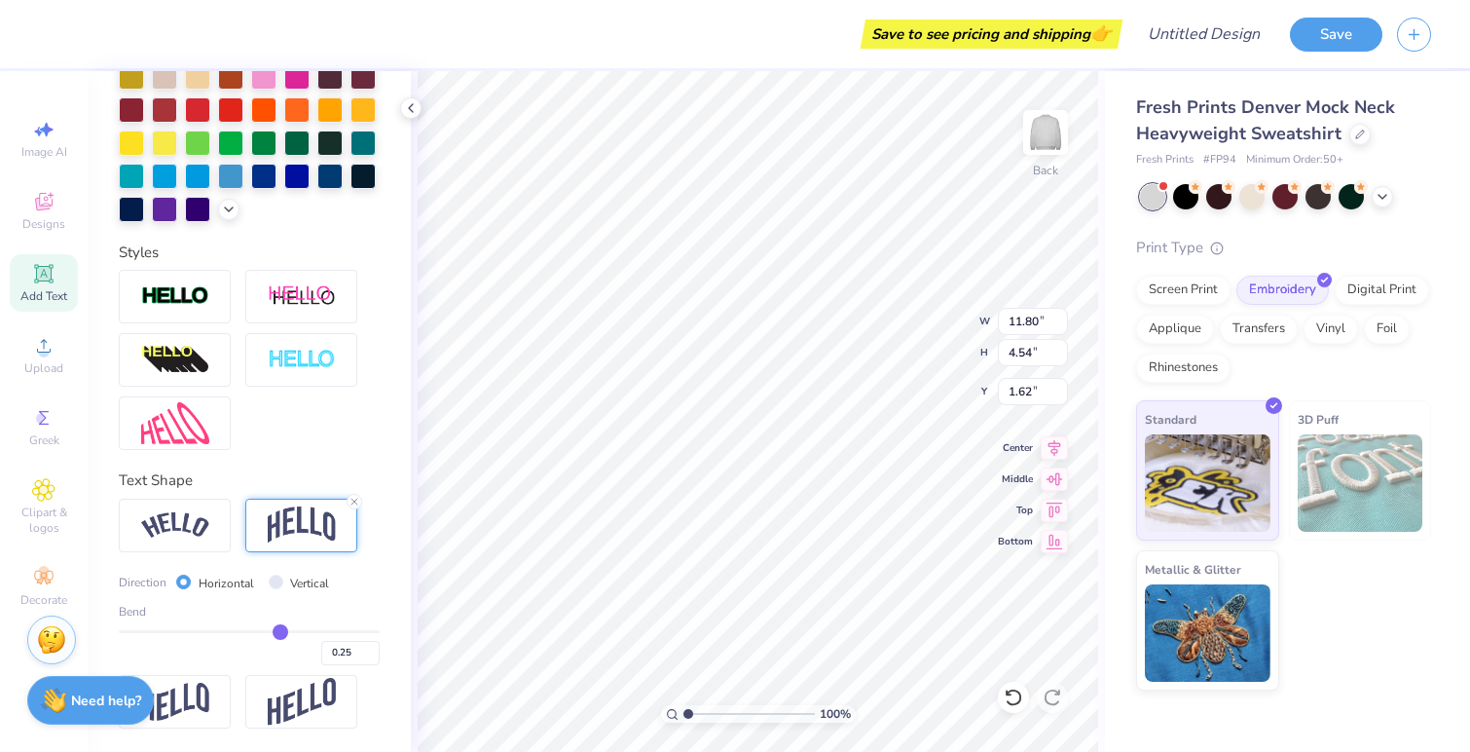
type input "1.58"
click at [195, 301] on img at bounding box center [175, 296] width 68 height 22
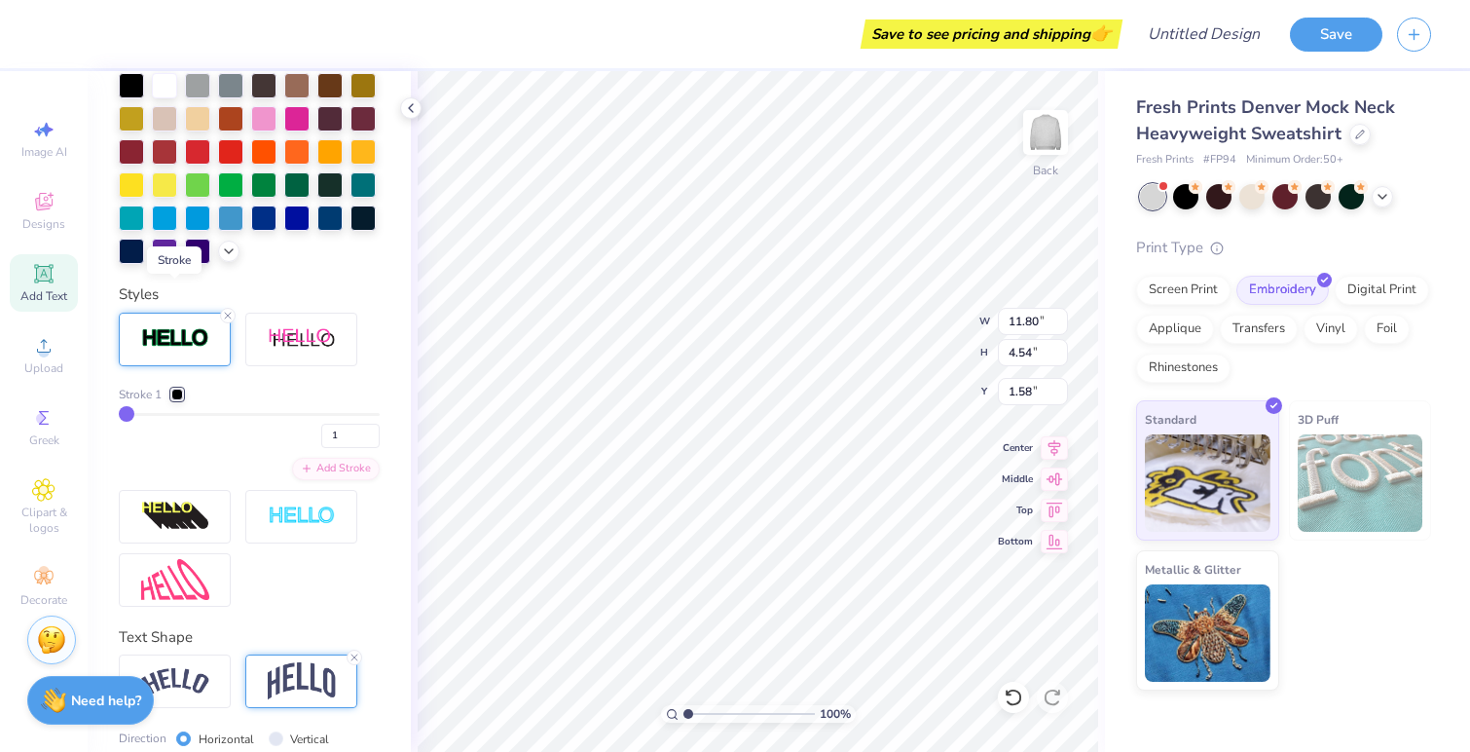
type input "11.85"
type input "4.59"
type input "1.56"
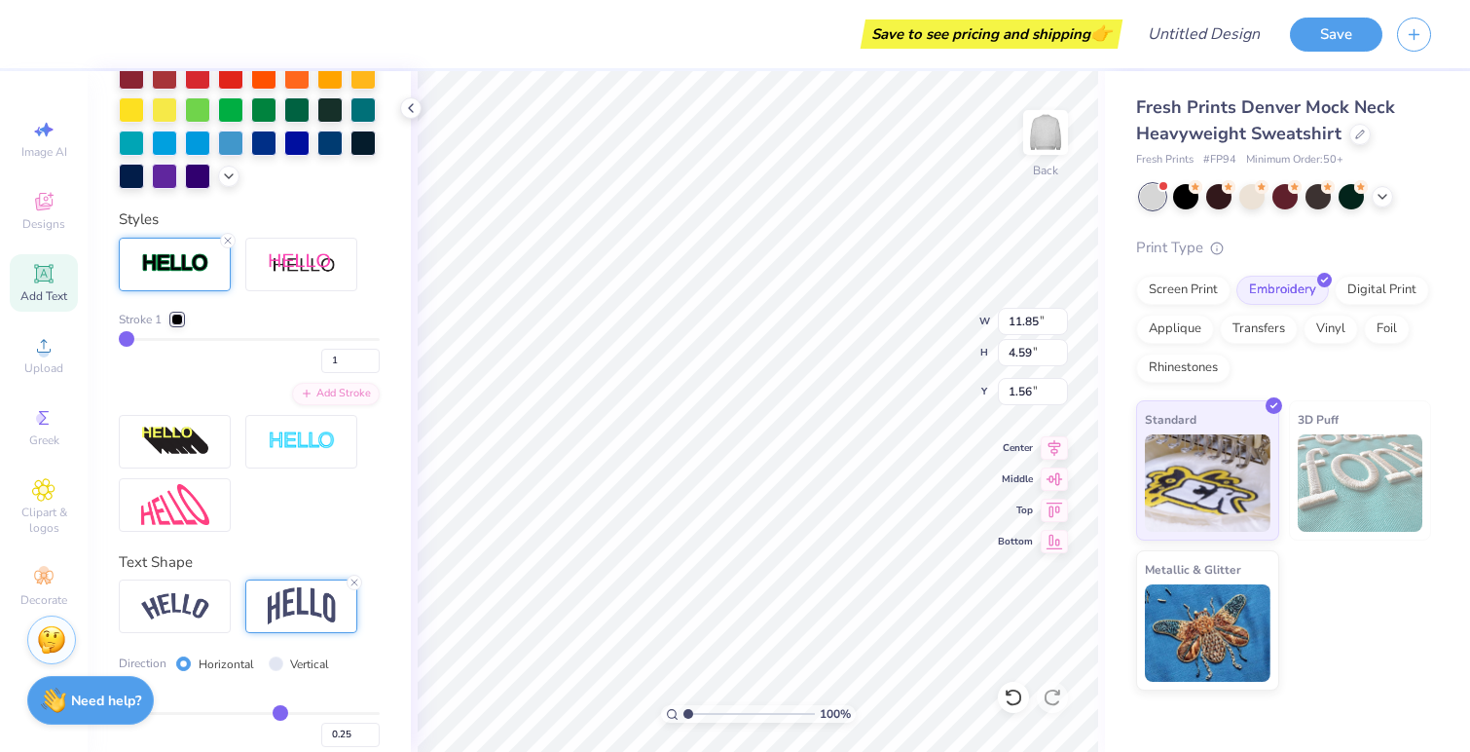
type input "3"
type input "4"
type input "5"
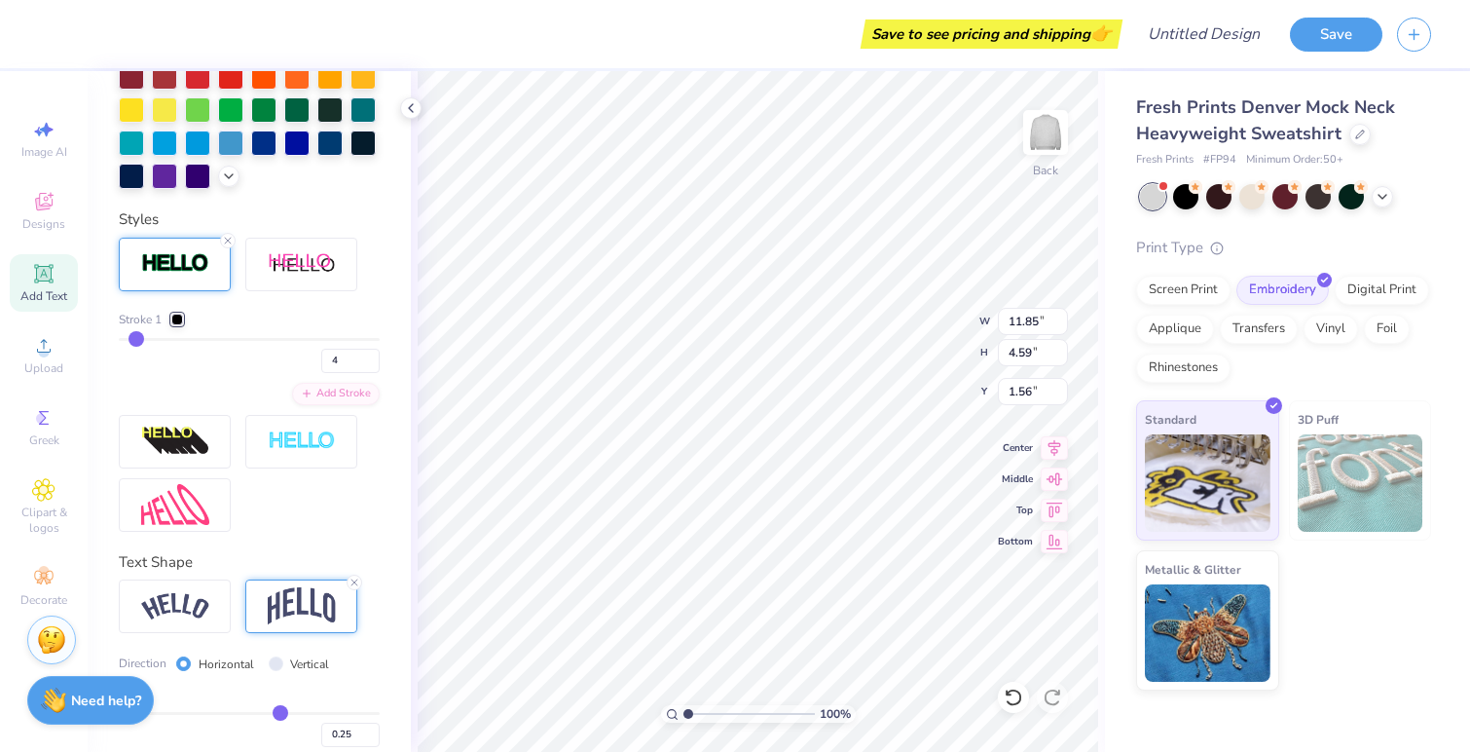
type input "5"
type input "6"
type input "7"
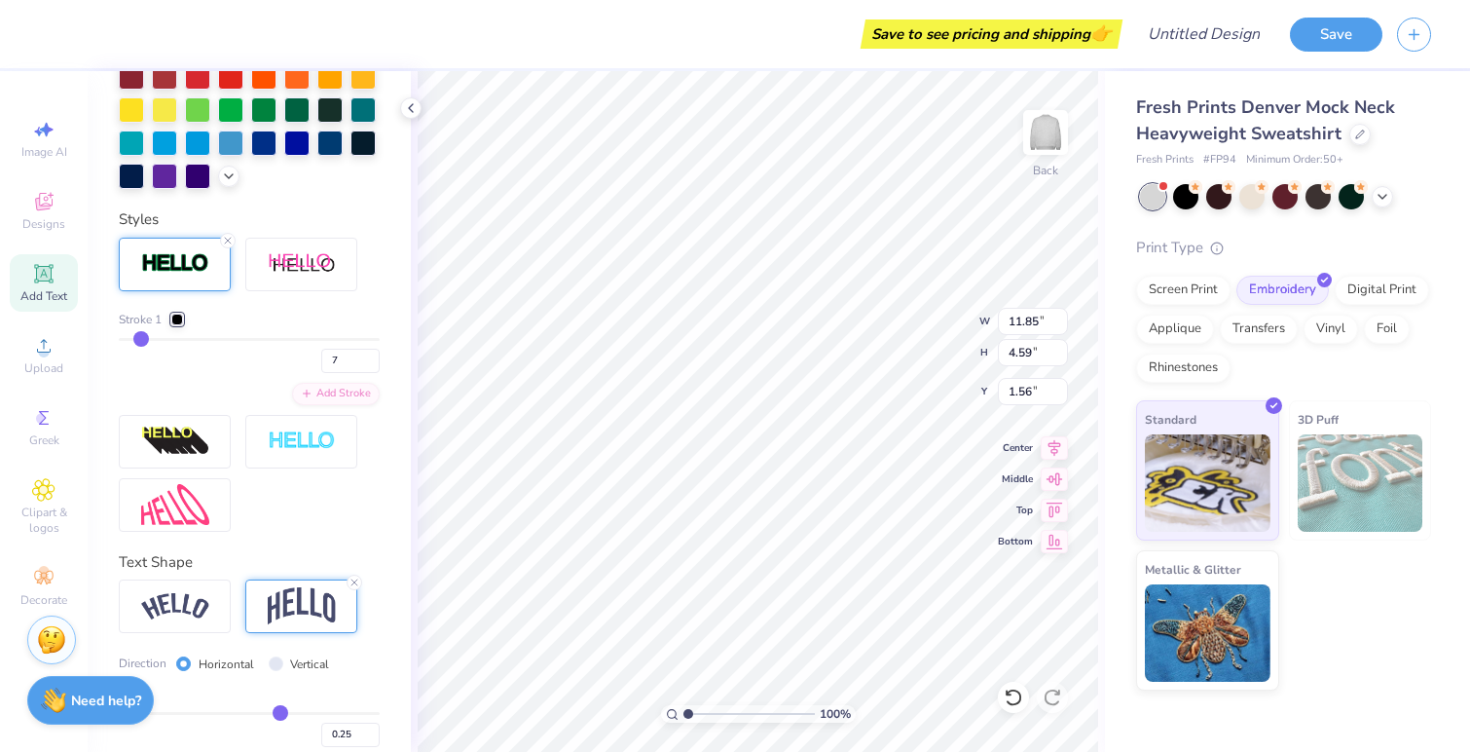
type input "8"
type input "9"
type input "10"
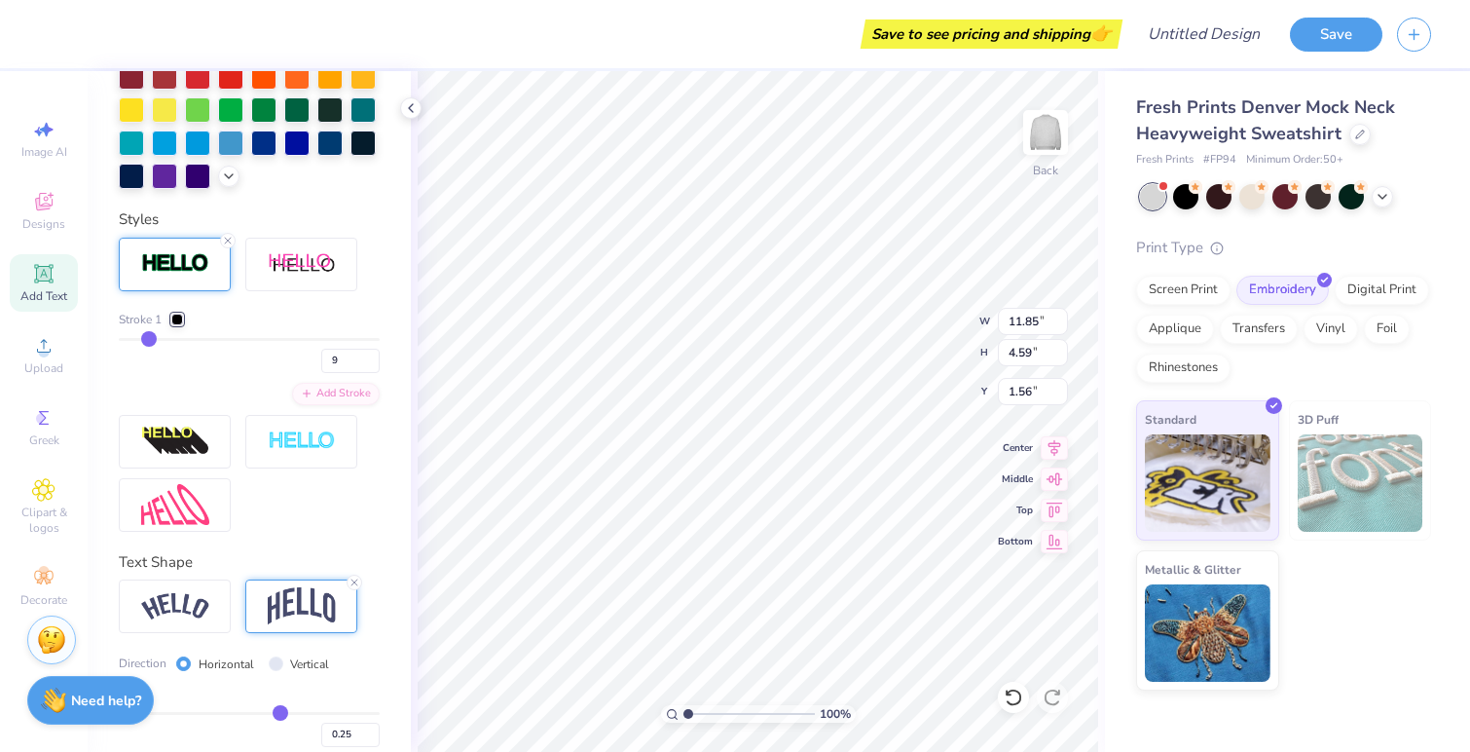
type input "10"
type input "11"
drag, startPoint x: 130, startPoint y: 368, endPoint x: 148, endPoint y: 366, distance: 17.6
type input "11"
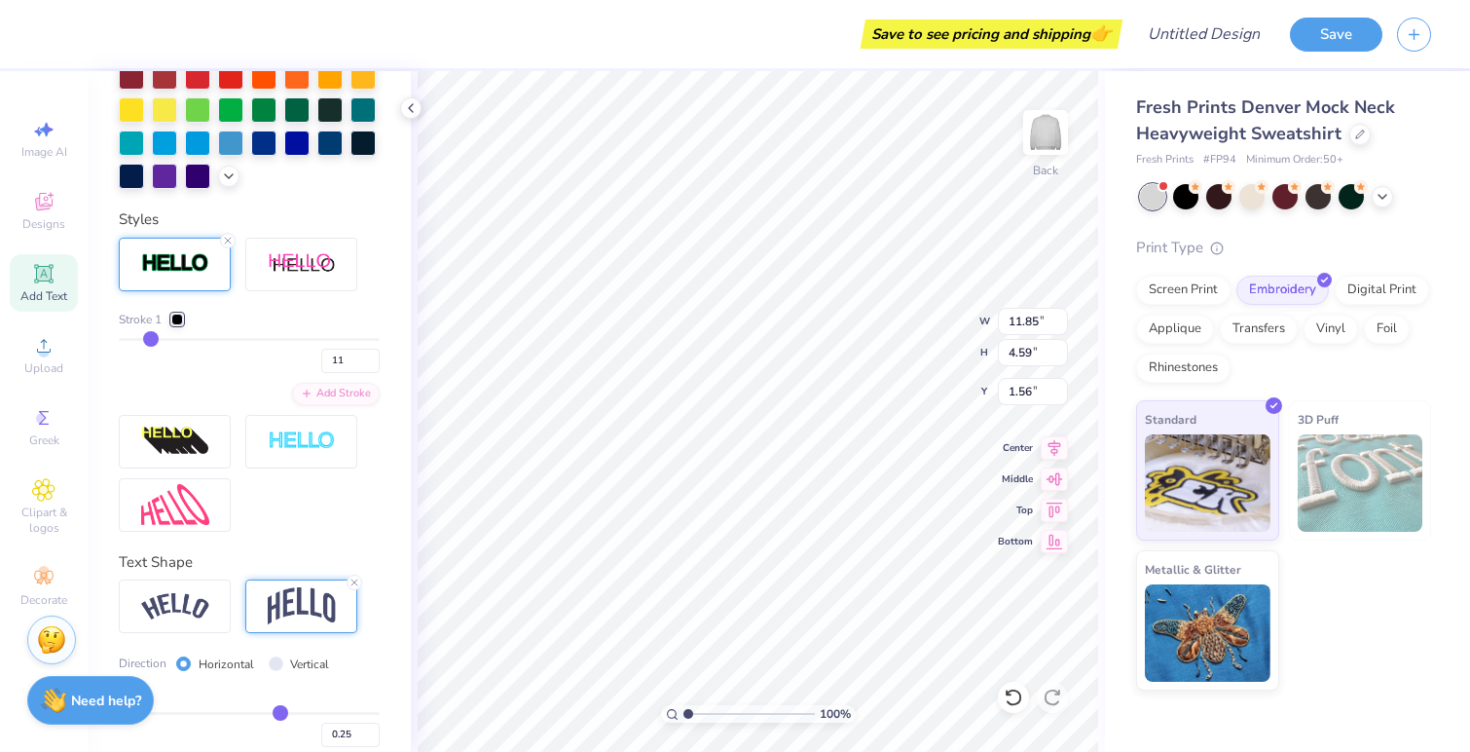
click at [148, 341] on input "range" at bounding box center [249, 339] width 261 height 3
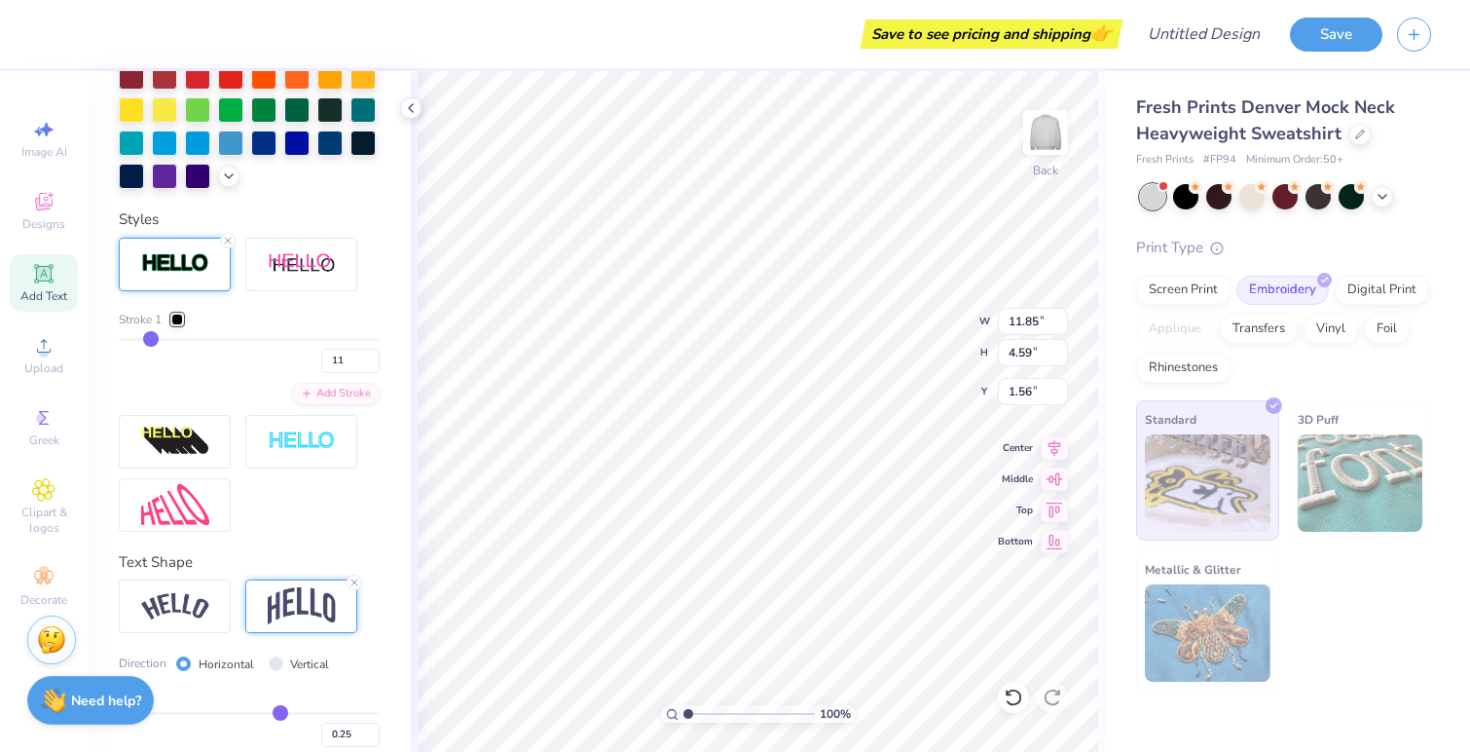
type input "12.38"
type input "5.12"
type input "1.29"
type input "10"
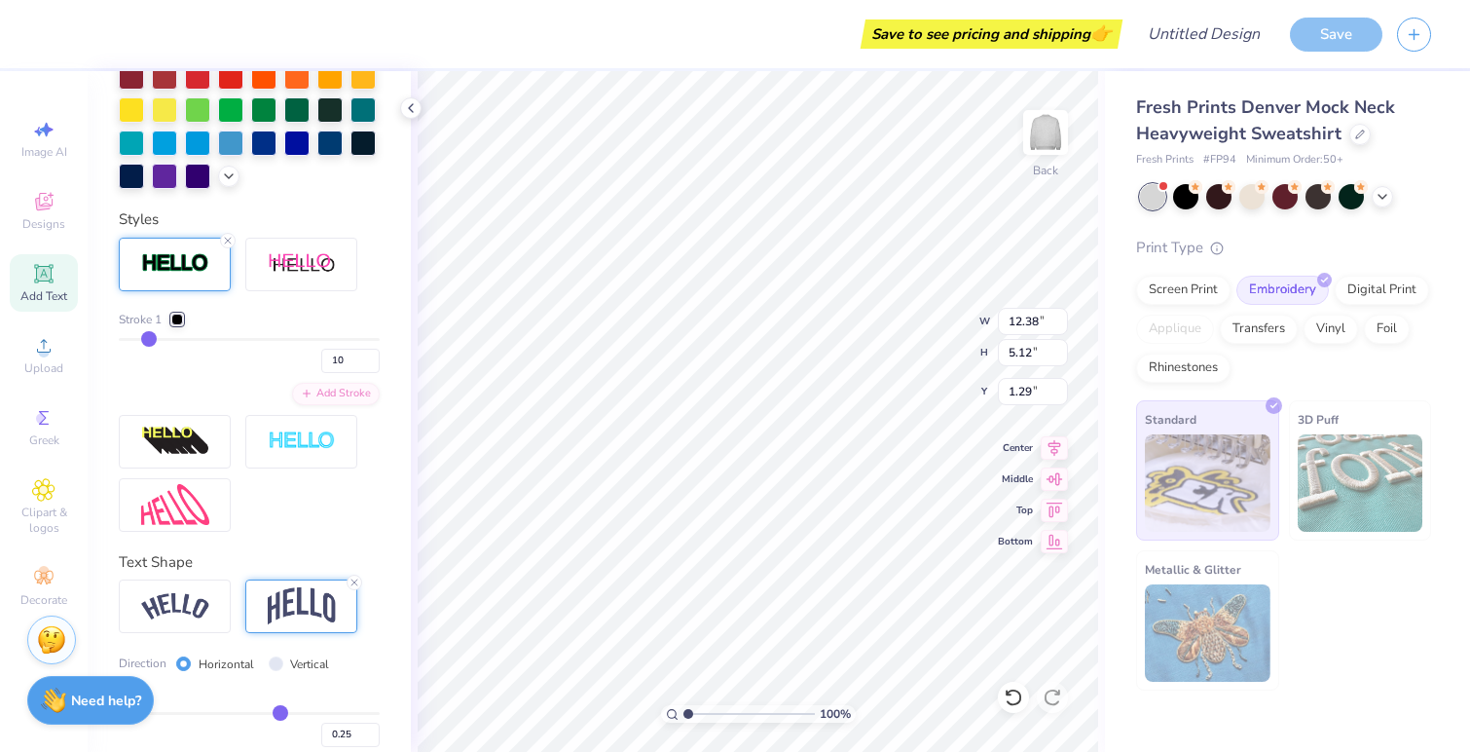
type input "9"
type input "8"
type input "7"
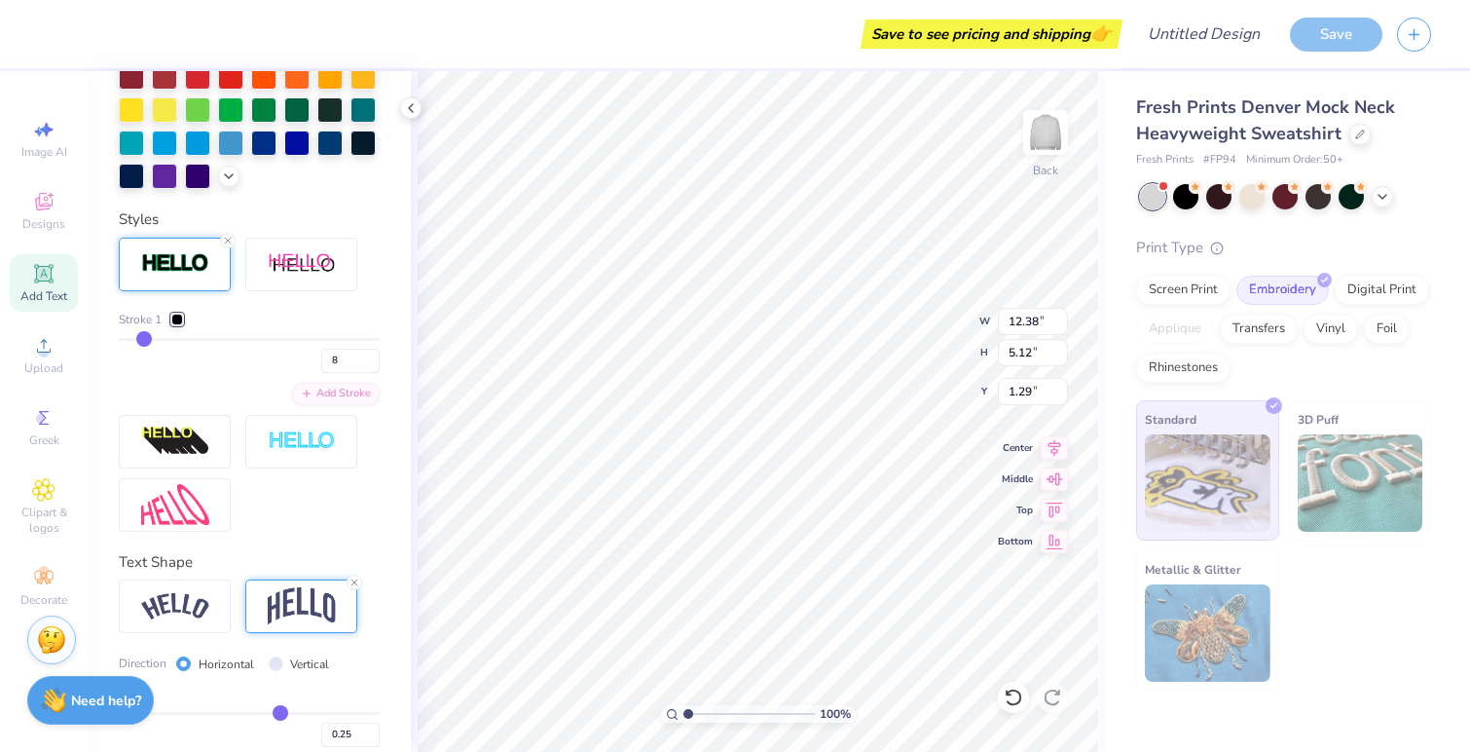
type input "7"
type input "6"
type input "5"
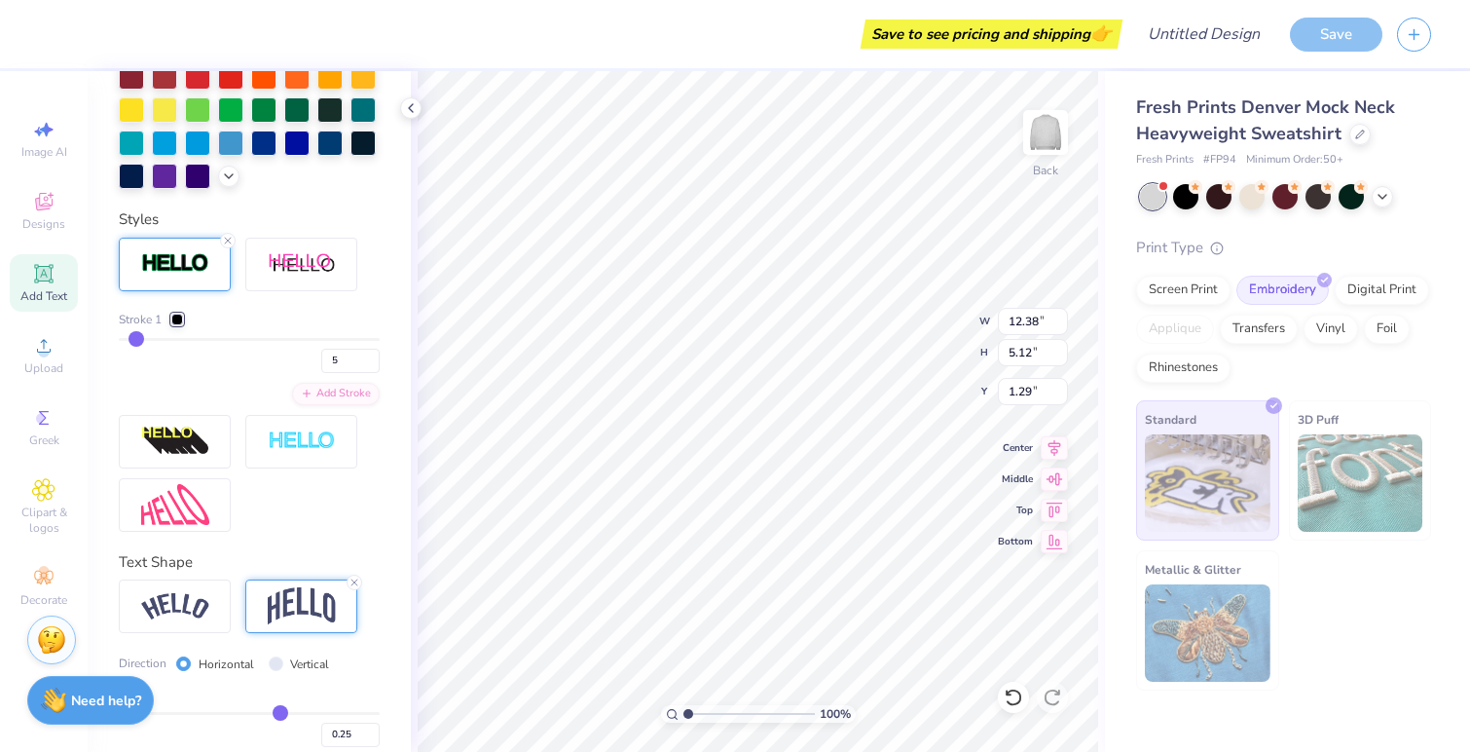
drag, startPoint x: 149, startPoint y: 364, endPoint x: 136, endPoint y: 367, distance: 13.0
type input "5"
click at [136, 341] on input "range" at bounding box center [249, 339] width 261 height 3
type input "12.06"
type input "4.81"
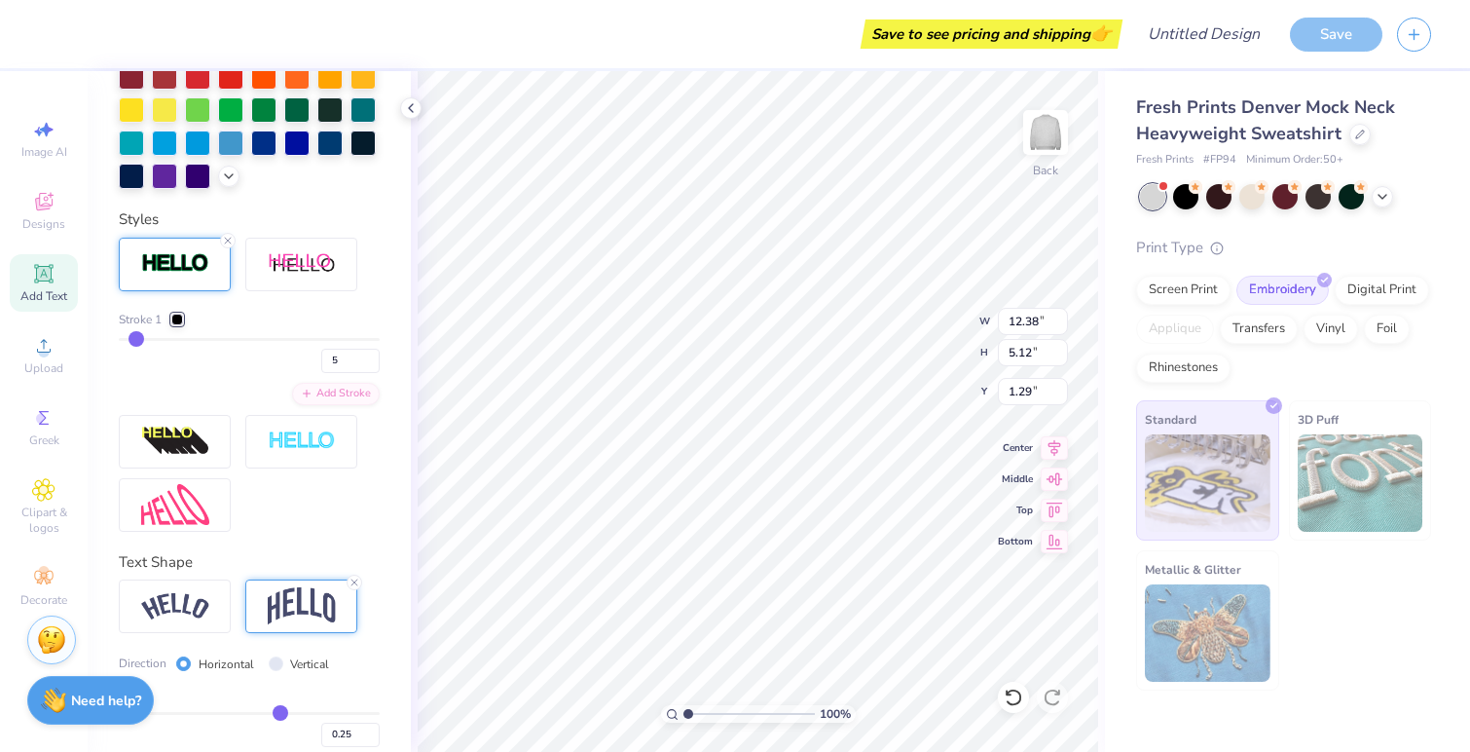
type input "1.45"
type input "4"
click at [132, 341] on input "range" at bounding box center [249, 339] width 261 height 3
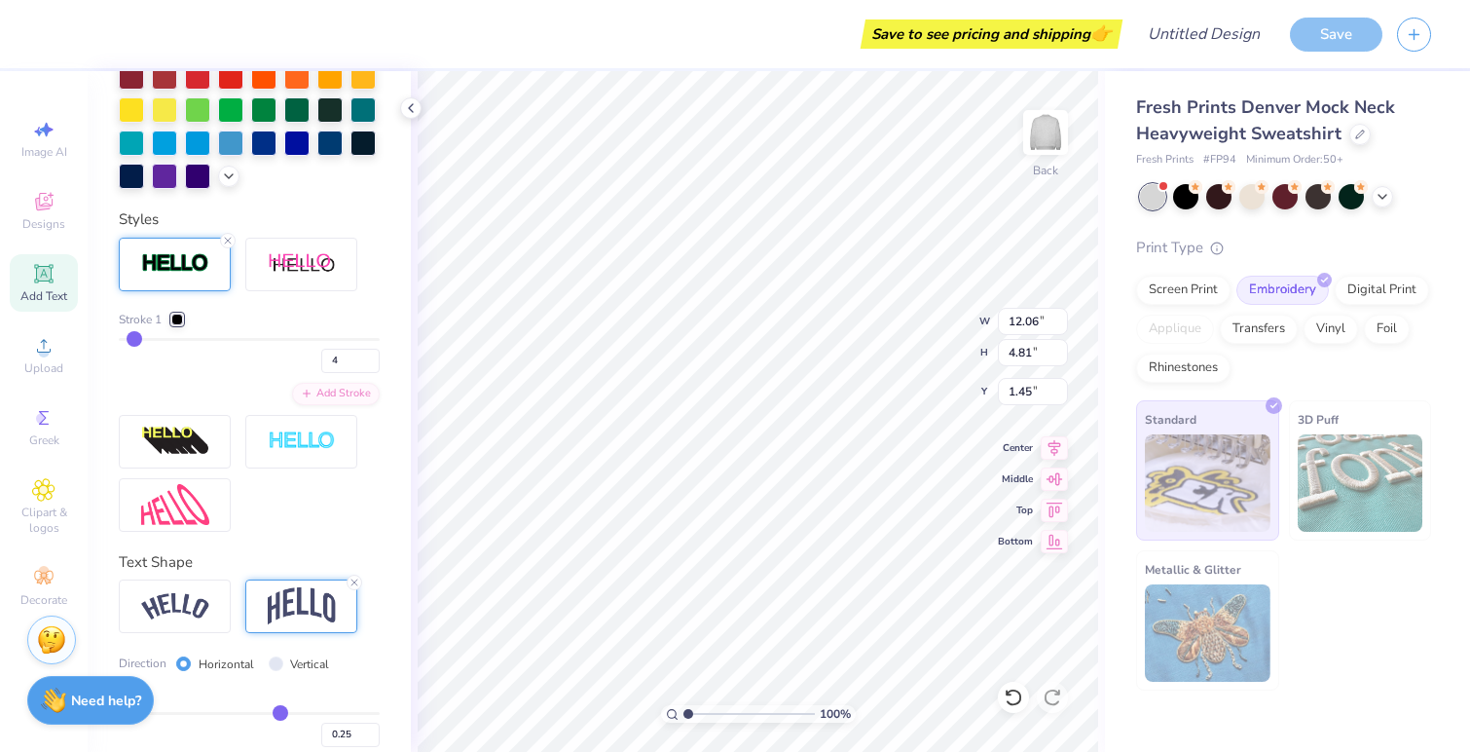
type input "12.01"
type input "4.75"
type input "1.48"
type input "3"
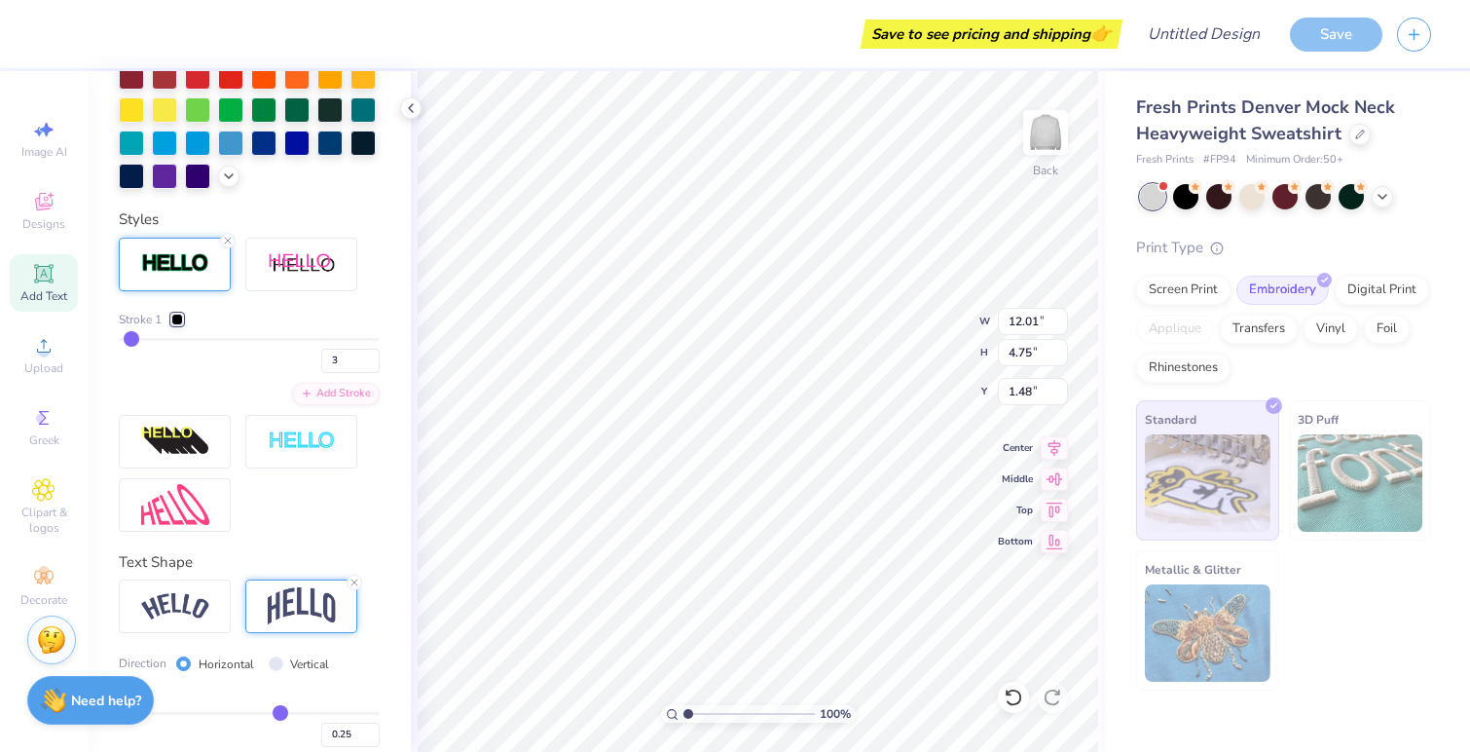
type input "2"
click at [129, 341] on input "range" at bounding box center [249, 339] width 261 height 3
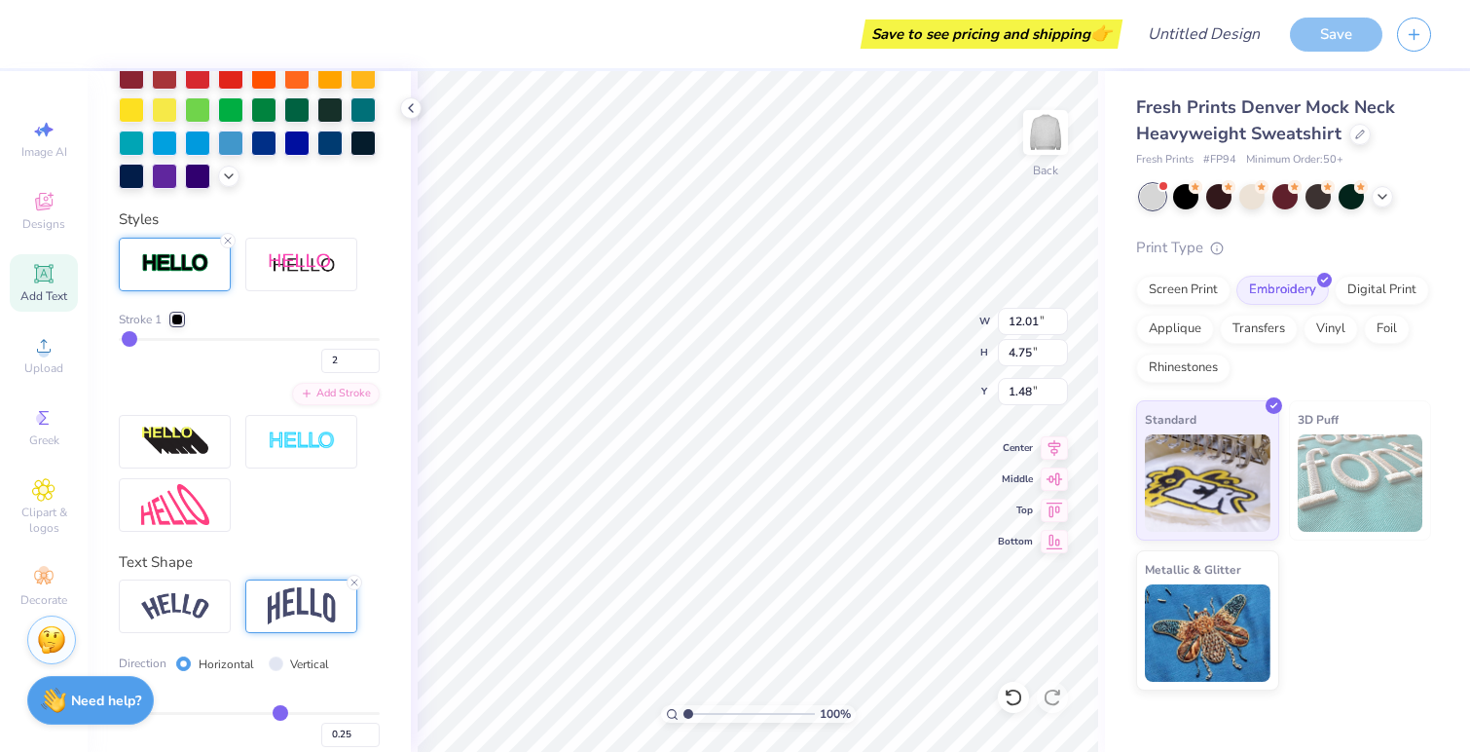
type input "11.90"
type input "4.65"
type input "1.53"
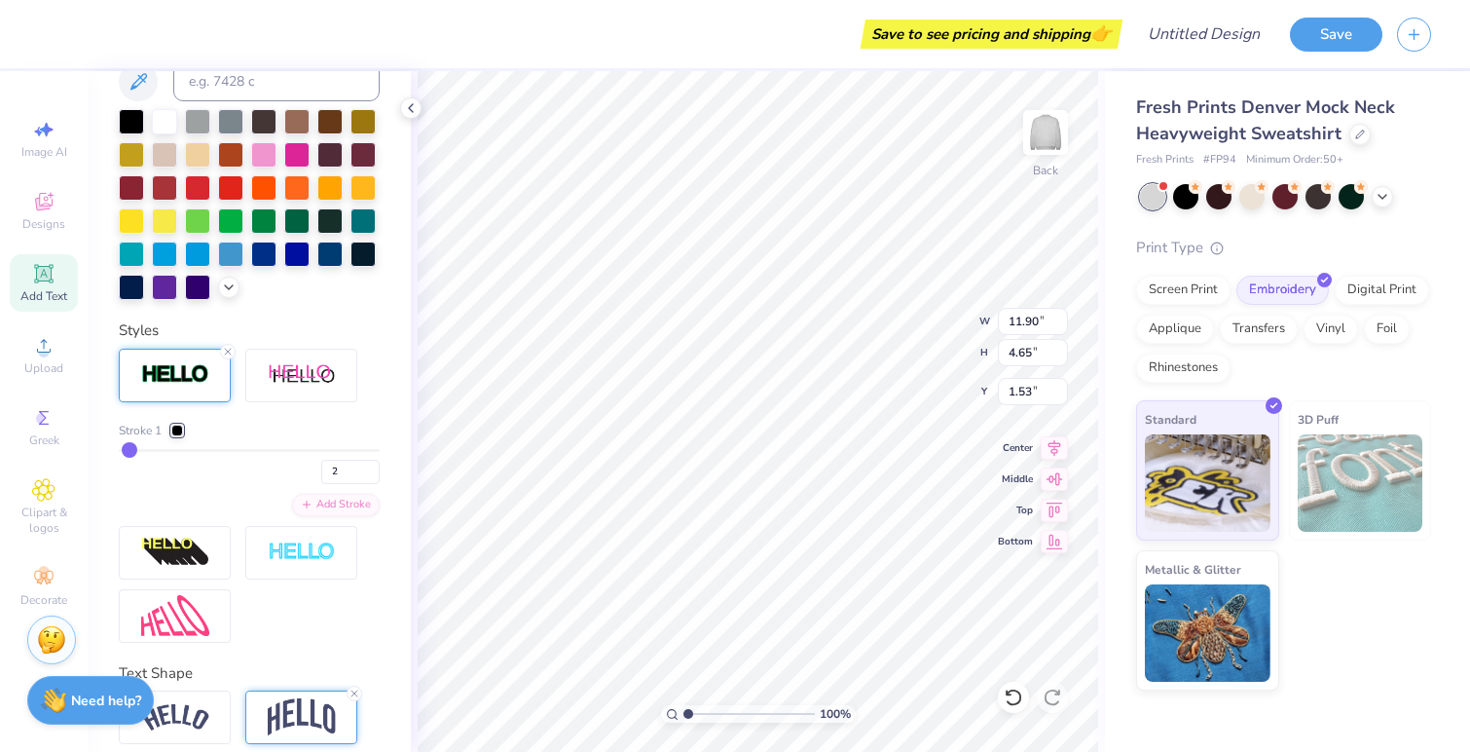
scroll to position [211, 0]
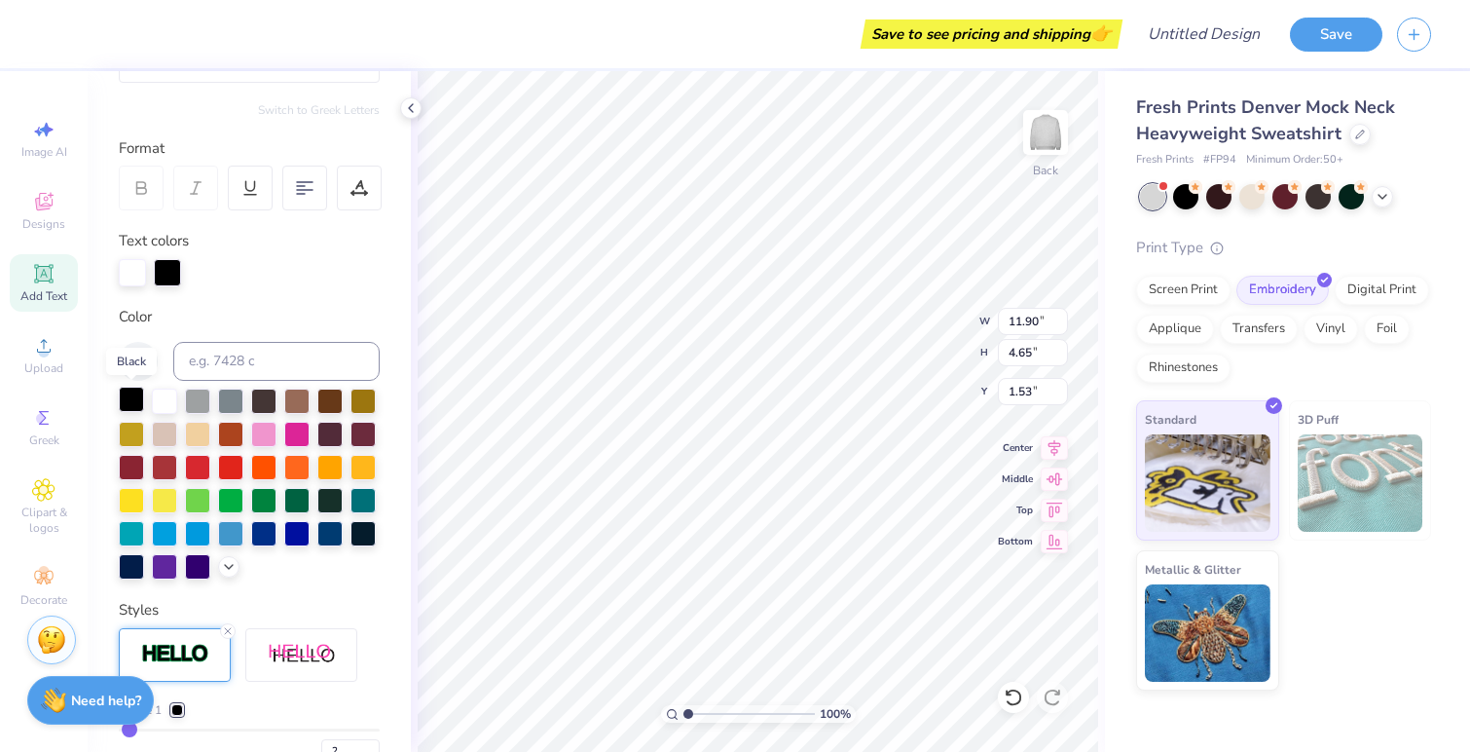
click at [130, 403] on div at bounding box center [131, 399] width 25 height 25
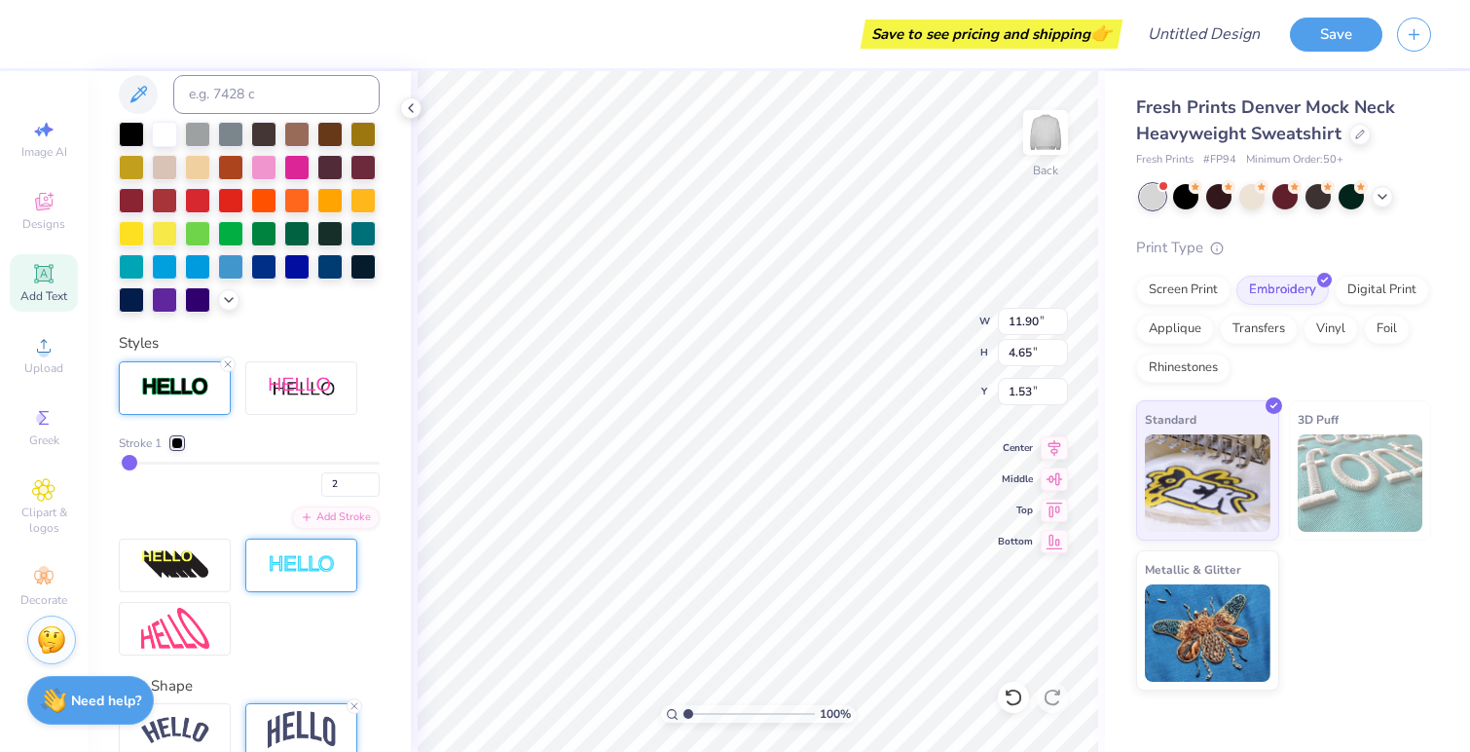
scroll to position [492, 0]
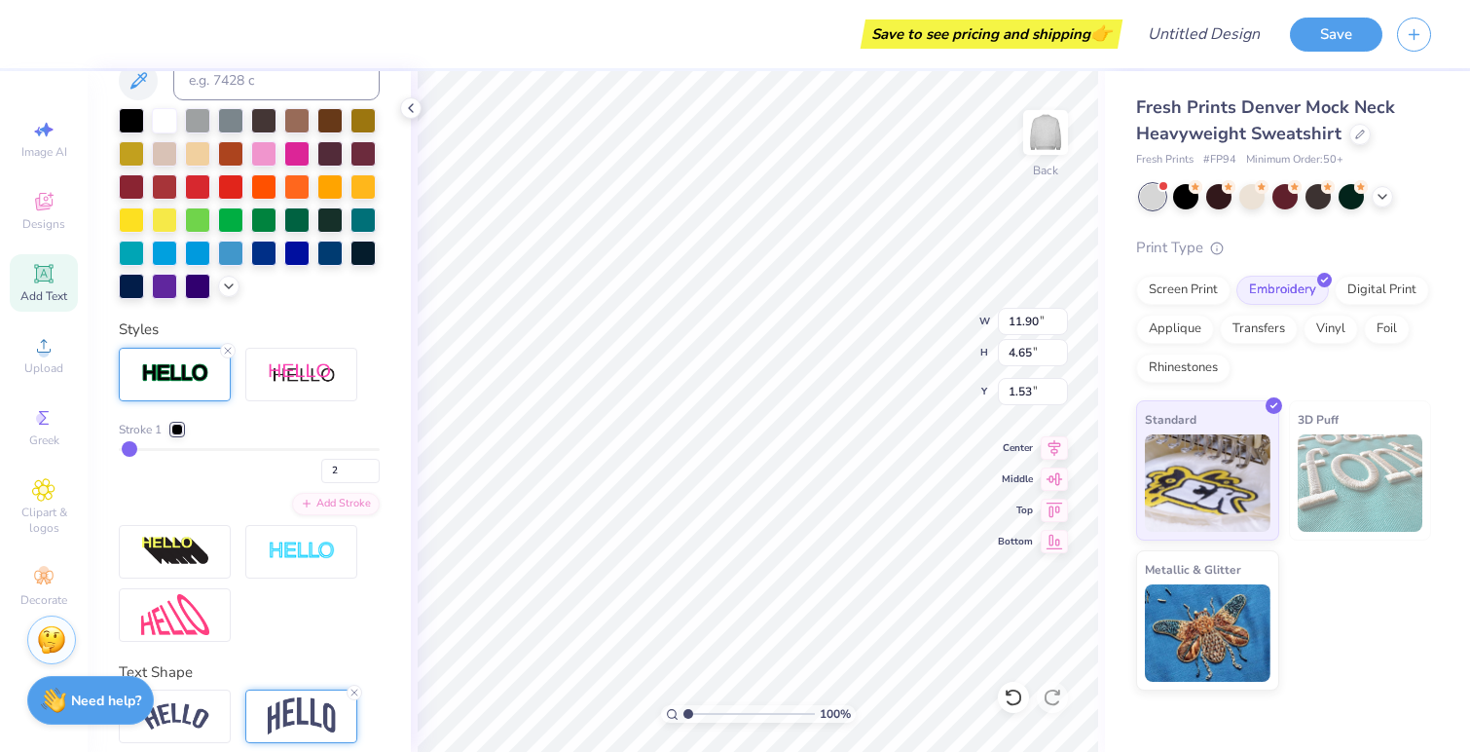
click at [178, 435] on div at bounding box center [177, 430] width 12 height 12
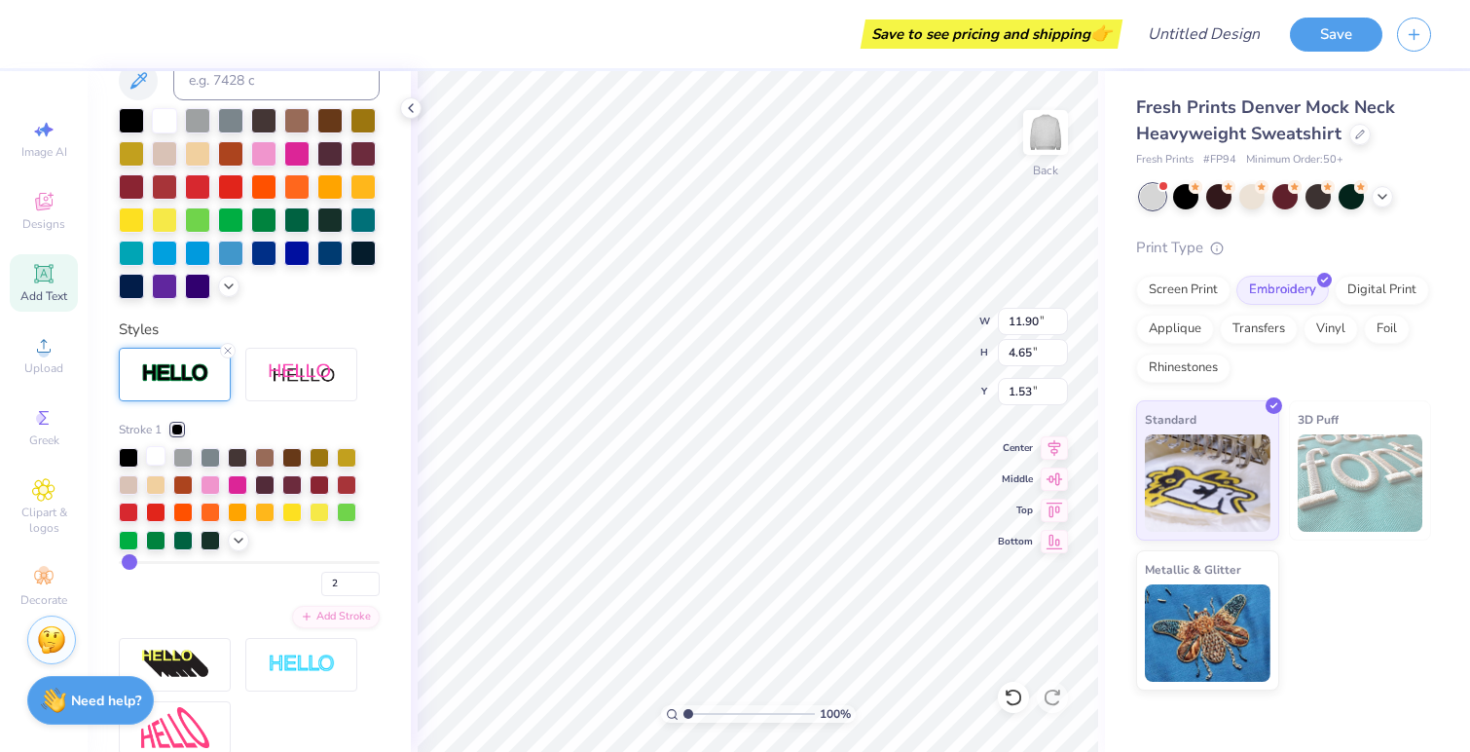
click at [152, 465] on div at bounding box center [155, 455] width 19 height 19
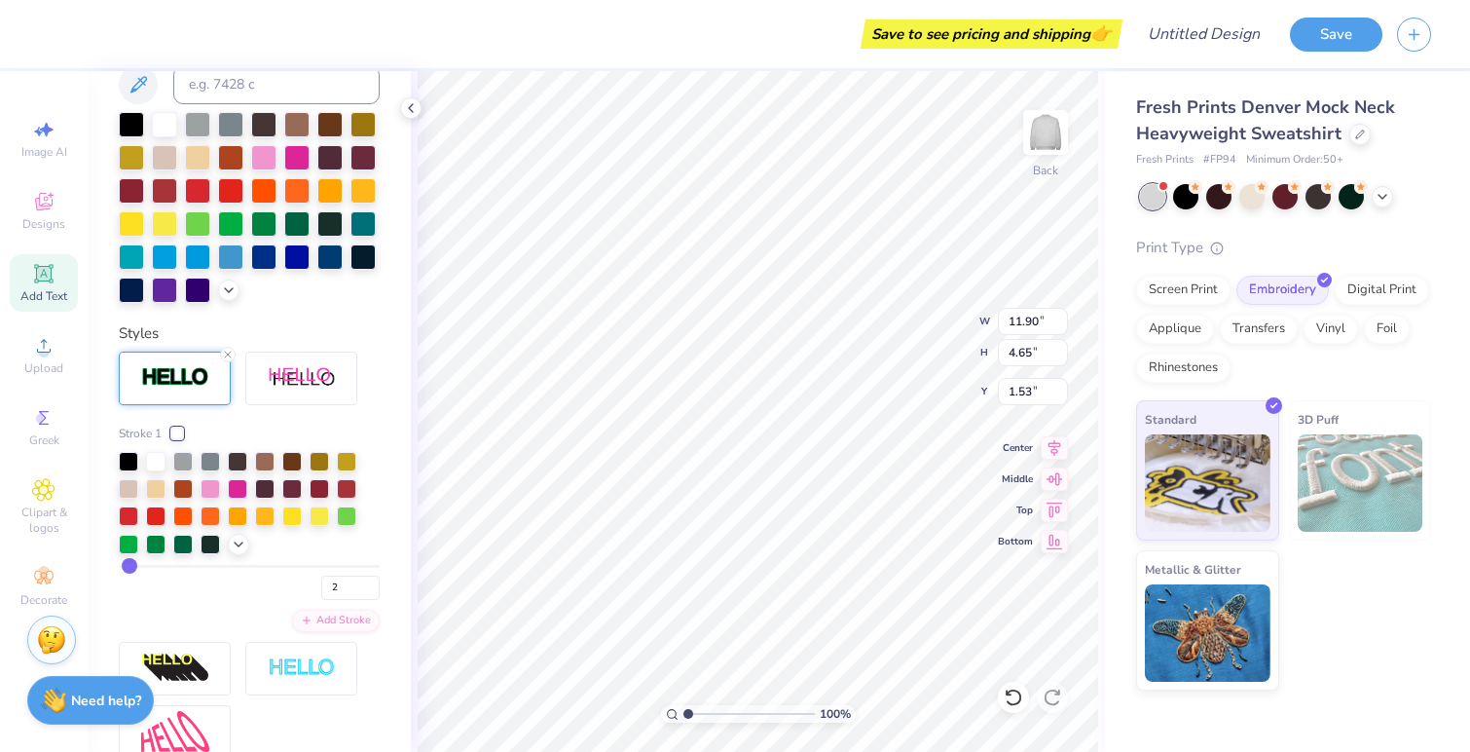
scroll to position [484, 0]
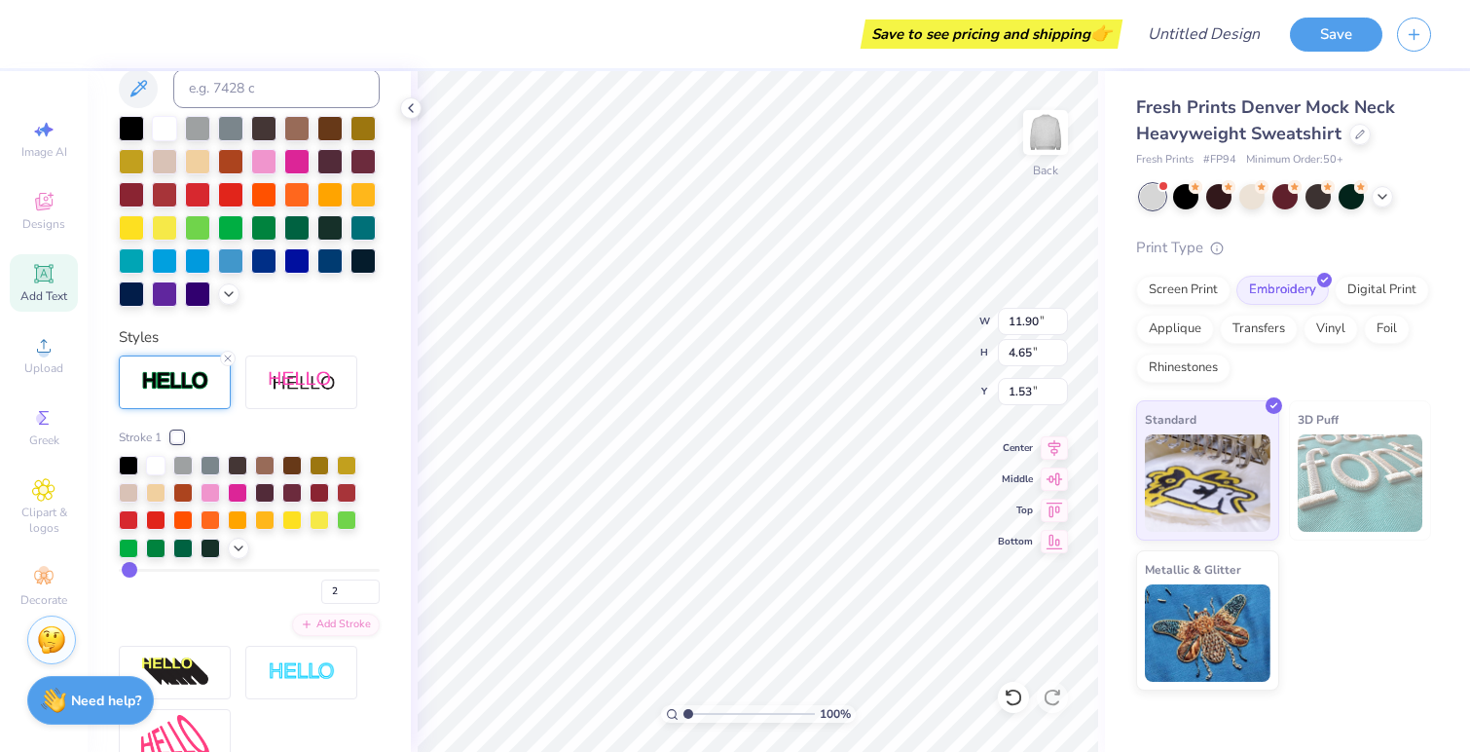
click at [266, 341] on div "Personalized Names Personalized Numbers Text Tool Add Font Font Freshman Switch…" at bounding box center [249, 411] width 323 height 681
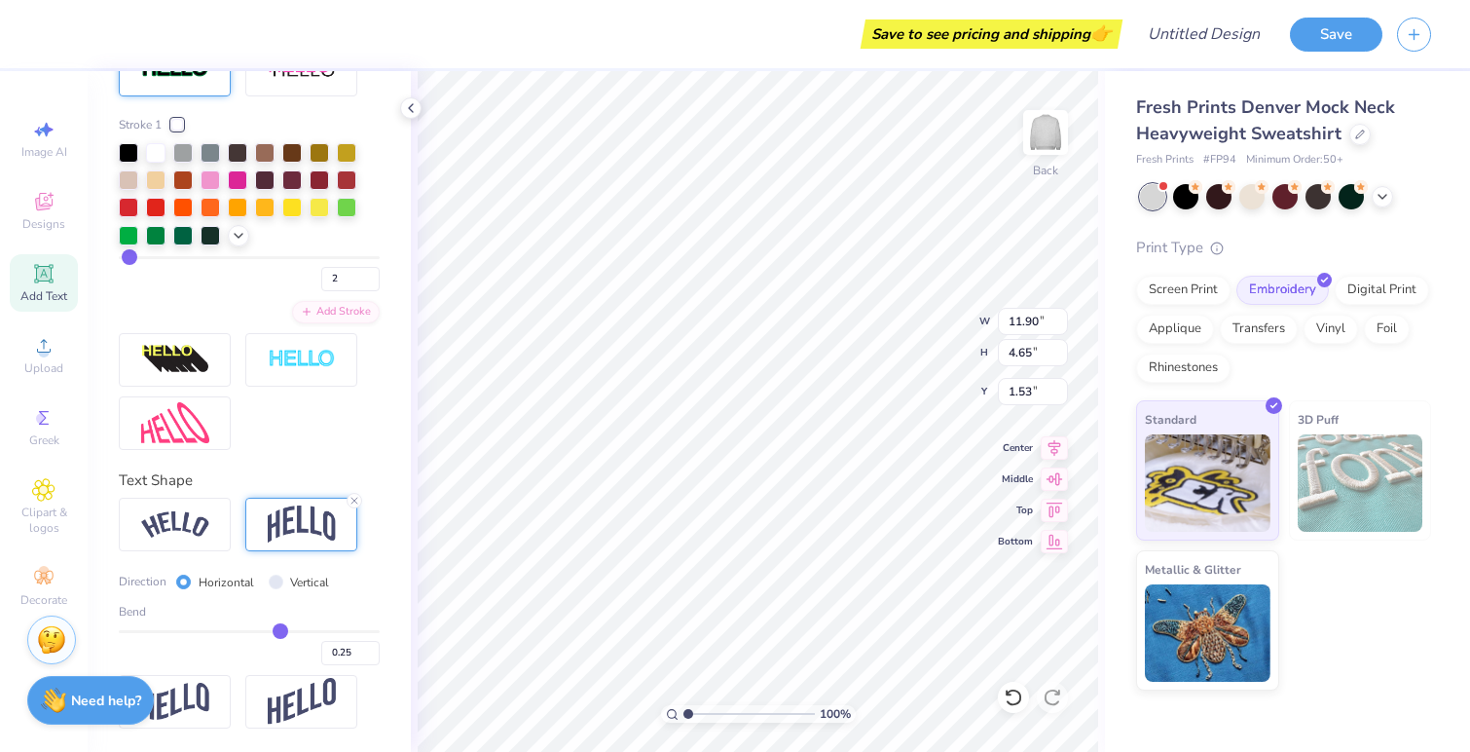
scroll to position [829, 0]
click at [302, 409] on div "Stroke 1 2 Add Stroke" at bounding box center [249, 246] width 261 height 407
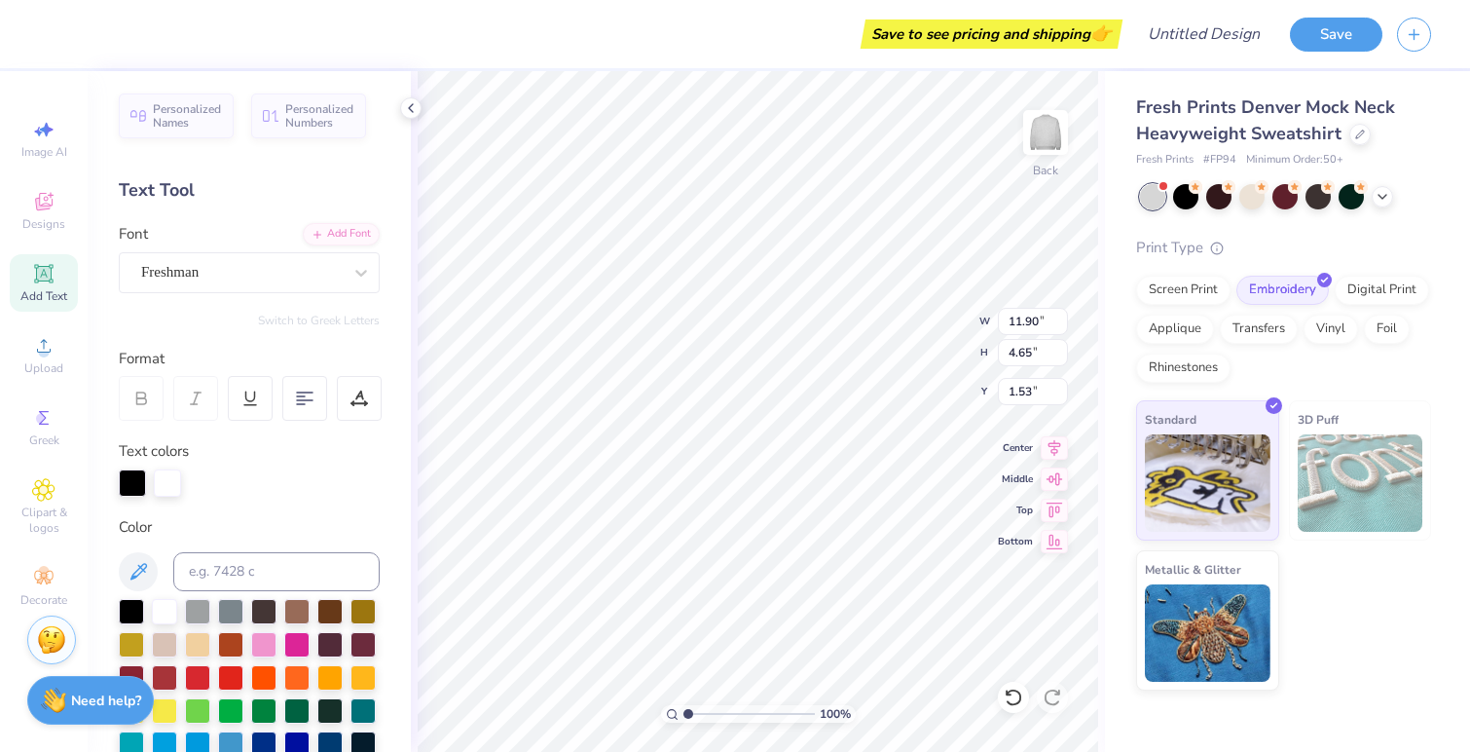
scroll to position [0, 0]
click at [344, 391] on div at bounding box center [359, 399] width 45 height 45
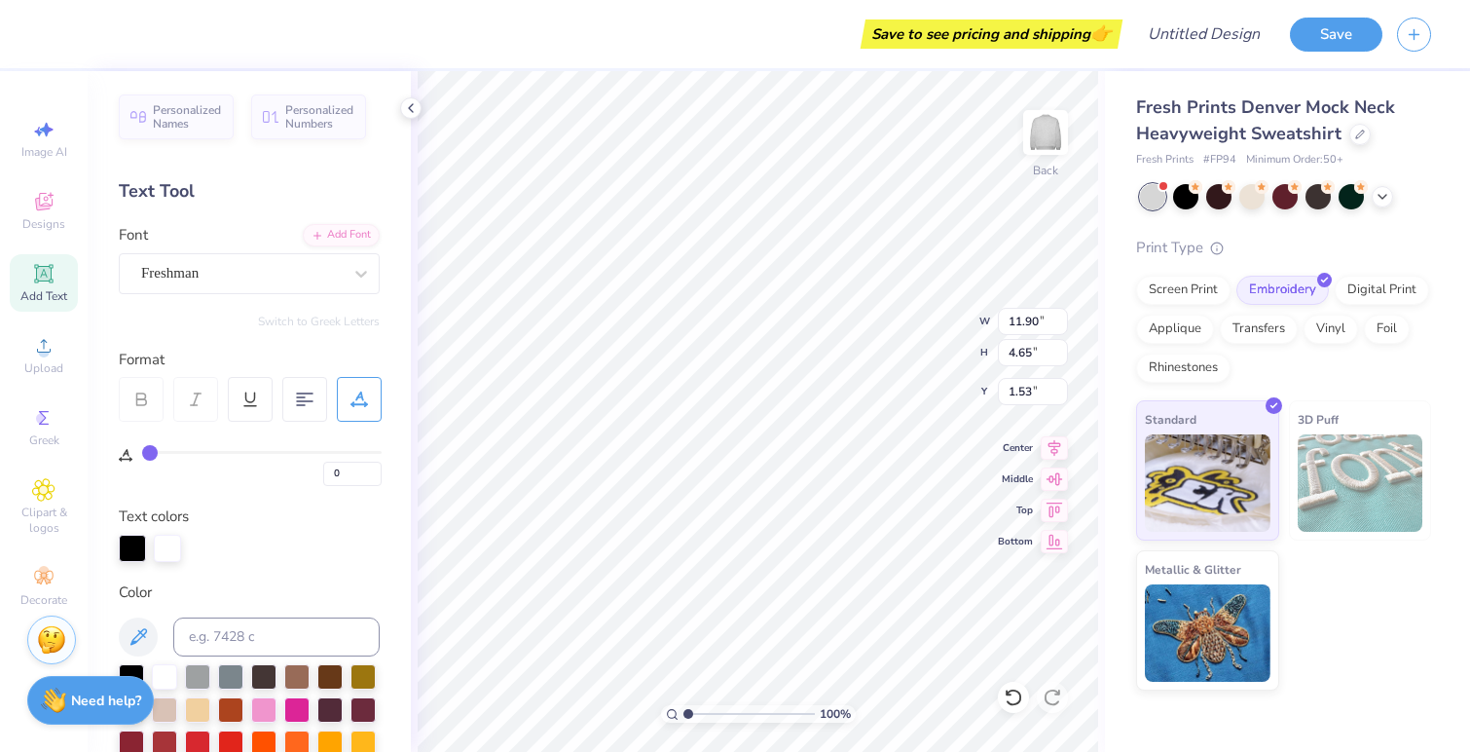
type input "1"
type input "2"
type input "3"
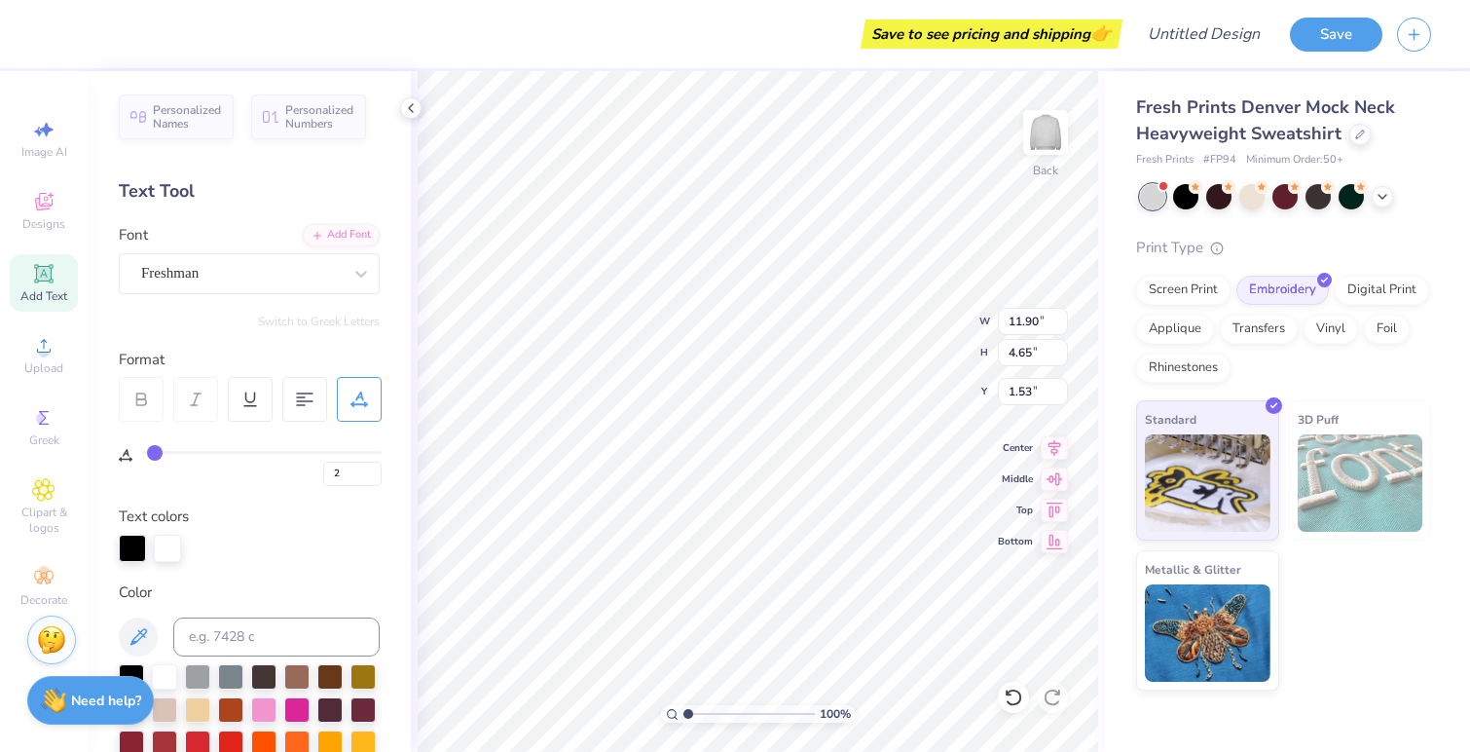
type input "3"
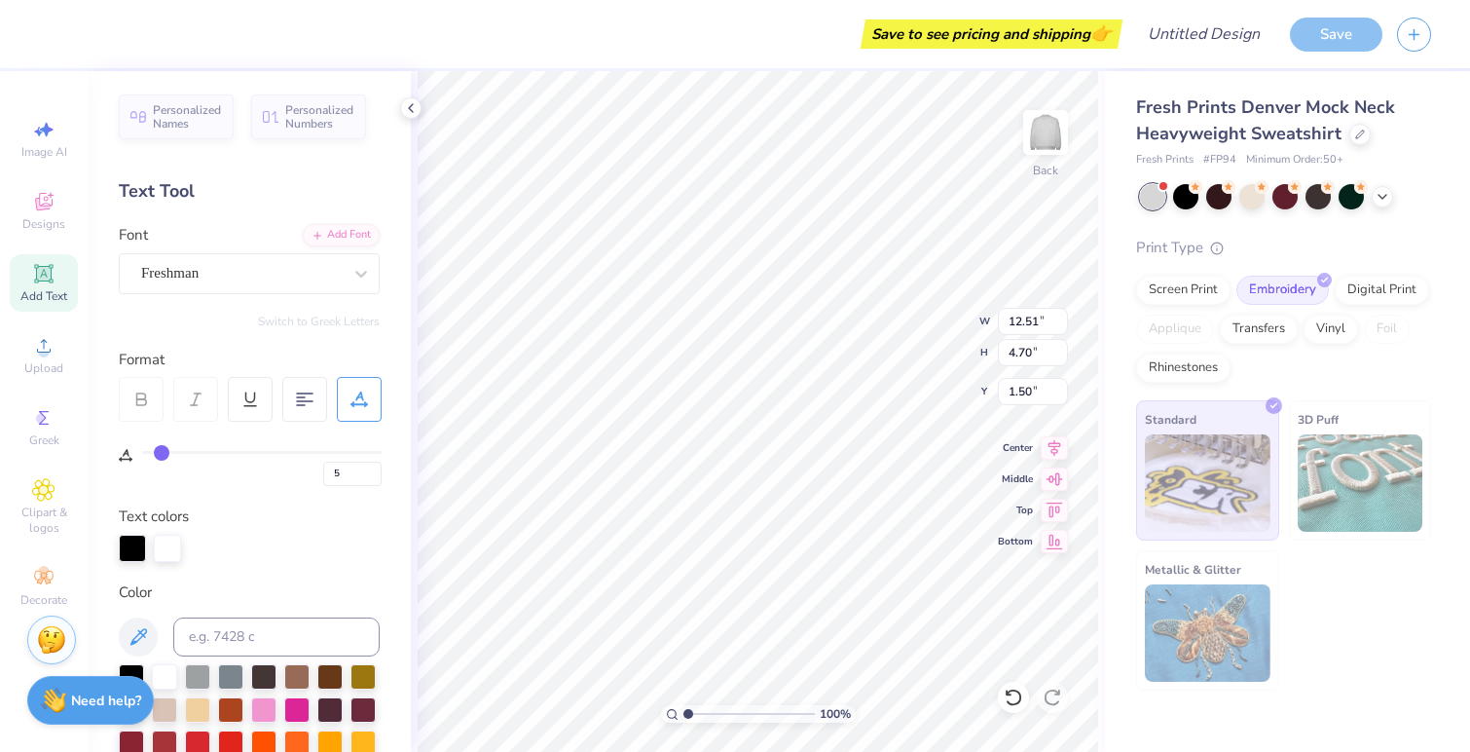
drag, startPoint x: 148, startPoint y: 452, endPoint x: 161, endPoint y: 452, distance: 12.7
click at [161, 452] on input "range" at bounding box center [262, 452] width 240 height 3
click at [166, 452] on input "range" at bounding box center [262, 452] width 240 height 3
click at [172, 451] on input "range" at bounding box center [262, 452] width 240 height 3
click at [46, 221] on span "Designs" at bounding box center [43, 224] width 43 height 16
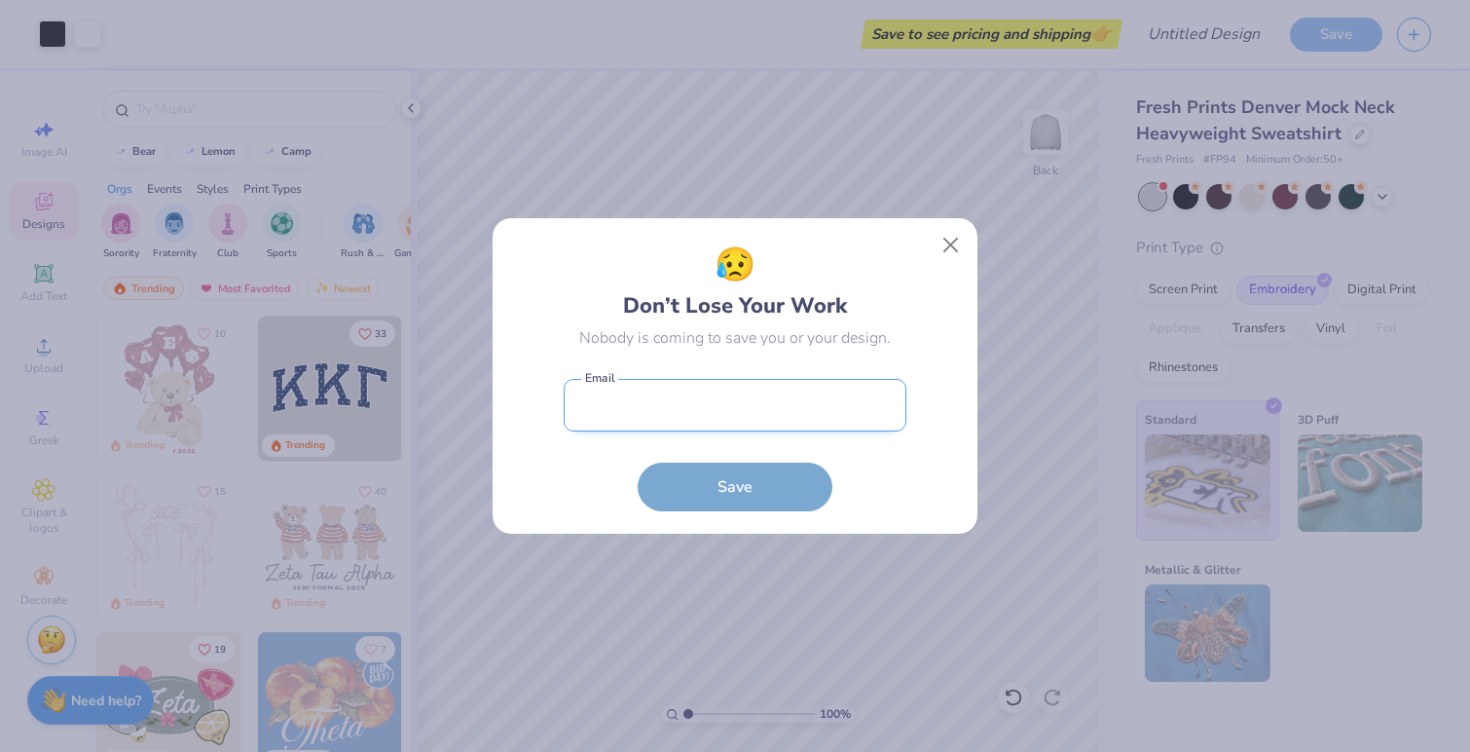
click at [672, 409] on input "email" at bounding box center [735, 406] width 343 height 54
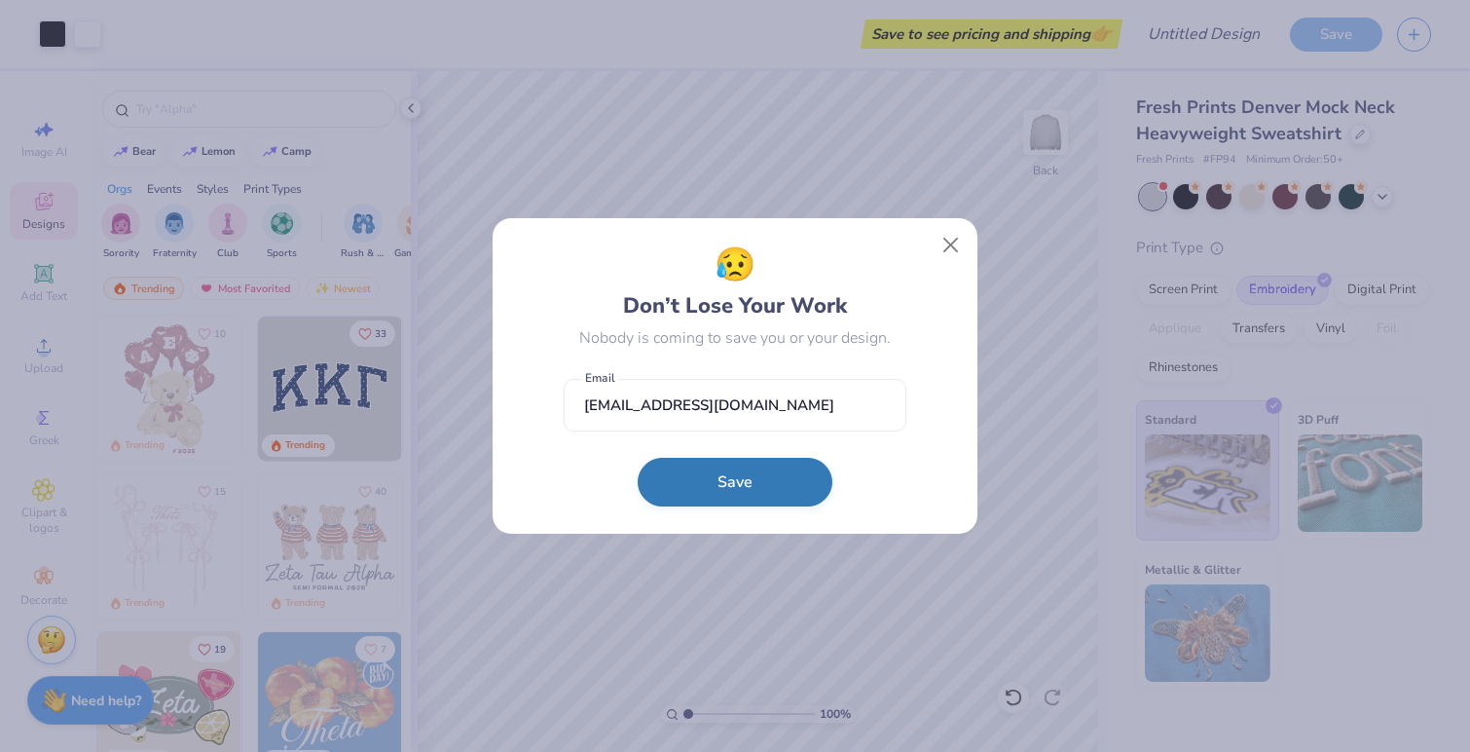
click at [754, 492] on button "Save" at bounding box center [735, 482] width 195 height 49
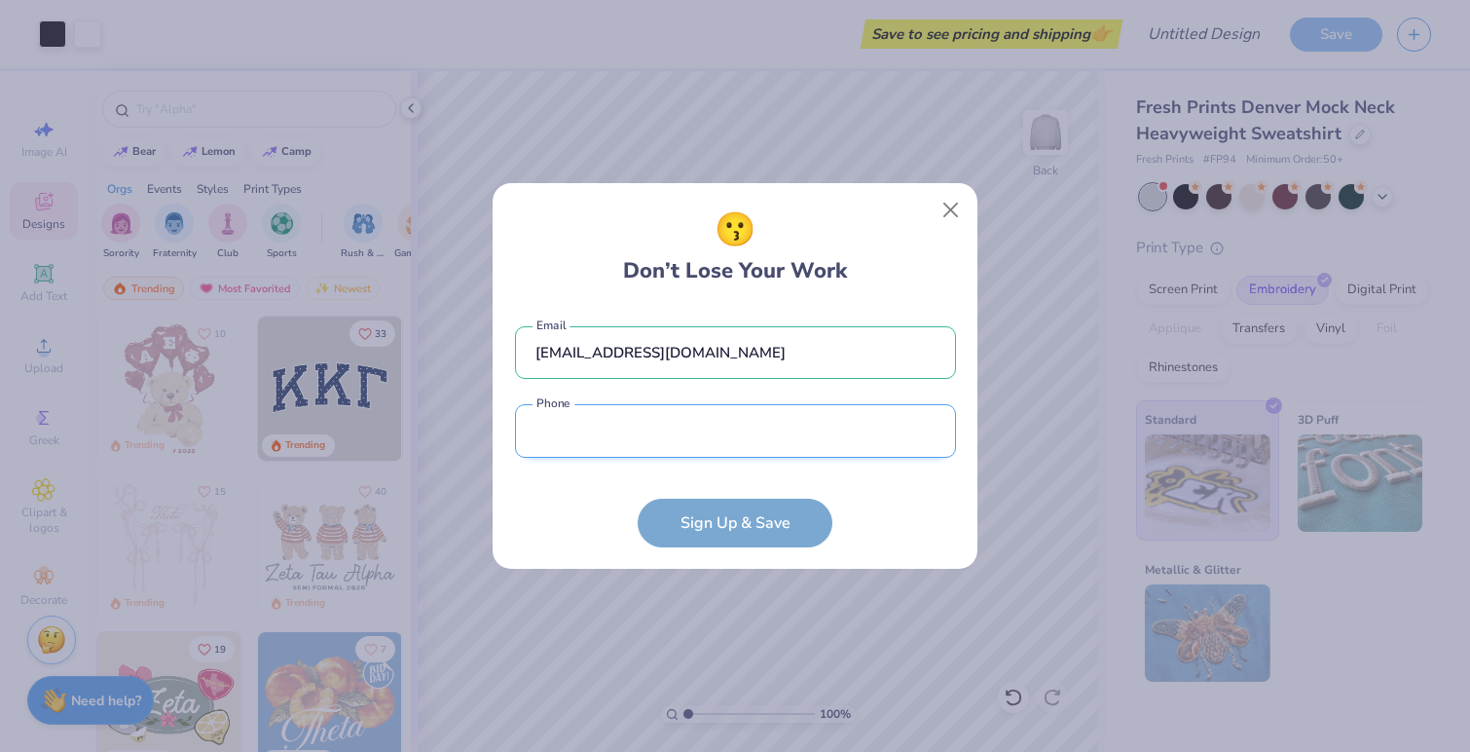
click at [745, 439] on input "tel" at bounding box center [735, 431] width 441 height 54
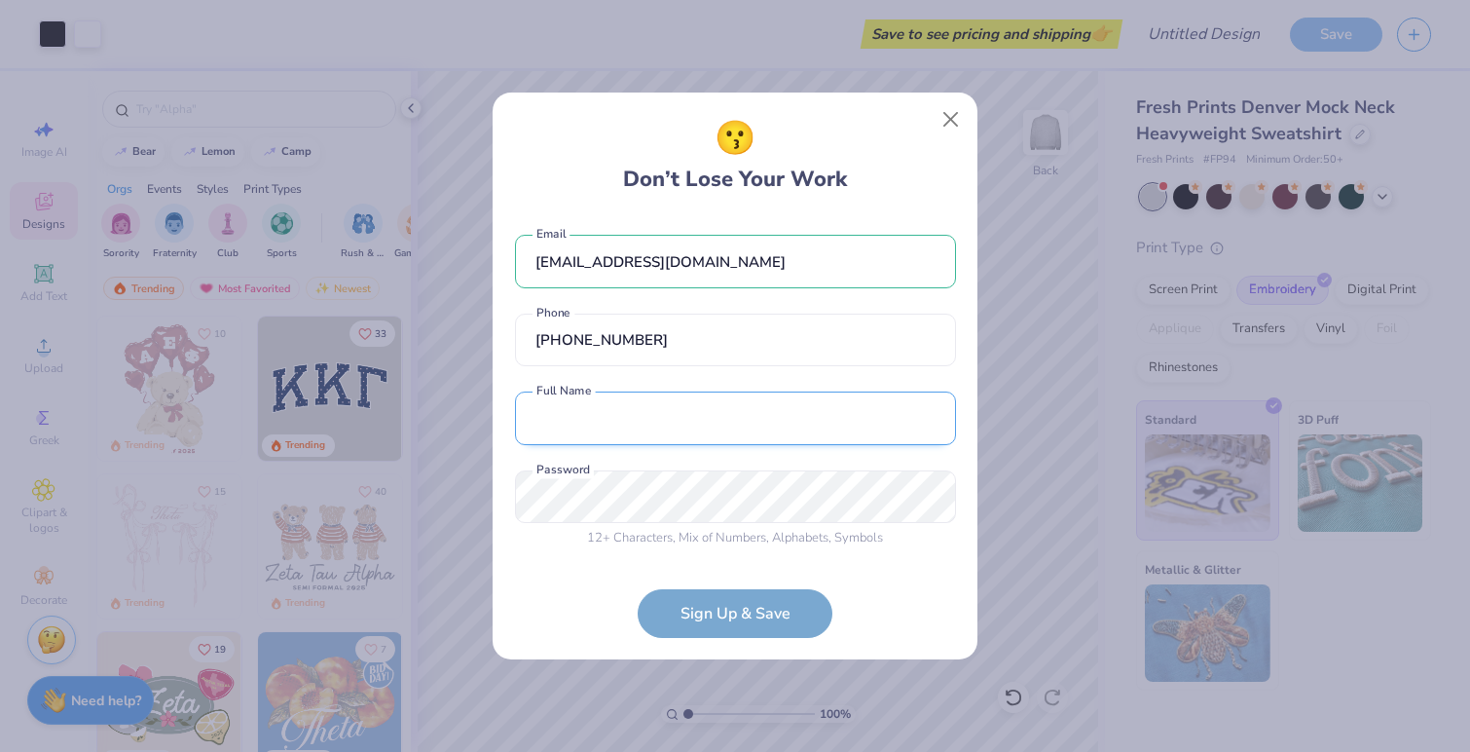
click at [726, 420] on input "text" at bounding box center [735, 418] width 441 height 54
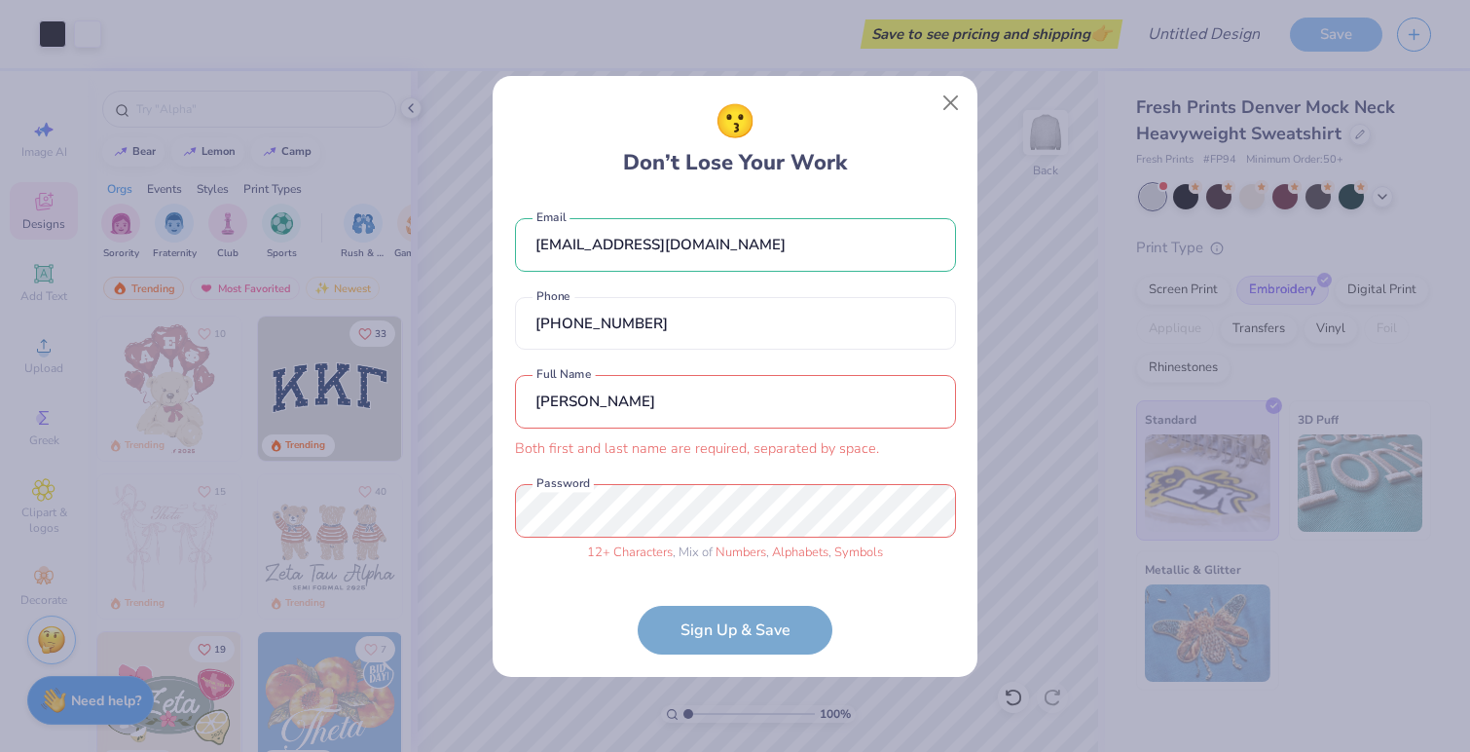
click at [625, 414] on input "Elise" at bounding box center [735, 402] width 441 height 54
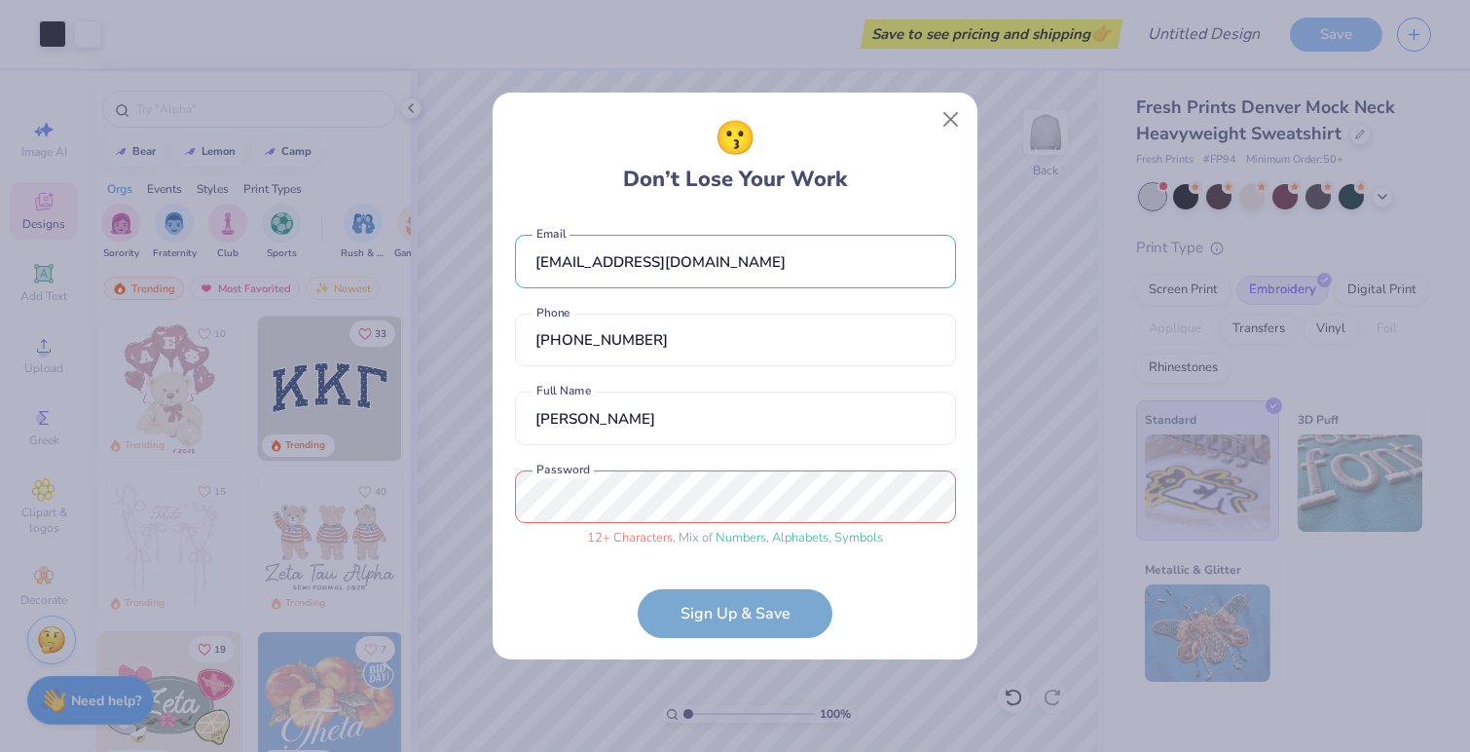
click at [420, 483] on div "😗 Don’t Lose Your Work borngesserelise@gmail.com Email (586) 588-2295 Phone Eli…" at bounding box center [735, 376] width 1470 height 752
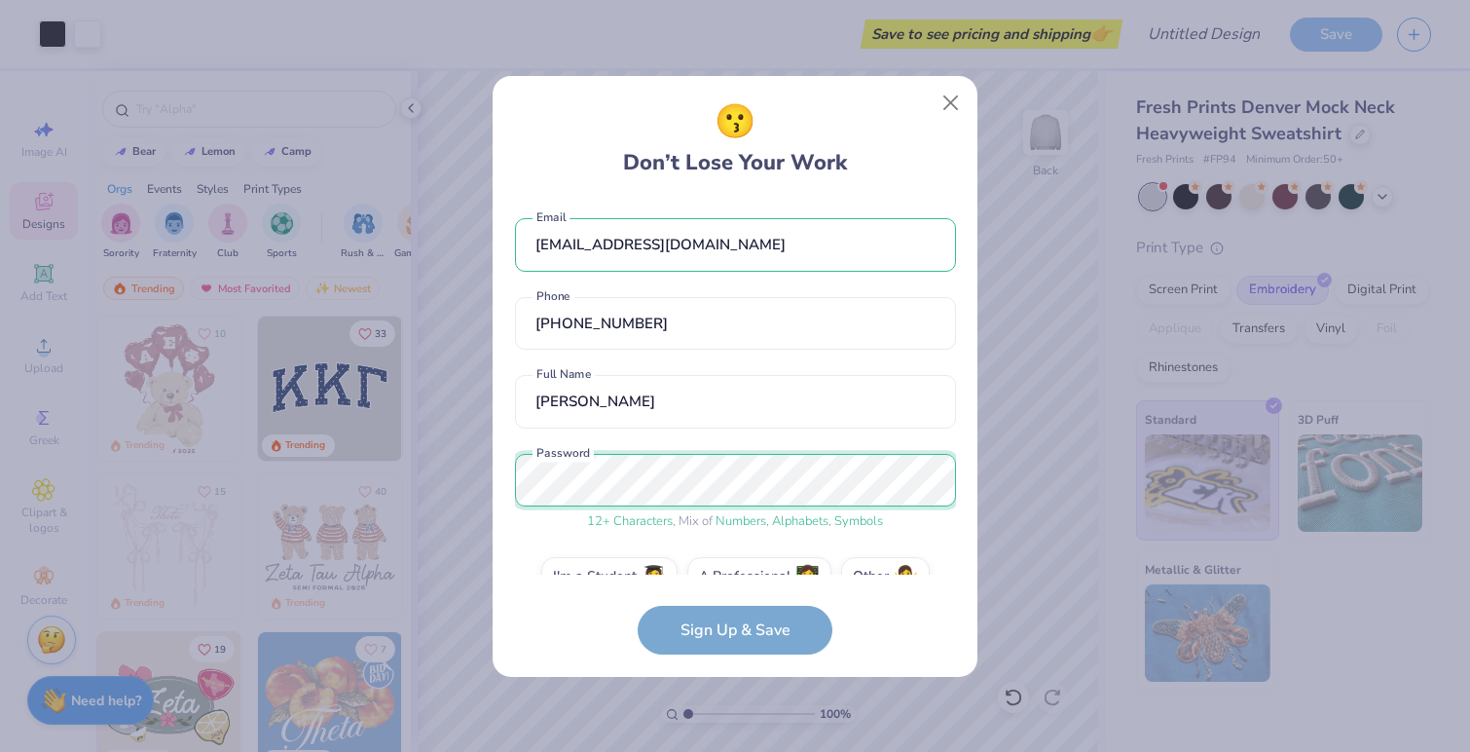
scroll to position [40, 0]
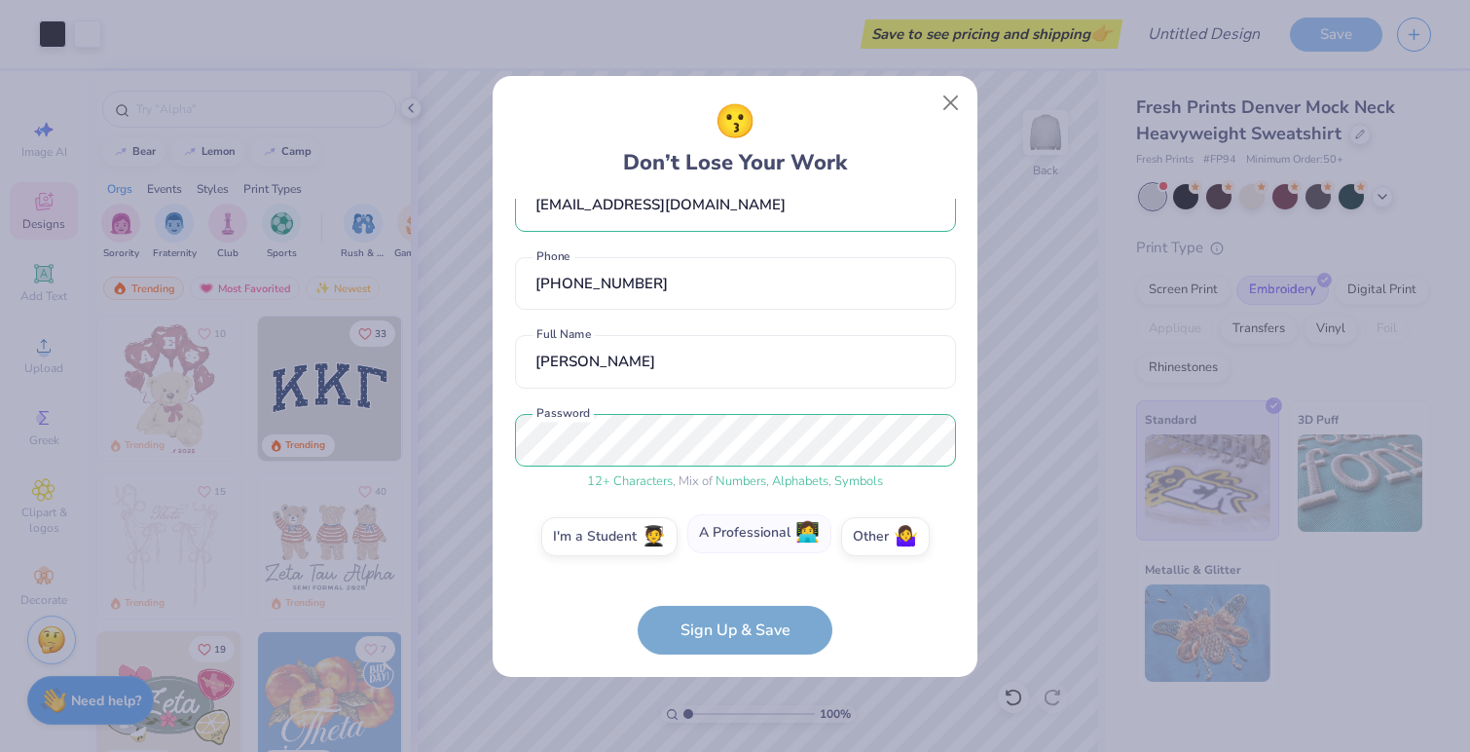
click at [758, 529] on label "A Professional 👩‍💻" at bounding box center [759, 533] width 144 height 39
click at [742, 574] on input "A Professional 👩‍💻" at bounding box center [735, 580] width 13 height 13
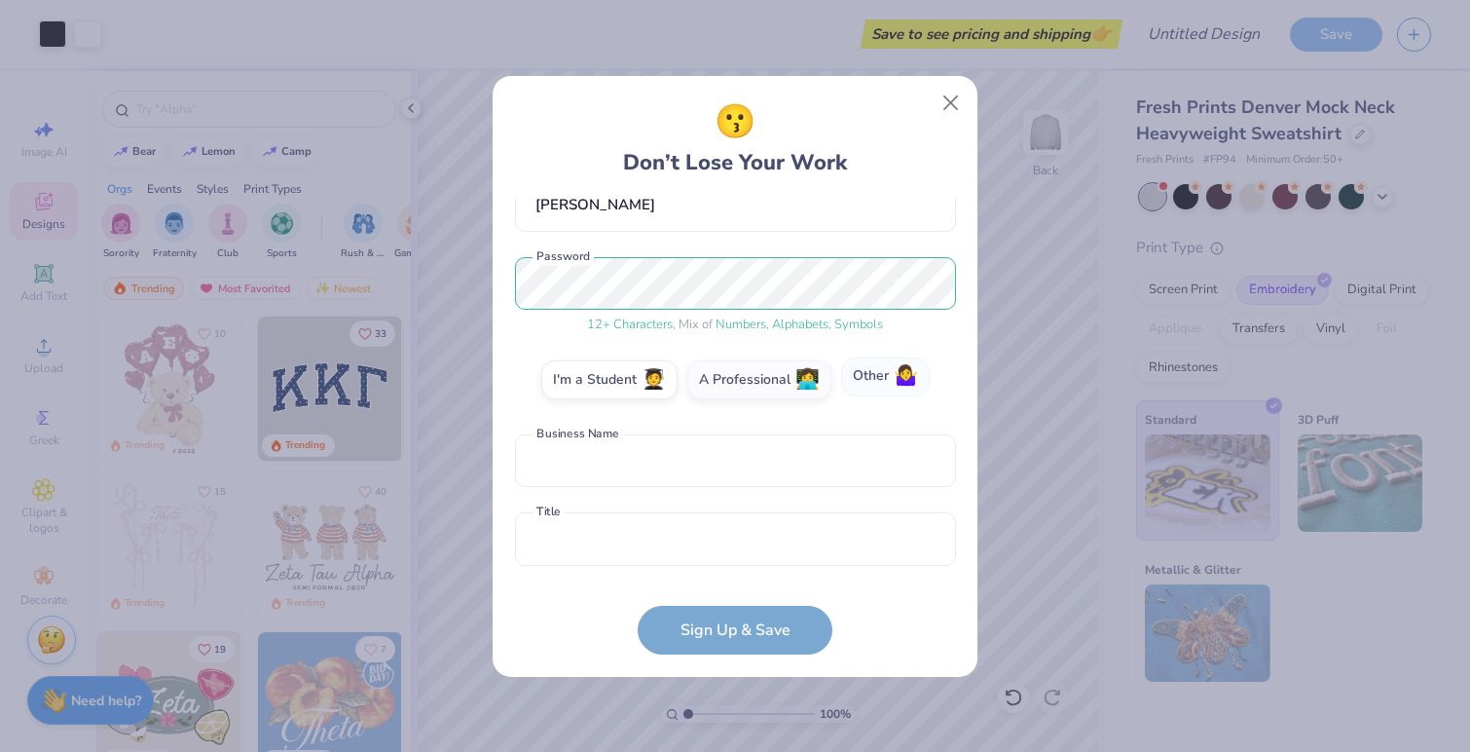
click at [870, 382] on label "Other 🤷‍♀️" at bounding box center [885, 376] width 89 height 39
click at [742, 574] on input "Other 🤷‍♀️" at bounding box center [735, 580] width 13 height 13
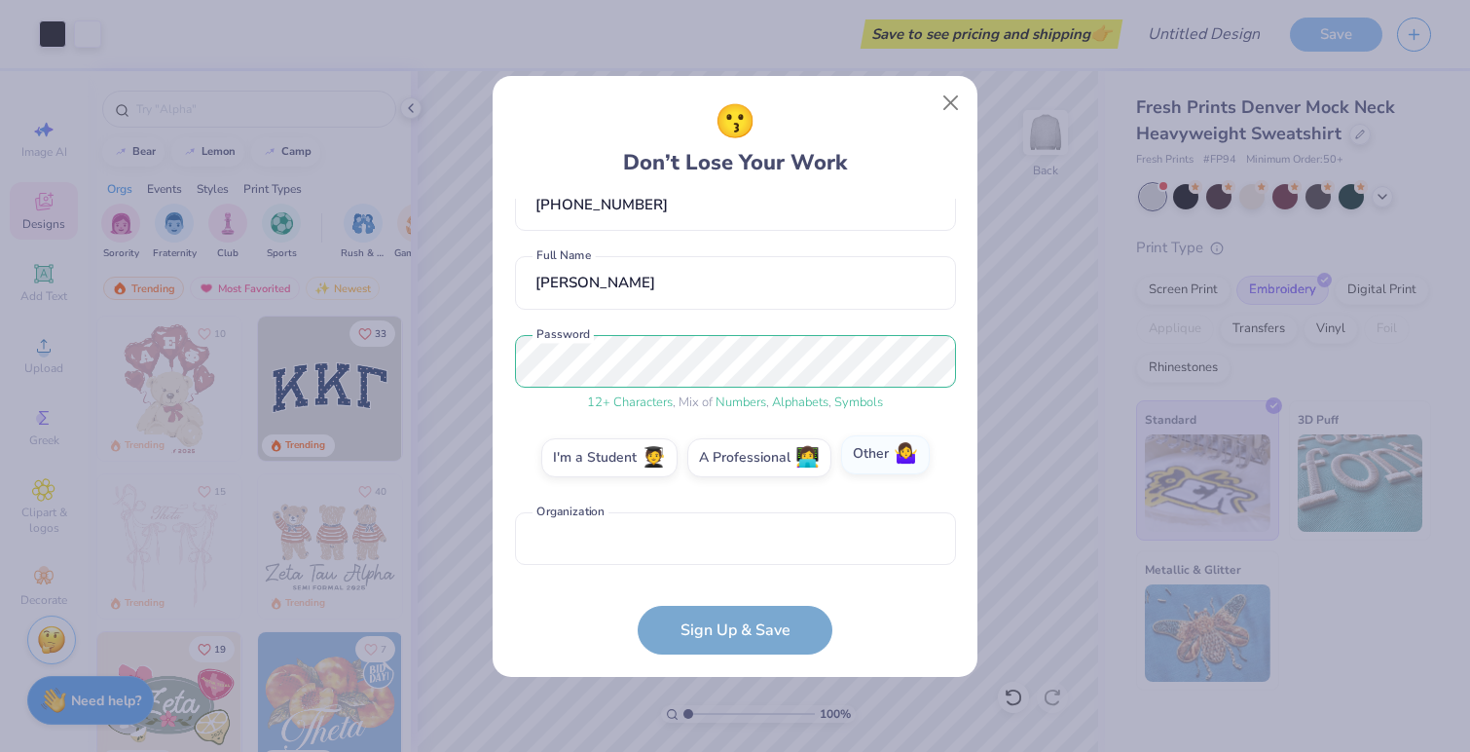
scroll to position [119, 0]
click at [706, 545] on input "text" at bounding box center [735, 539] width 441 height 54
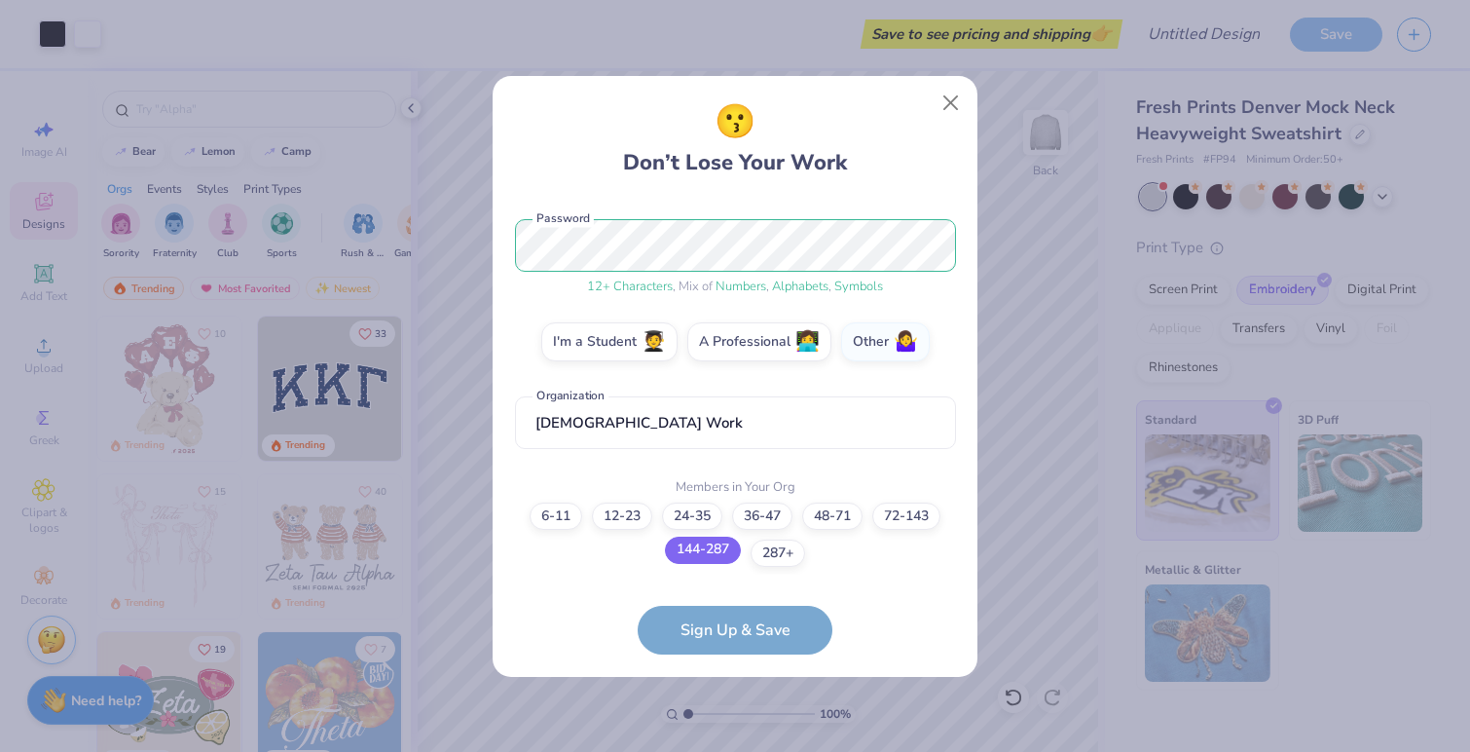
click at [710, 550] on label "144-287" at bounding box center [703, 549] width 76 height 27
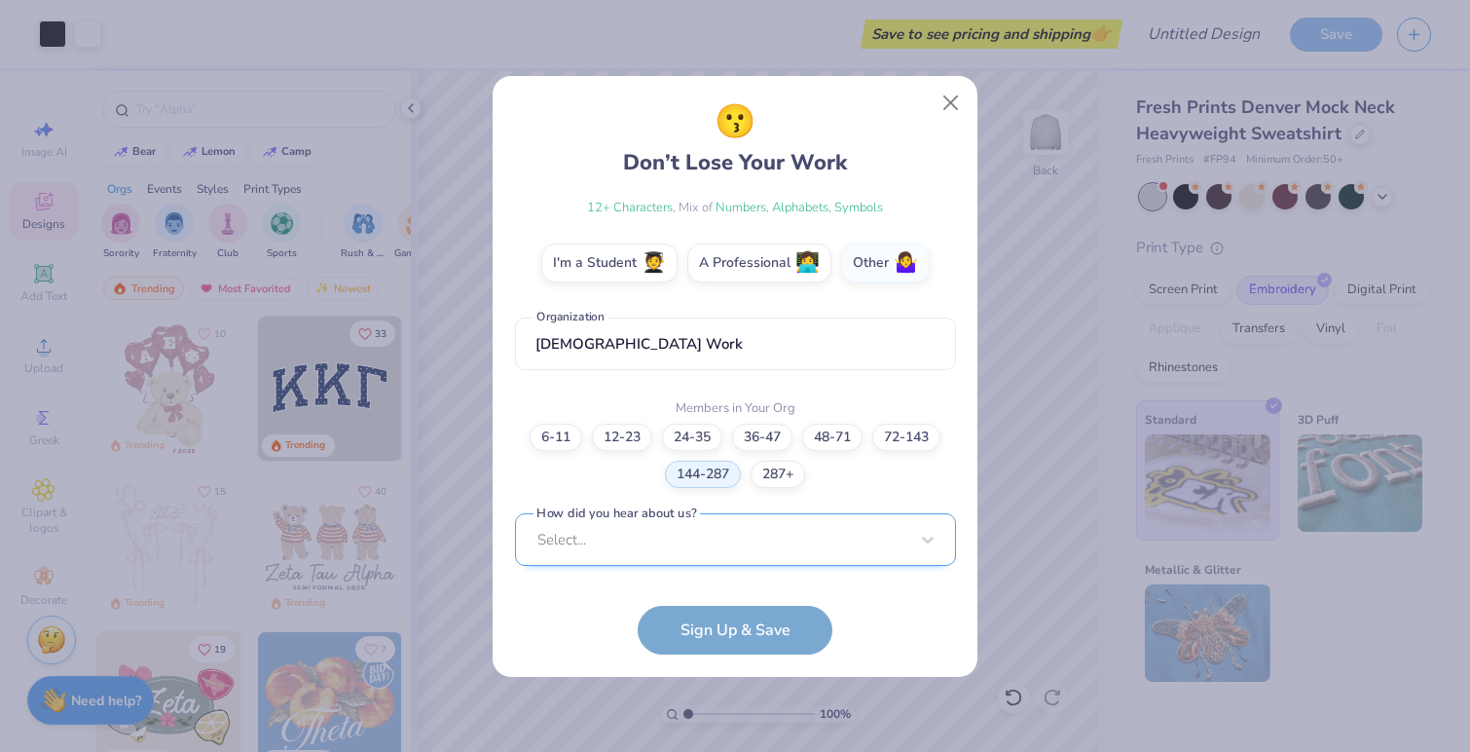
click at [630, 551] on div "Select..." at bounding box center [735, 540] width 441 height 54
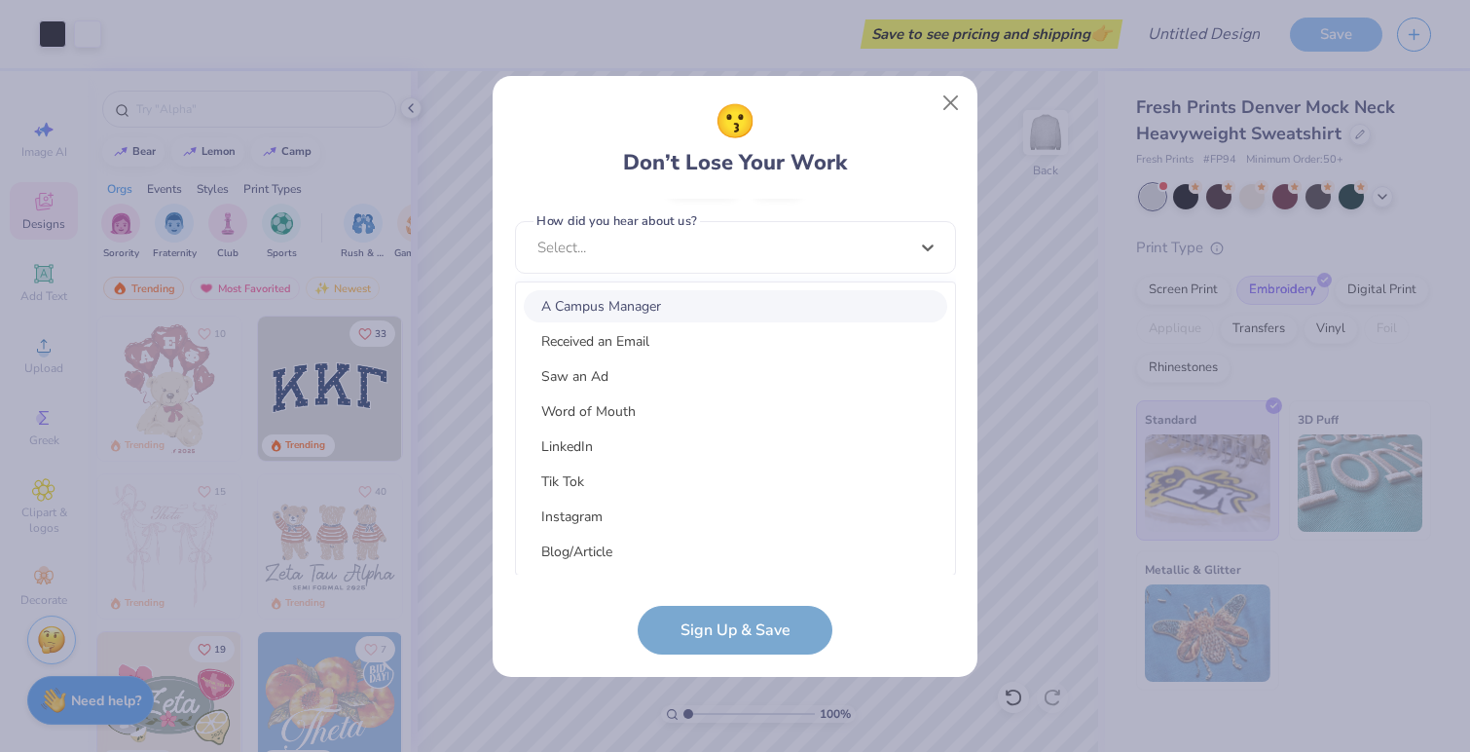
scroll to position [159, 0]
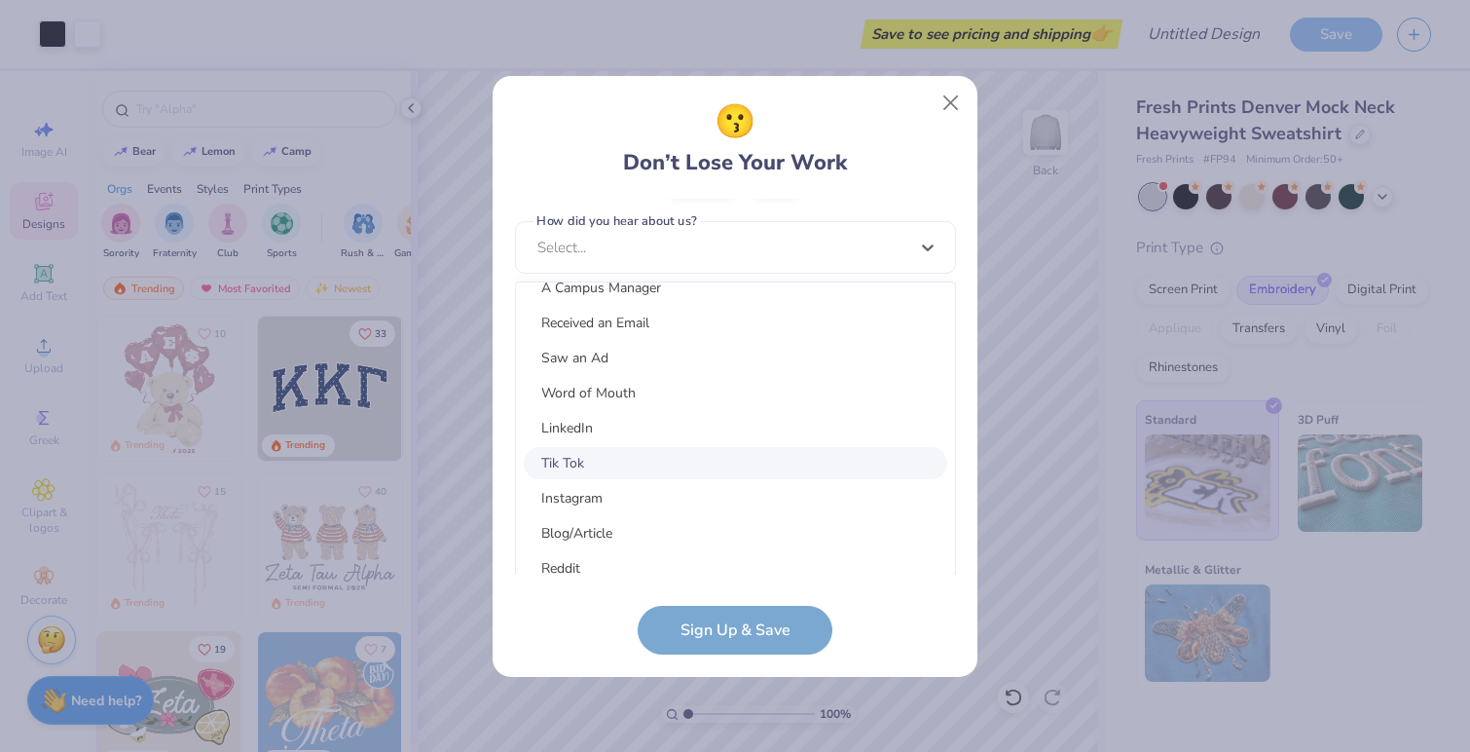
click at [624, 452] on div "Tik Tok" at bounding box center [736, 463] width 424 height 32
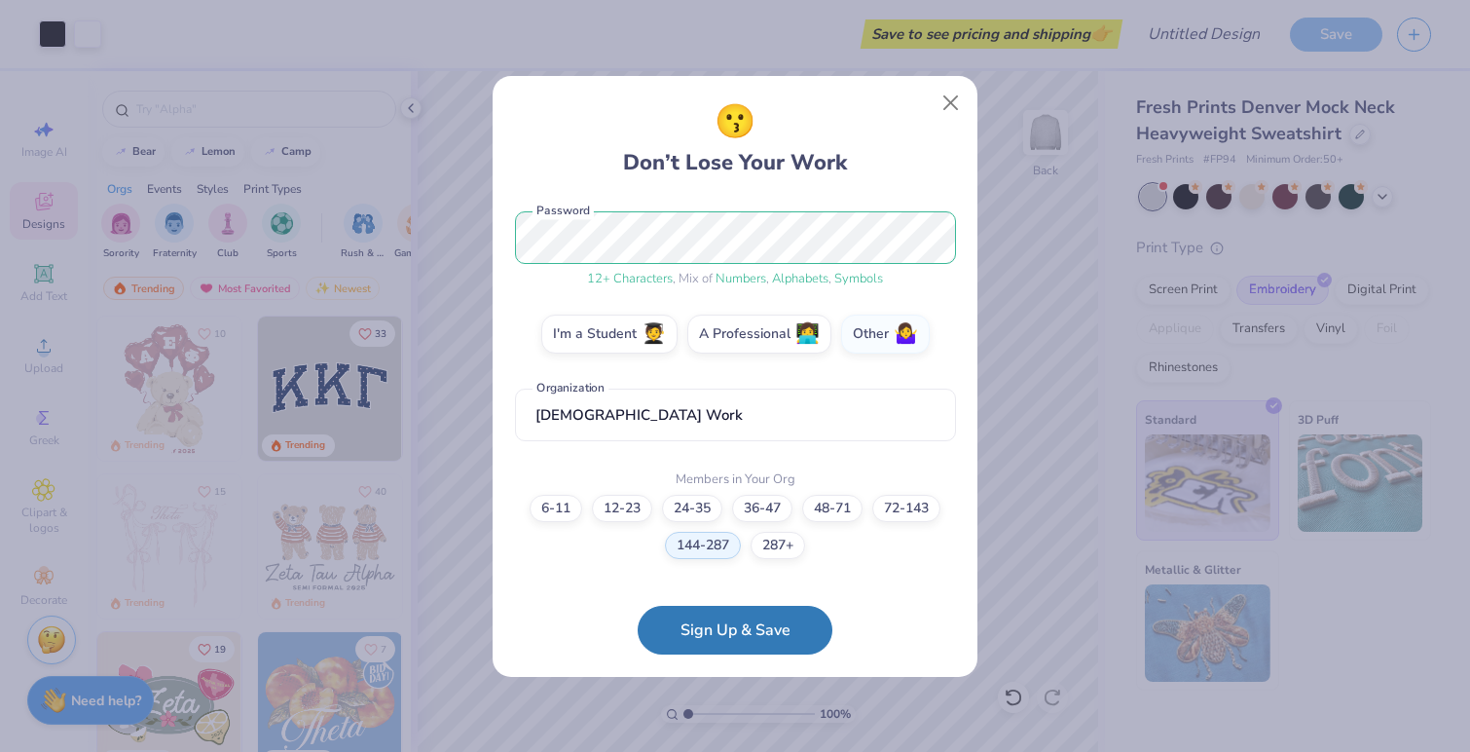
scroll to position [0, 0]
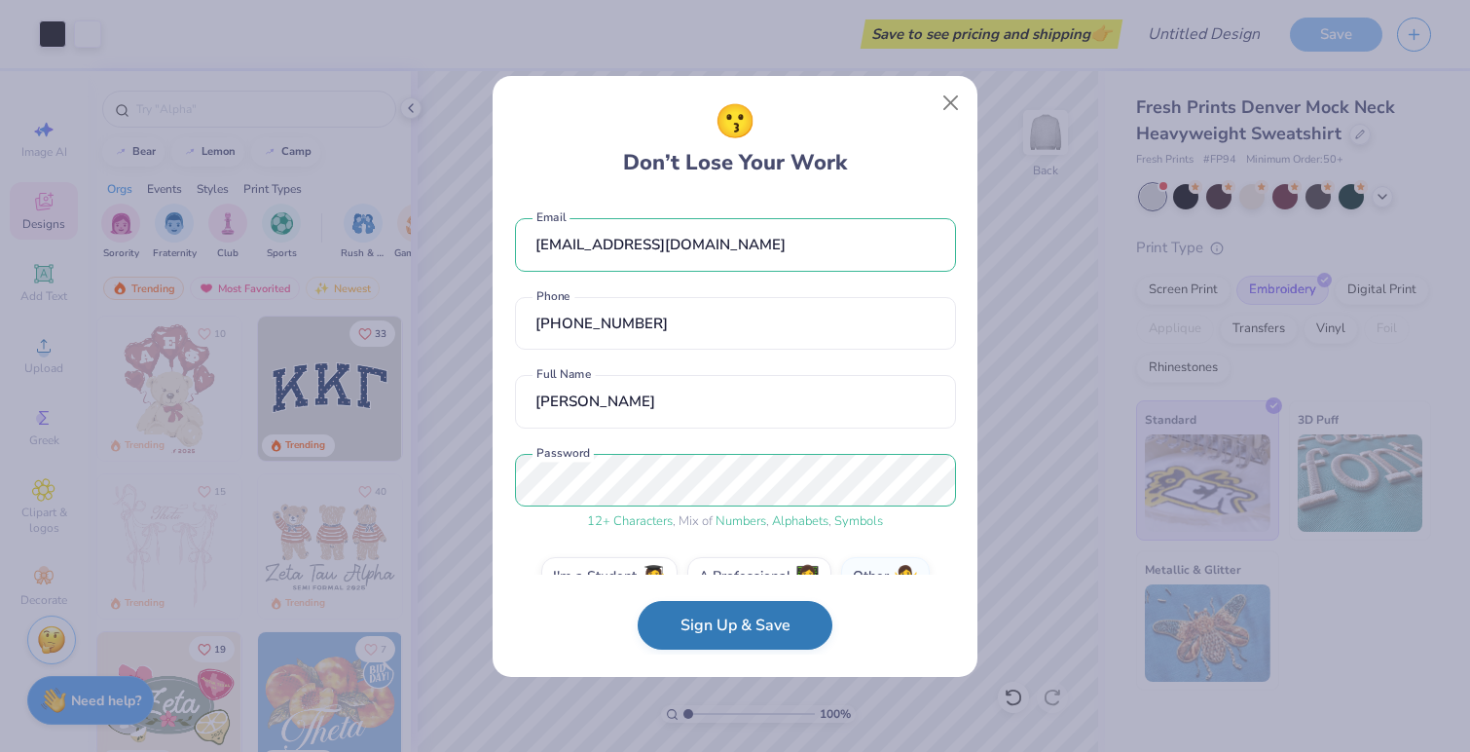
click at [769, 630] on button "Sign Up & Save" at bounding box center [735, 625] width 195 height 49
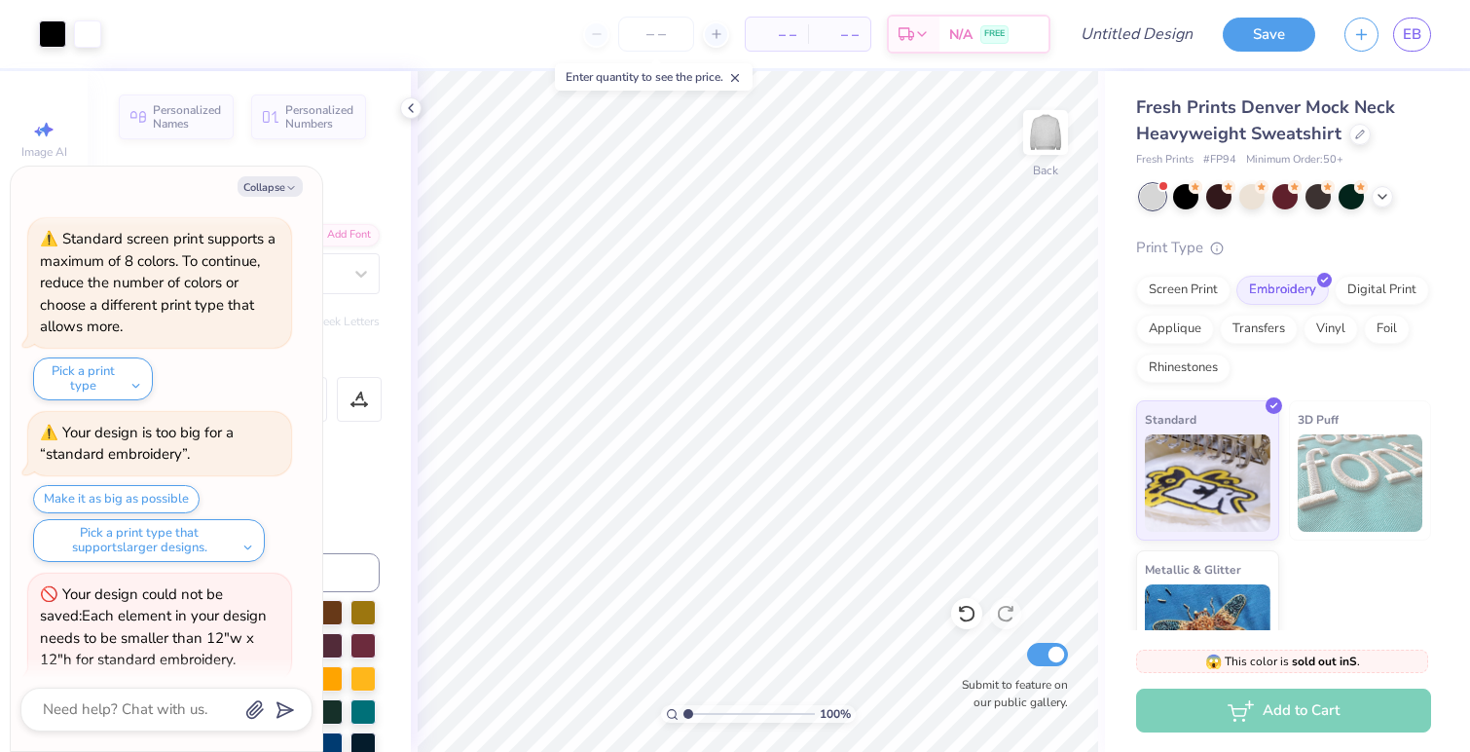
scroll to position [350, 0]
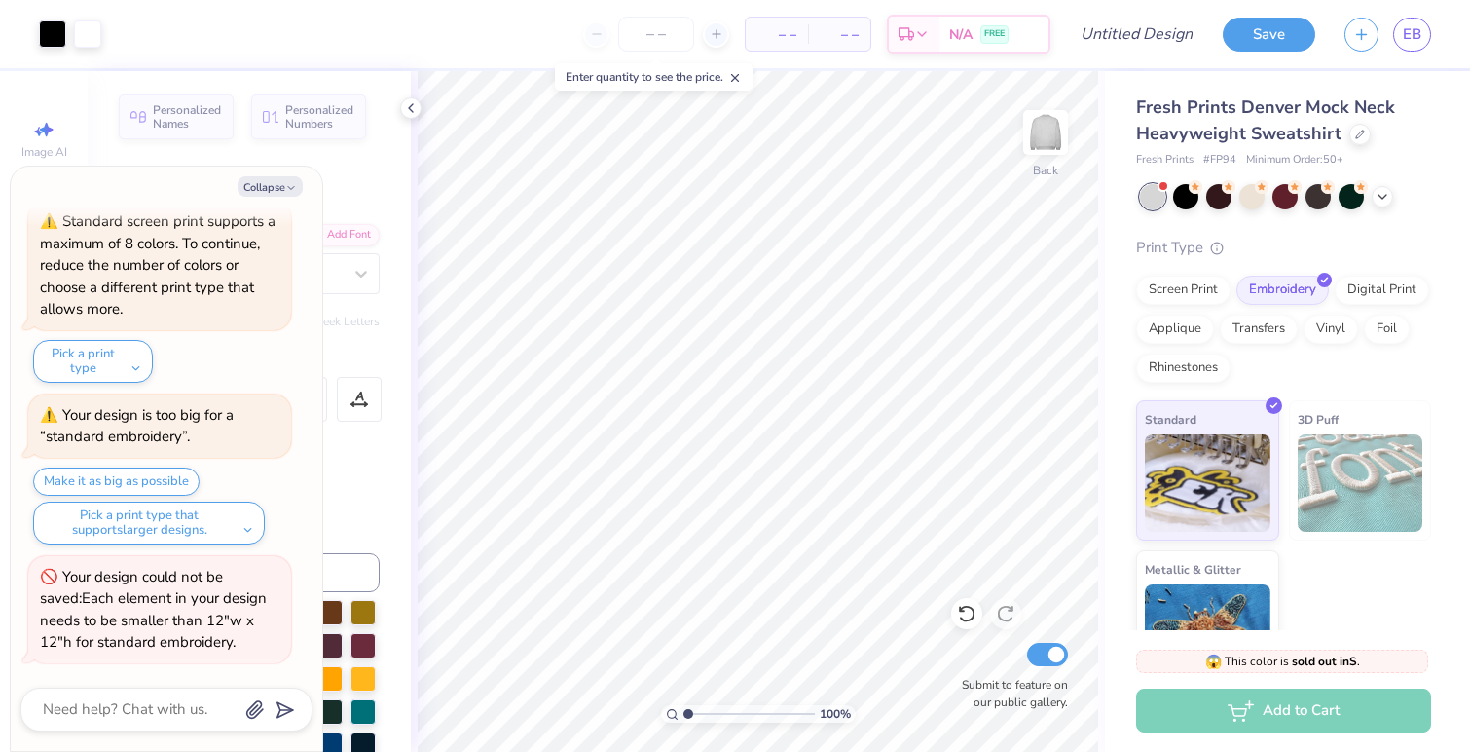
click at [183, 629] on div "Your design could not be saved: Each element in your design needs to be smaller…" at bounding box center [160, 610] width 240 height 88
click at [1167, 43] on input "Design Title" at bounding box center [1160, 34] width 95 height 39
click at [1244, 33] on button "Save" at bounding box center [1269, 32] width 92 height 34
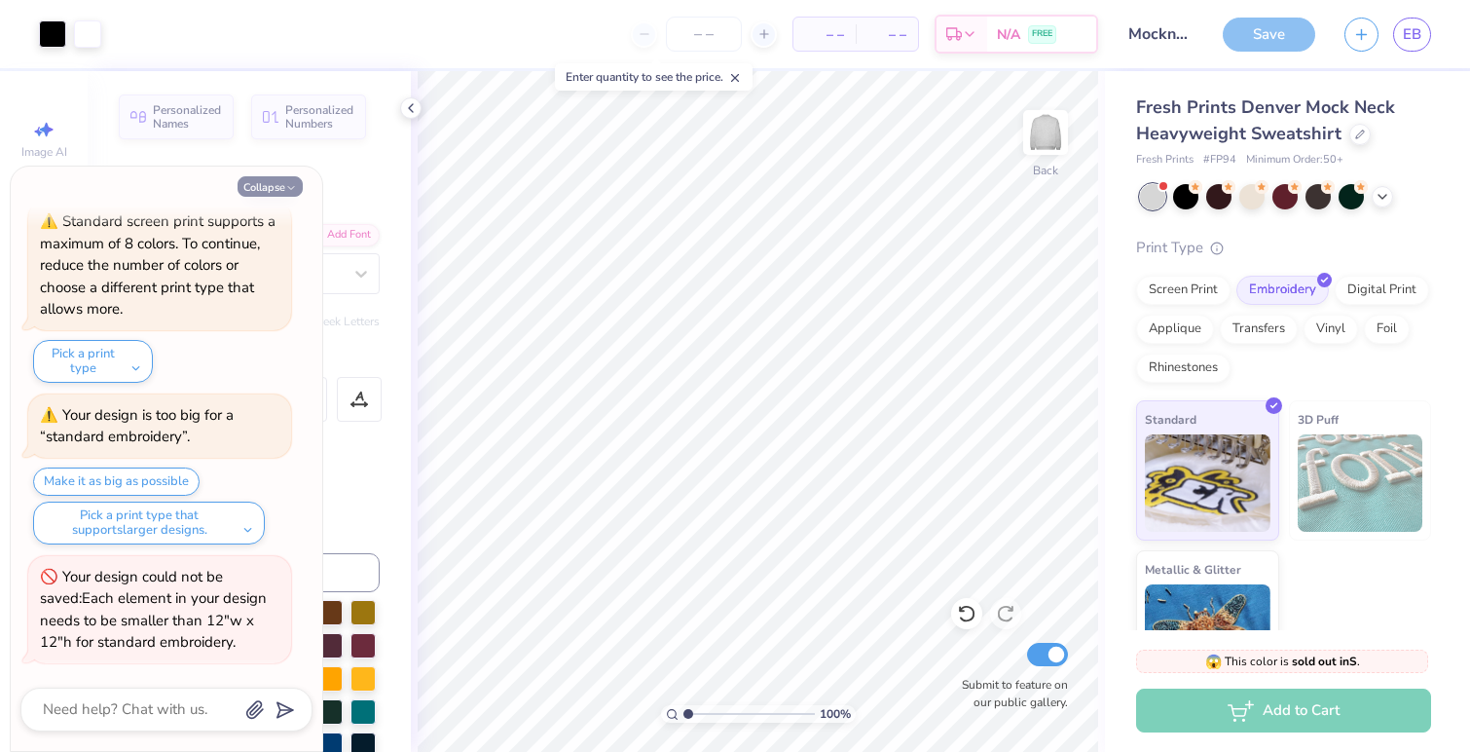
click at [254, 180] on button "Collapse" at bounding box center [270, 186] width 65 height 20
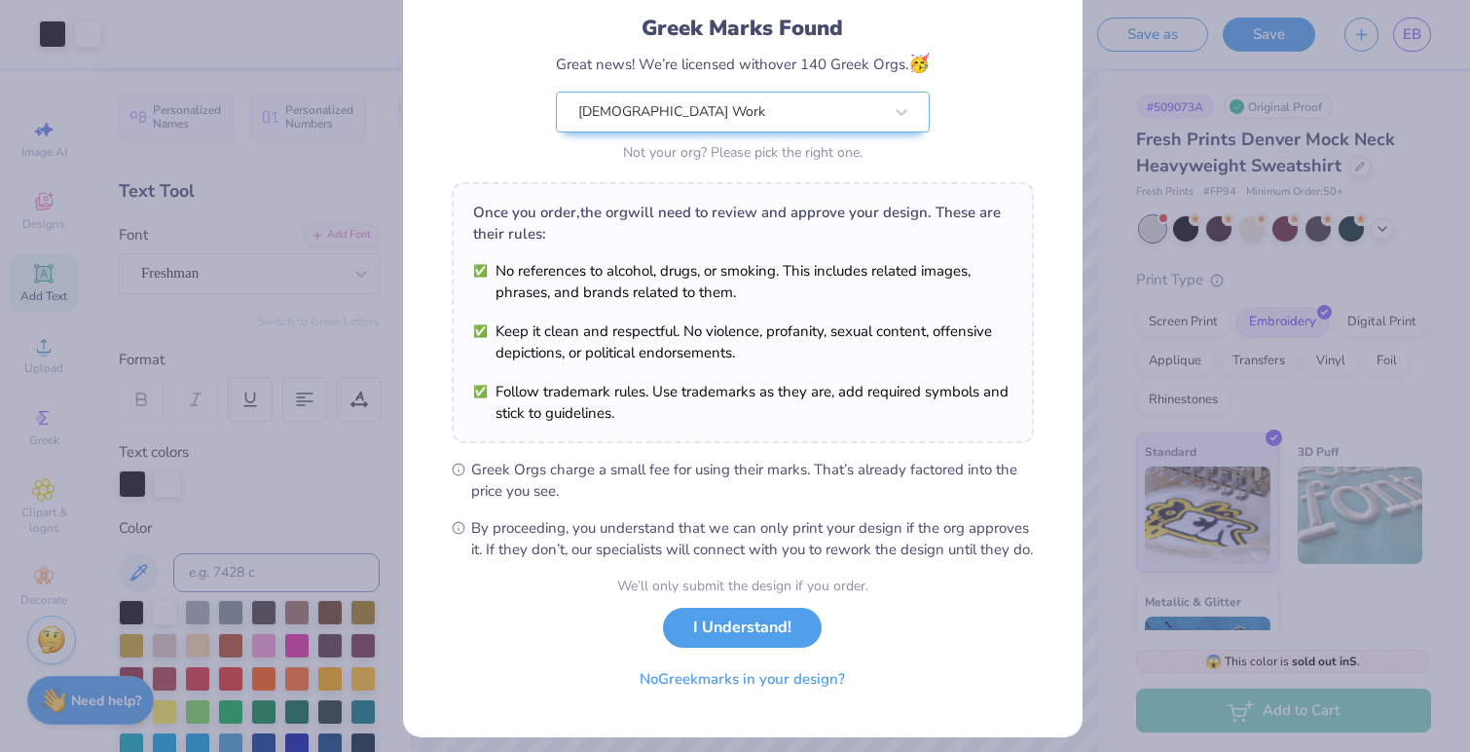
scroll to position [122, 0]
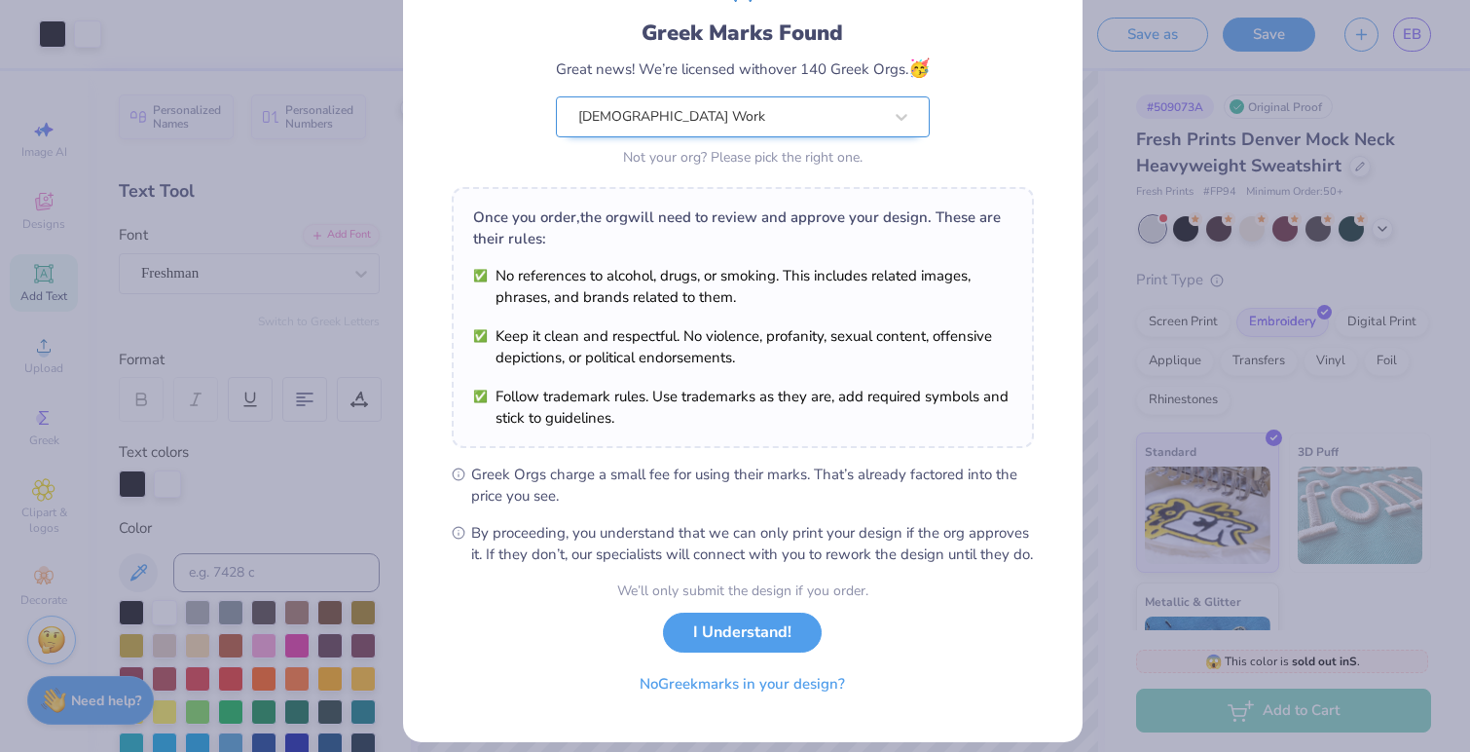
click at [723, 104] on div at bounding box center [730, 116] width 304 height 25
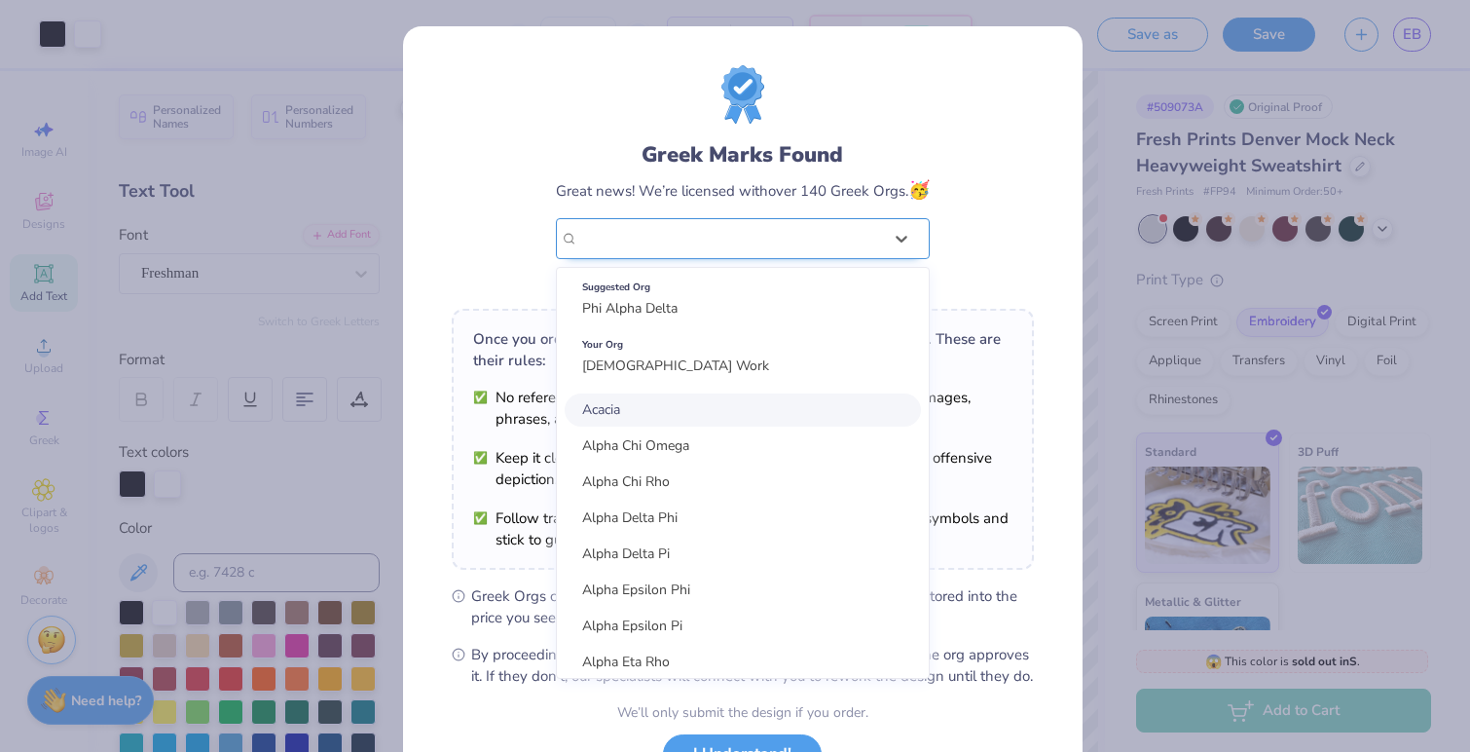
click at [682, 235] on div "Contract Work" at bounding box center [730, 238] width 304 height 21
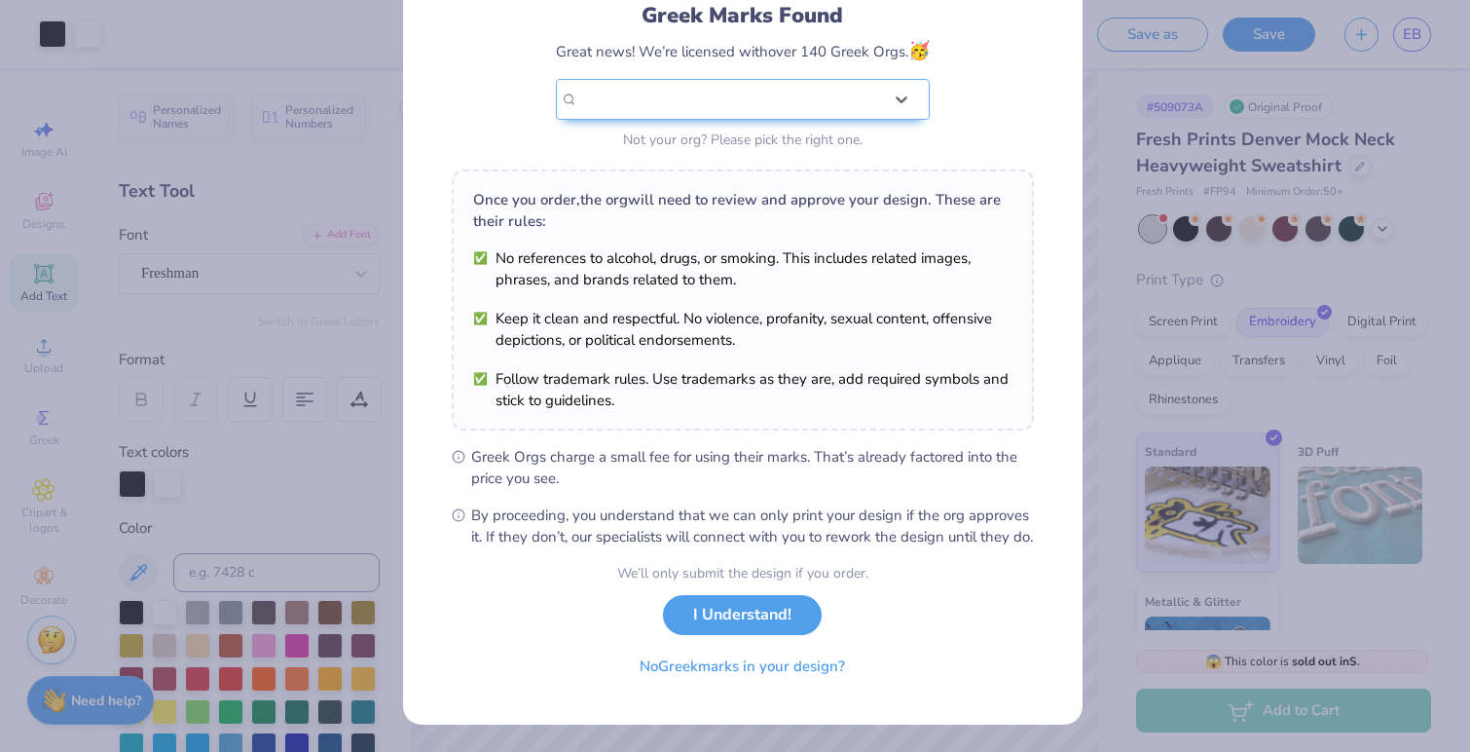
scroll to position [160, 0]
click at [717, 666] on button "No Greek marks in your design?" at bounding box center [742, 662] width 239 height 40
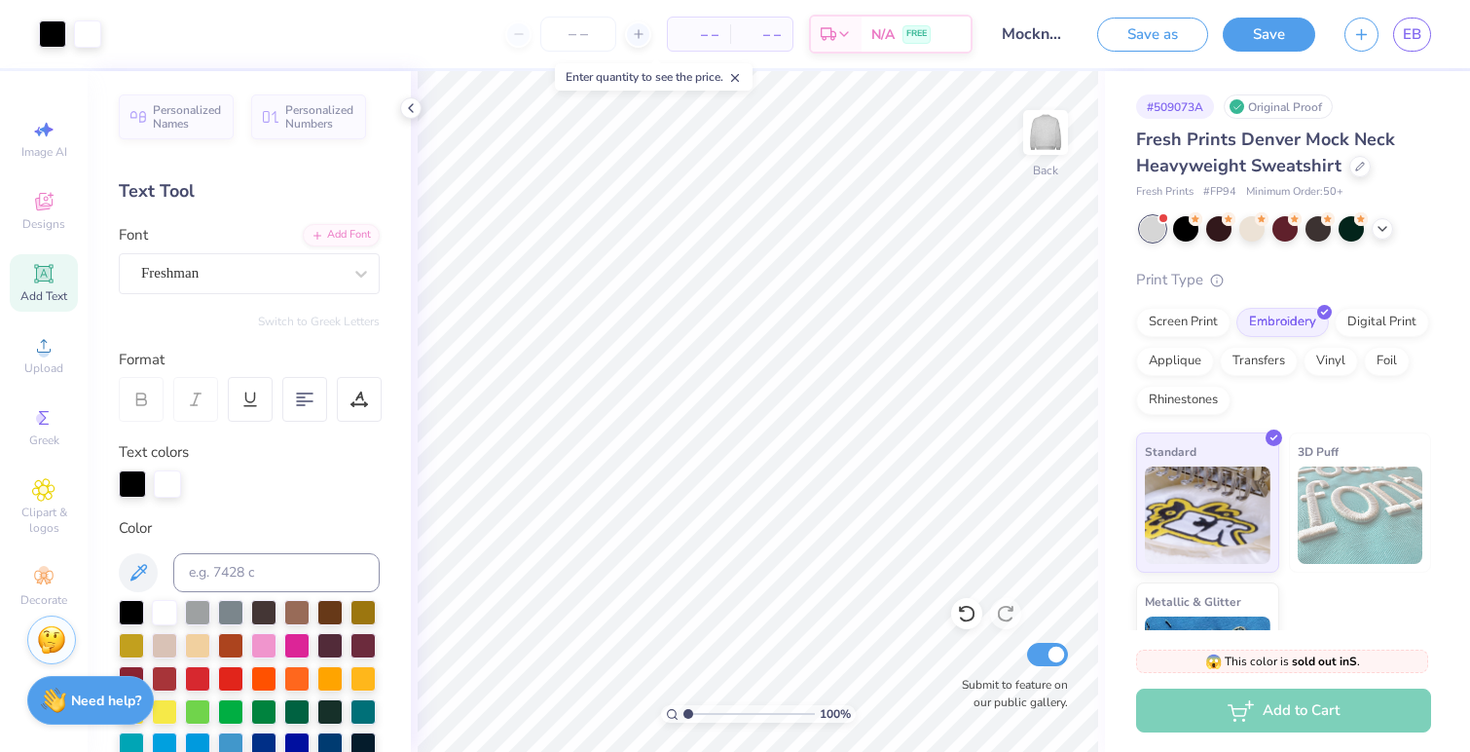
scroll to position [0, 0]
click at [1055, 650] on input "Submit to feature on our public gallery." at bounding box center [1047, 654] width 41 height 23
click at [574, 35] on input "number" at bounding box center [578, 34] width 76 height 35
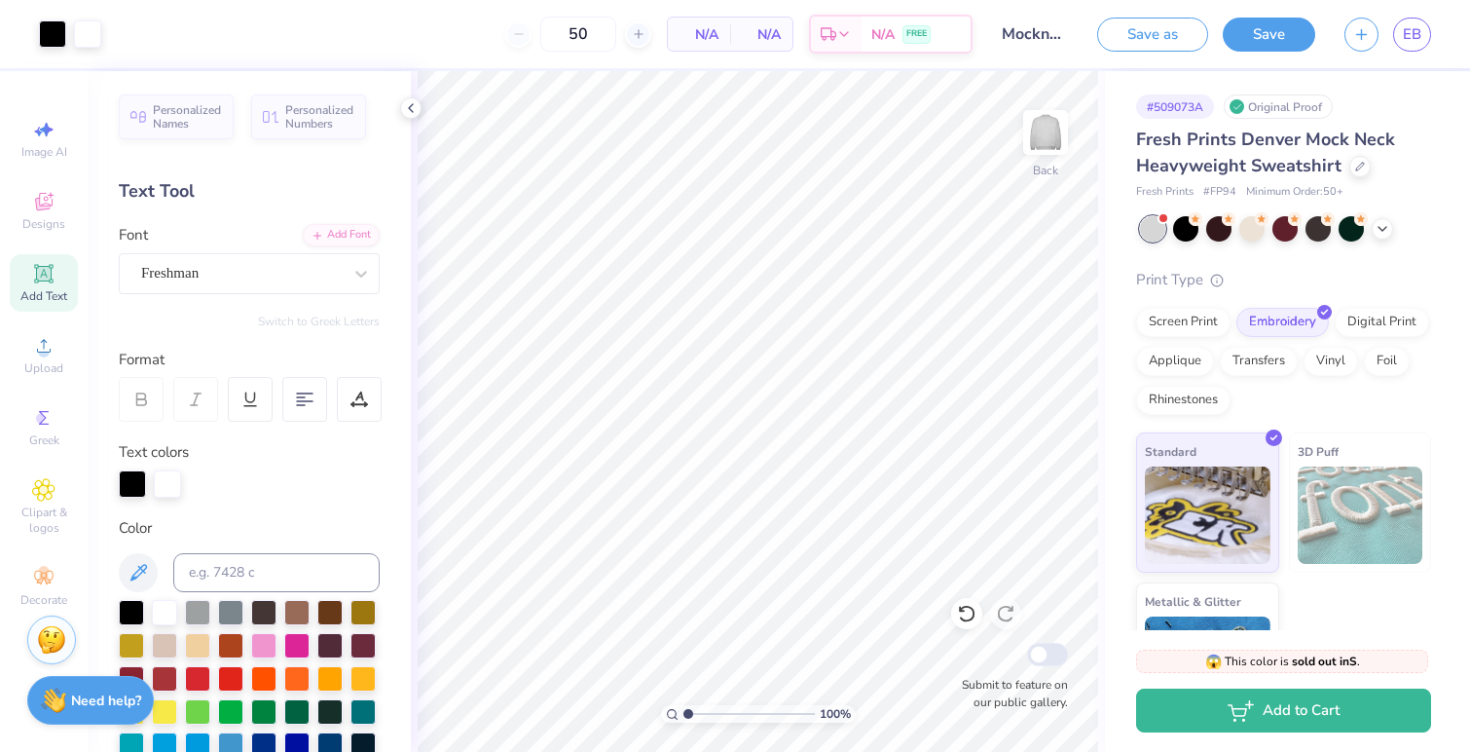
click at [719, 36] on div "N/A Per Item" at bounding box center [699, 34] width 62 height 33
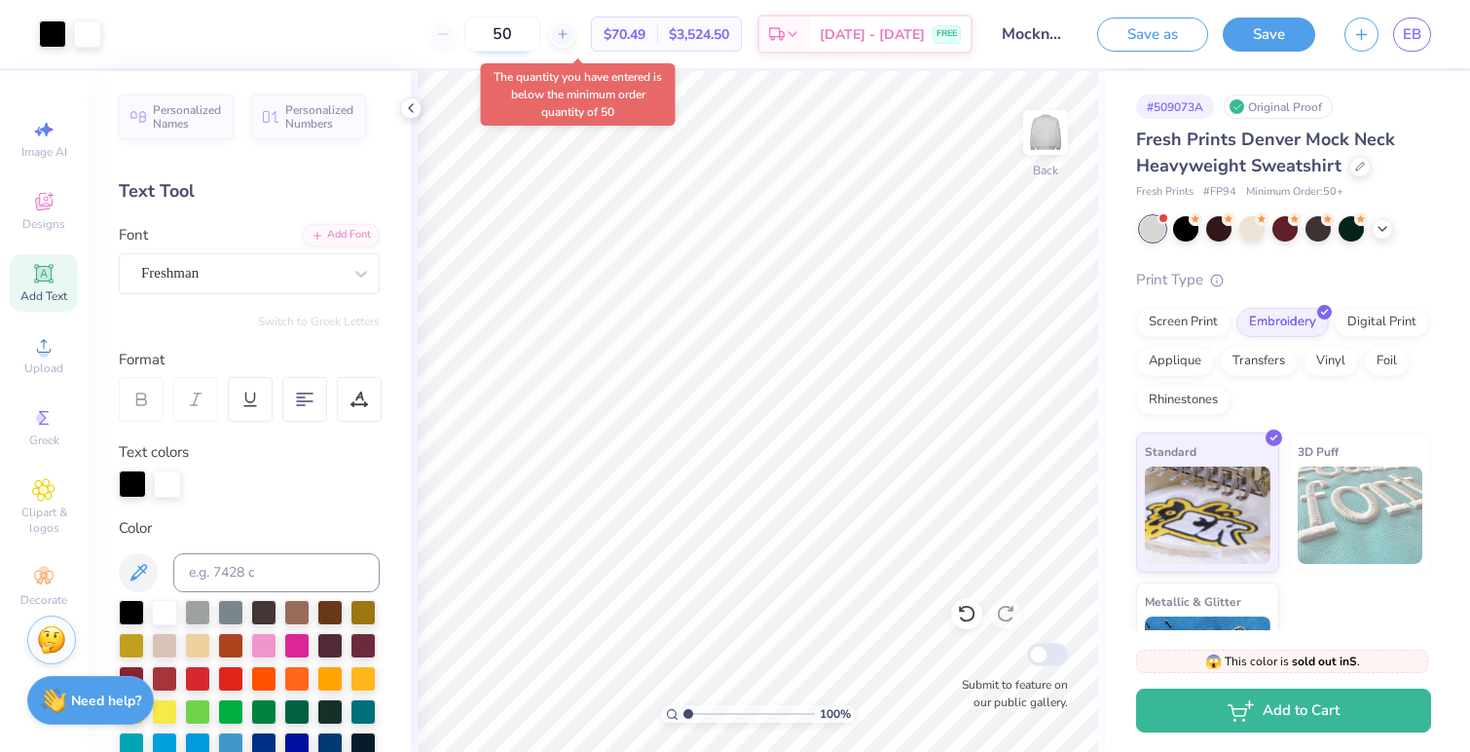
click at [526, 35] on input "50" at bounding box center [502, 34] width 76 height 35
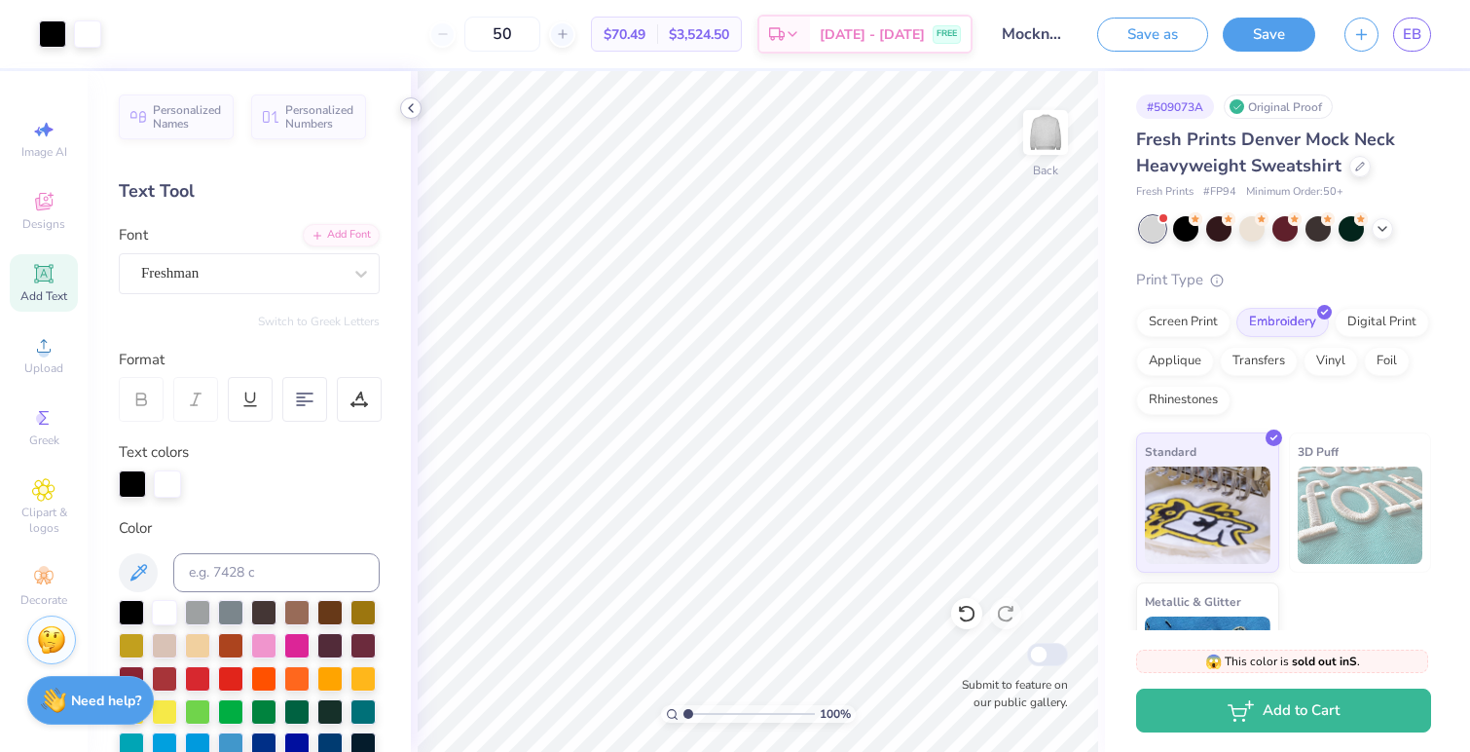
click at [410, 104] on icon at bounding box center [411, 108] width 16 height 16
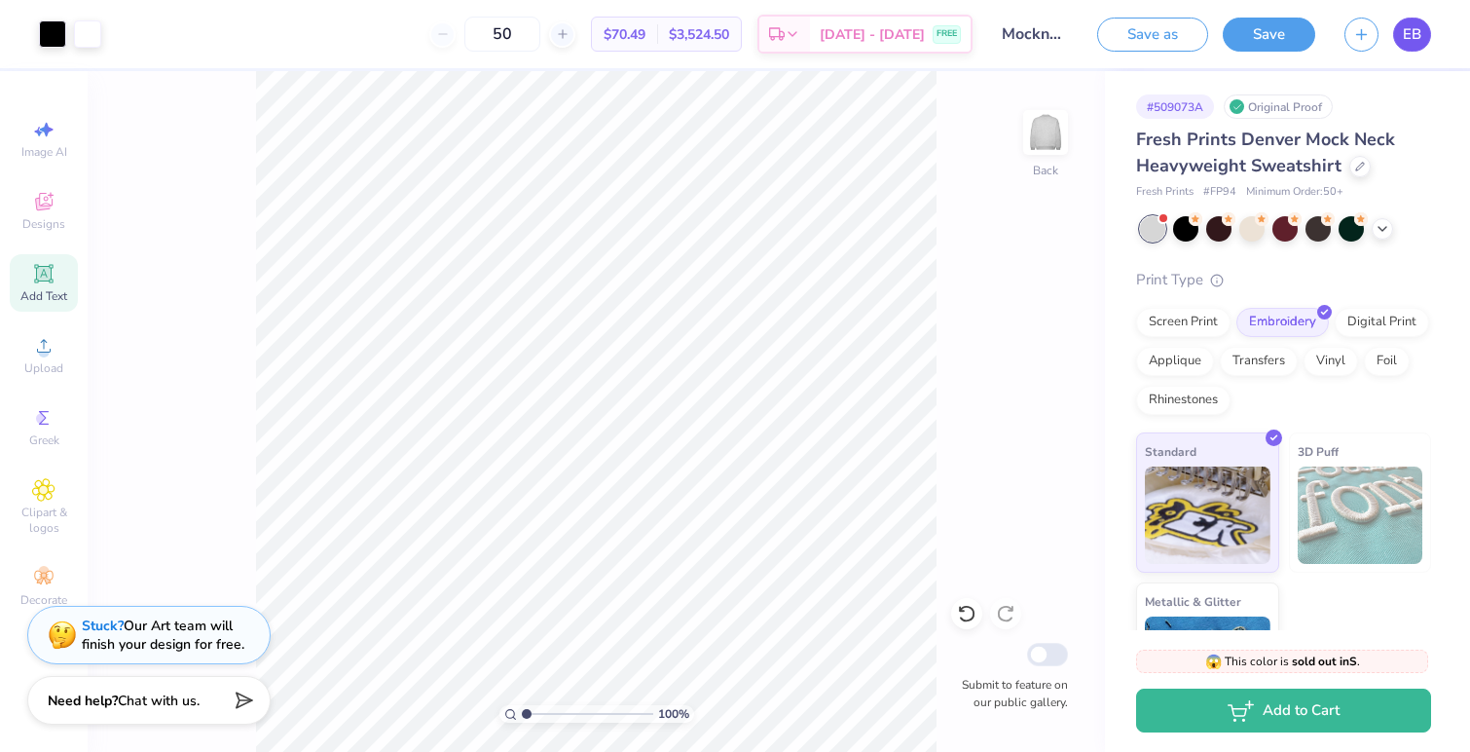
click at [1401, 39] on link "EB" at bounding box center [1412, 35] width 38 height 34
